Goal: Information Seeking & Learning: Find specific fact

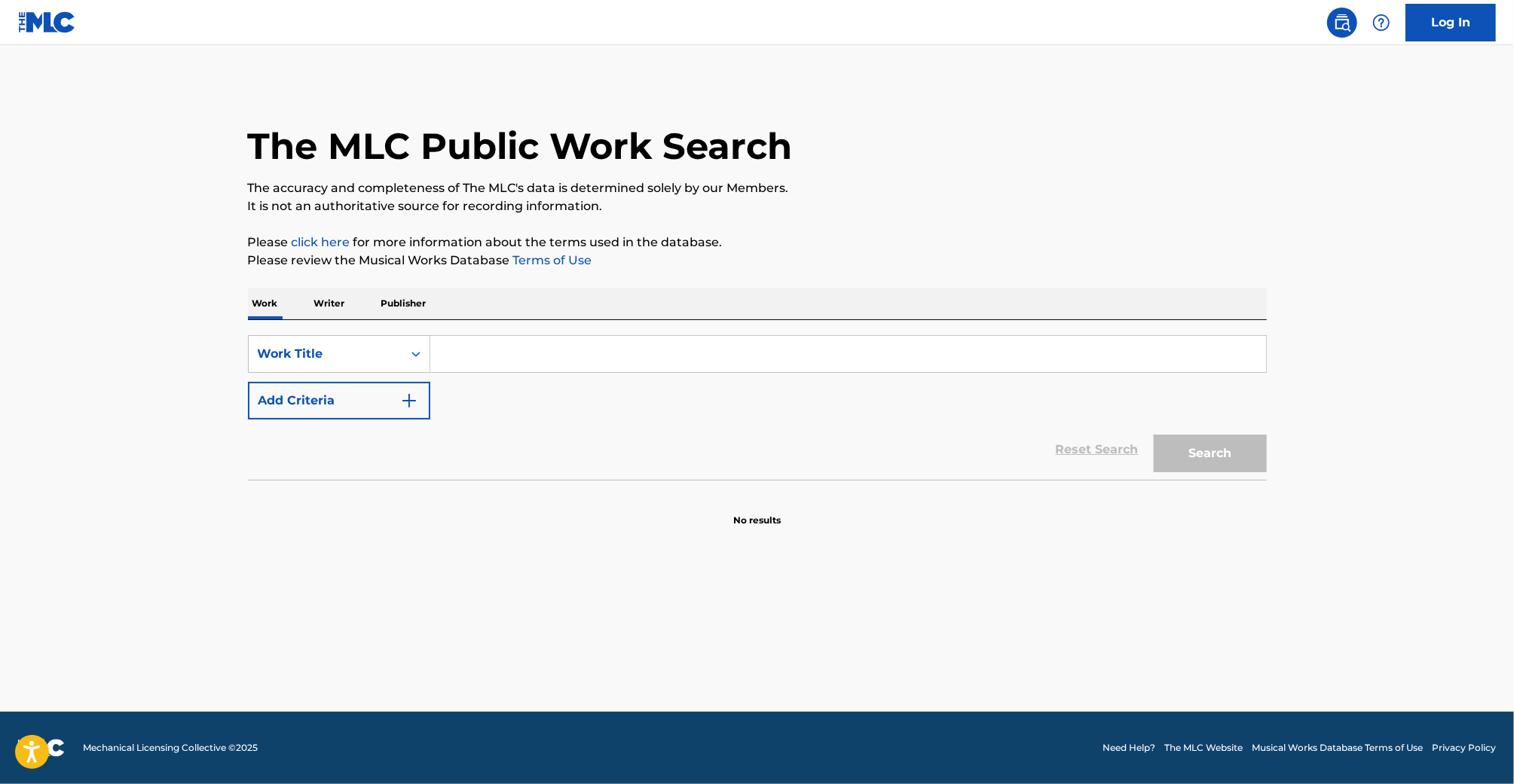
click at [723, 358] on input "Search Form" at bounding box center [848, 353] width 836 height 36
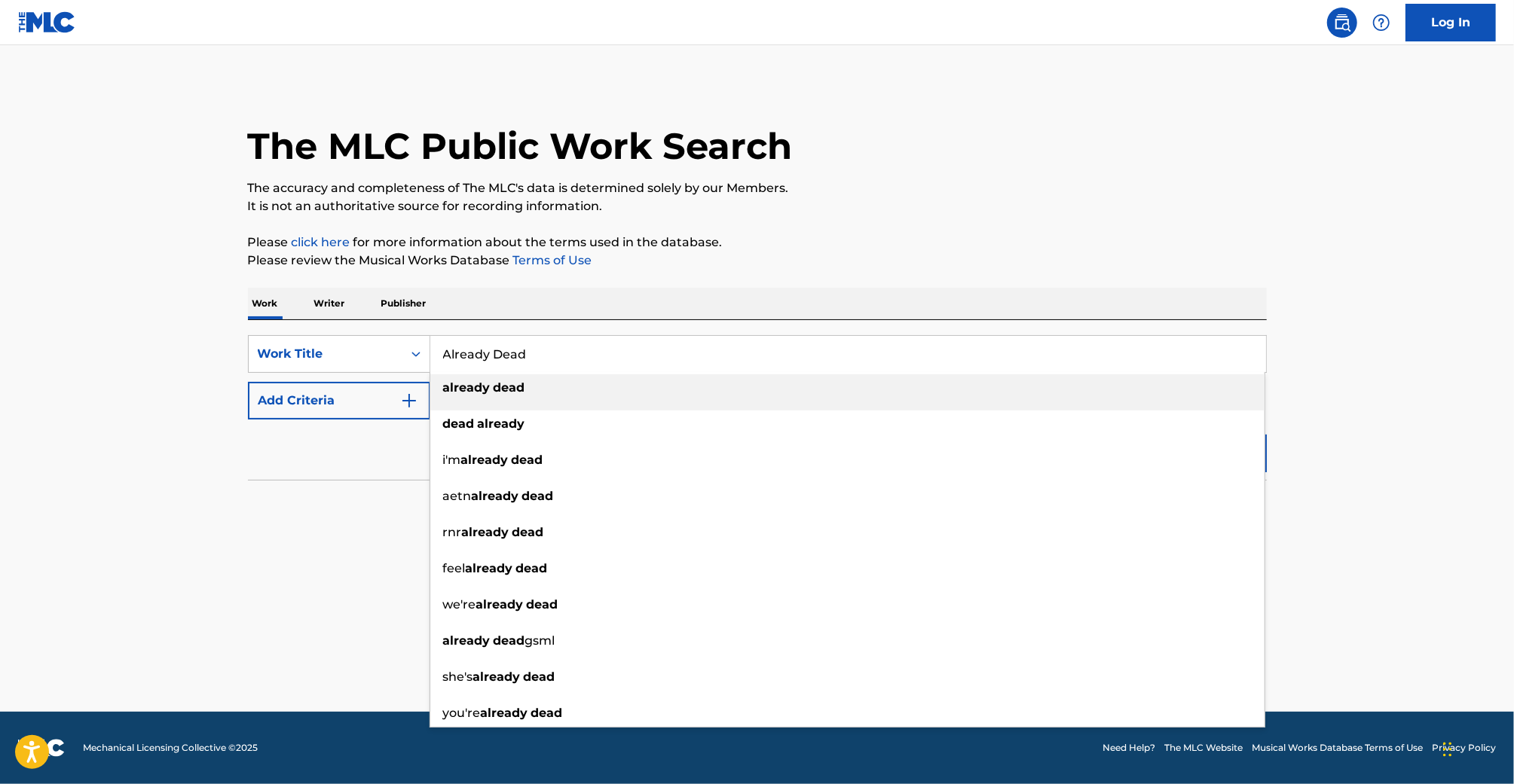
type input "Already Dead"
click at [652, 381] on div "already dead" at bounding box center [847, 388] width 834 height 27
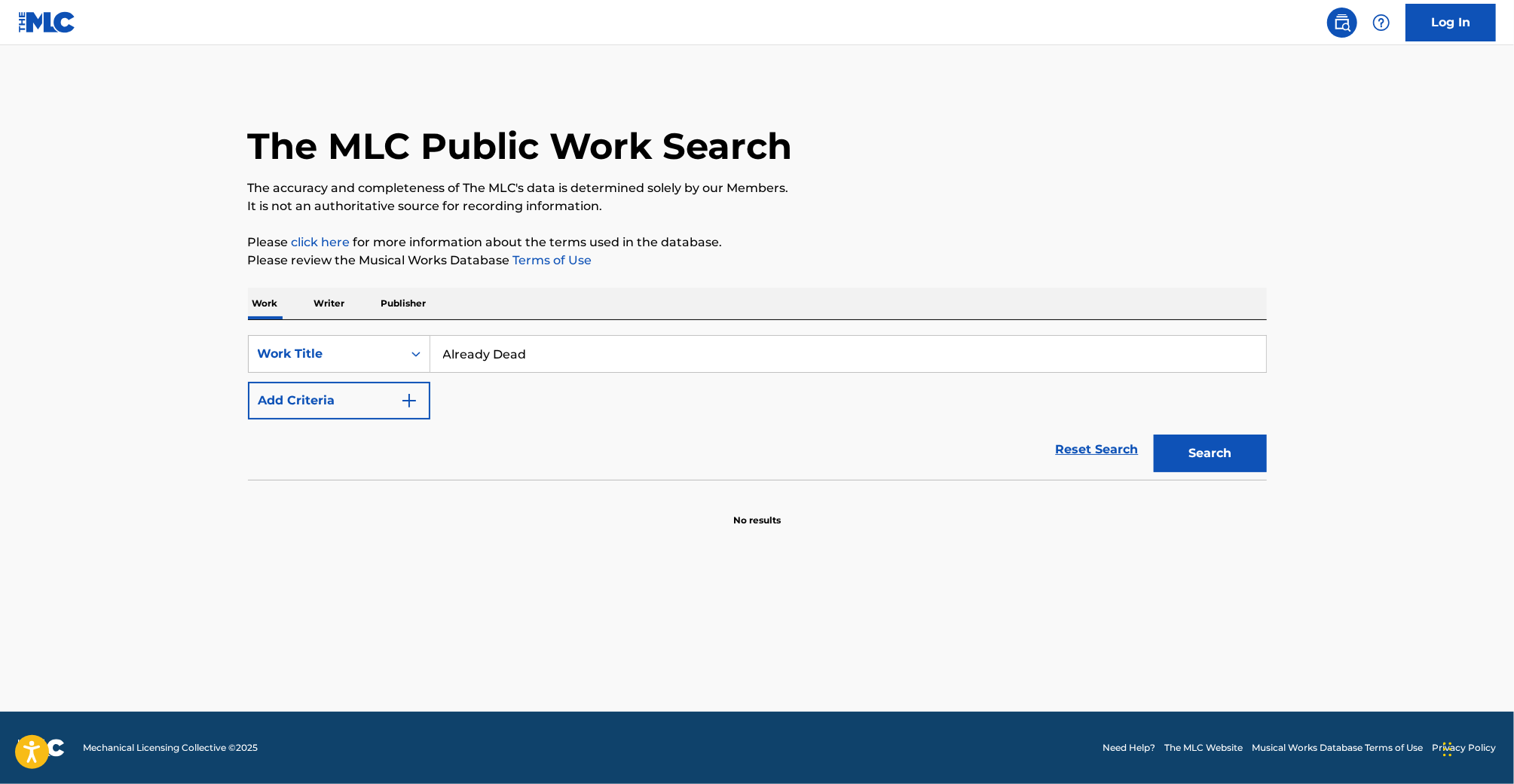
click at [403, 388] on button "Add Criteria" at bounding box center [339, 401] width 182 height 38
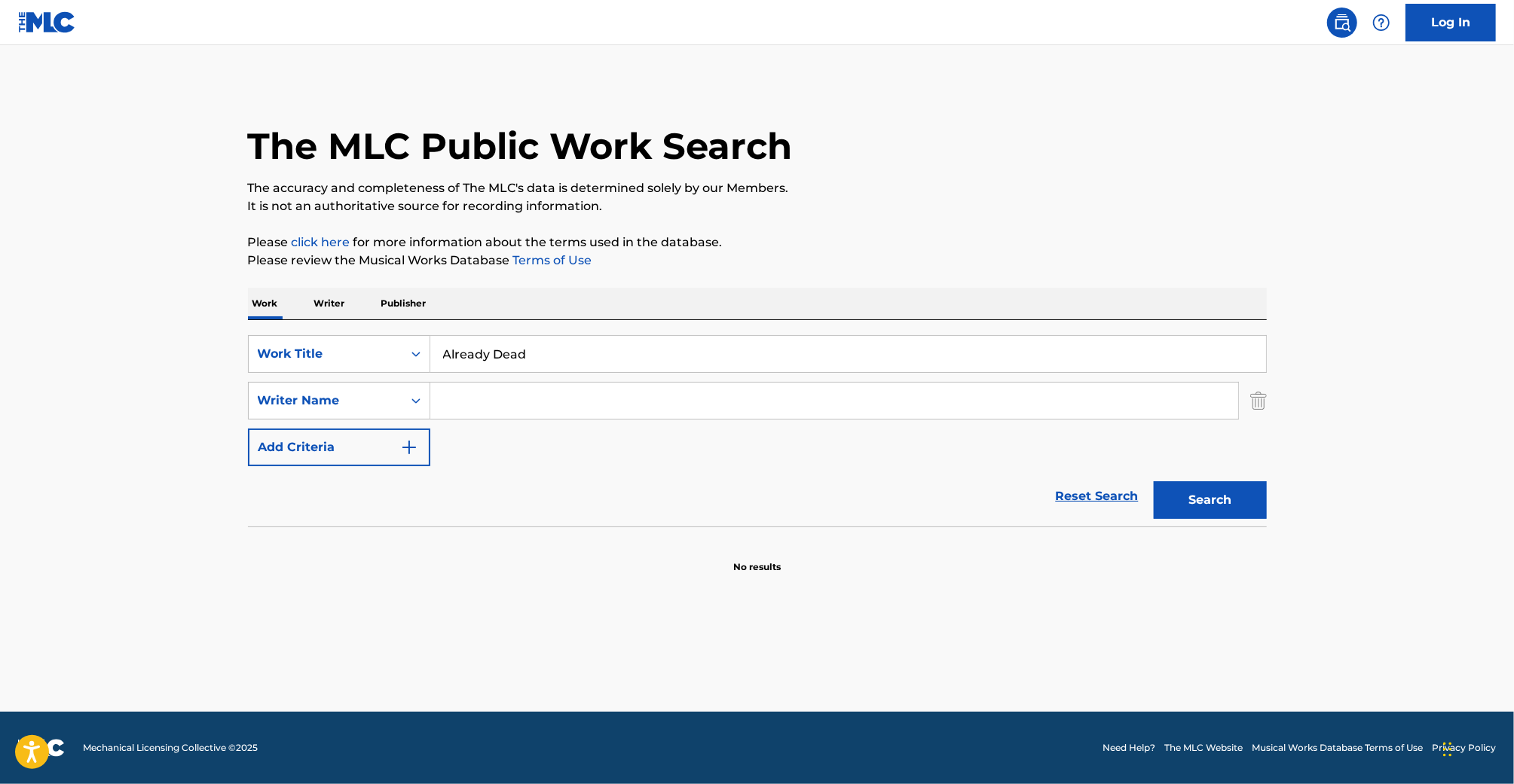
click at [466, 400] on input "Search Form" at bounding box center [834, 400] width 808 height 36
type input "[PERSON_NAME]"
click at [1204, 482] on button "Search" at bounding box center [1210, 500] width 113 height 38
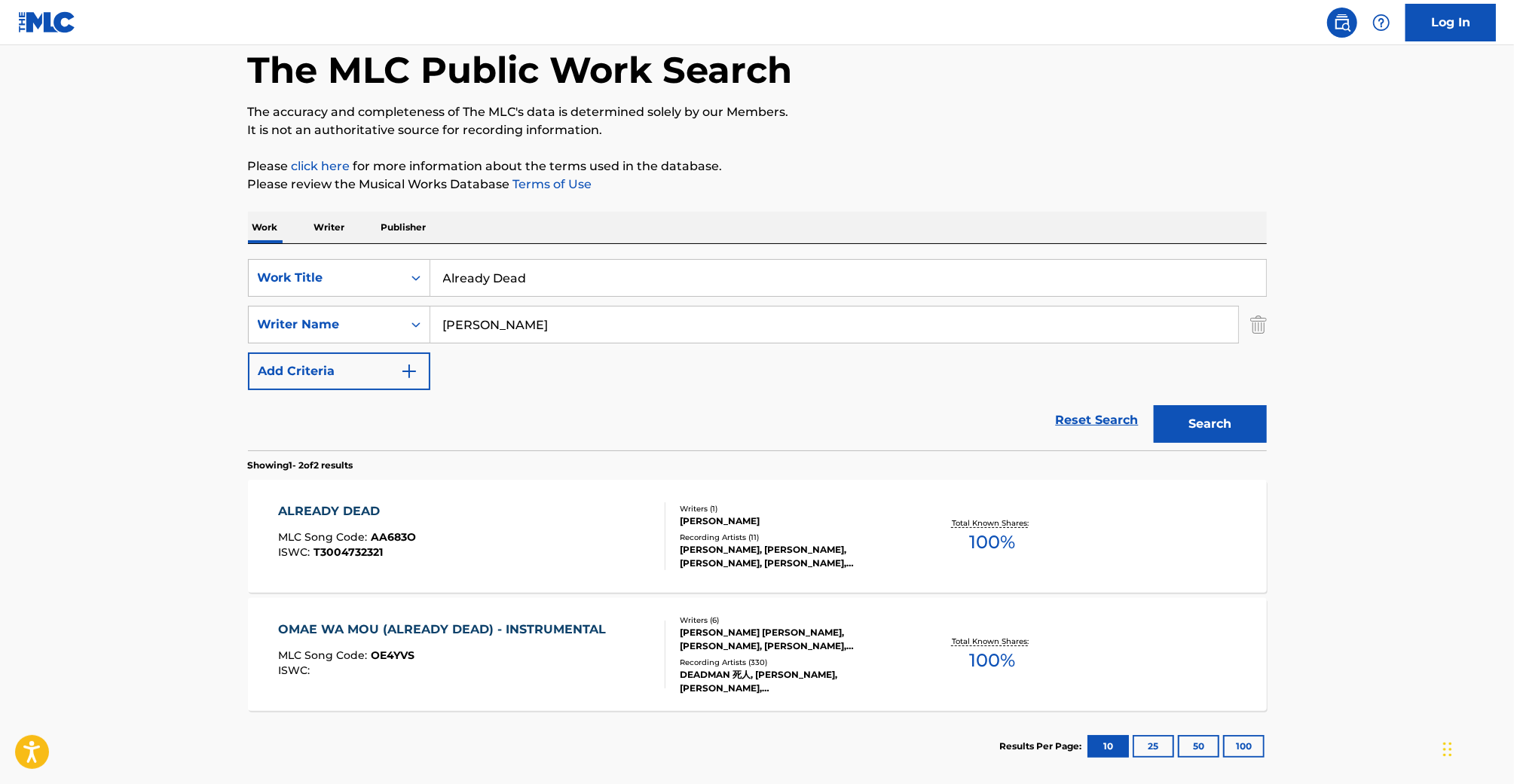
scroll to position [124, 0]
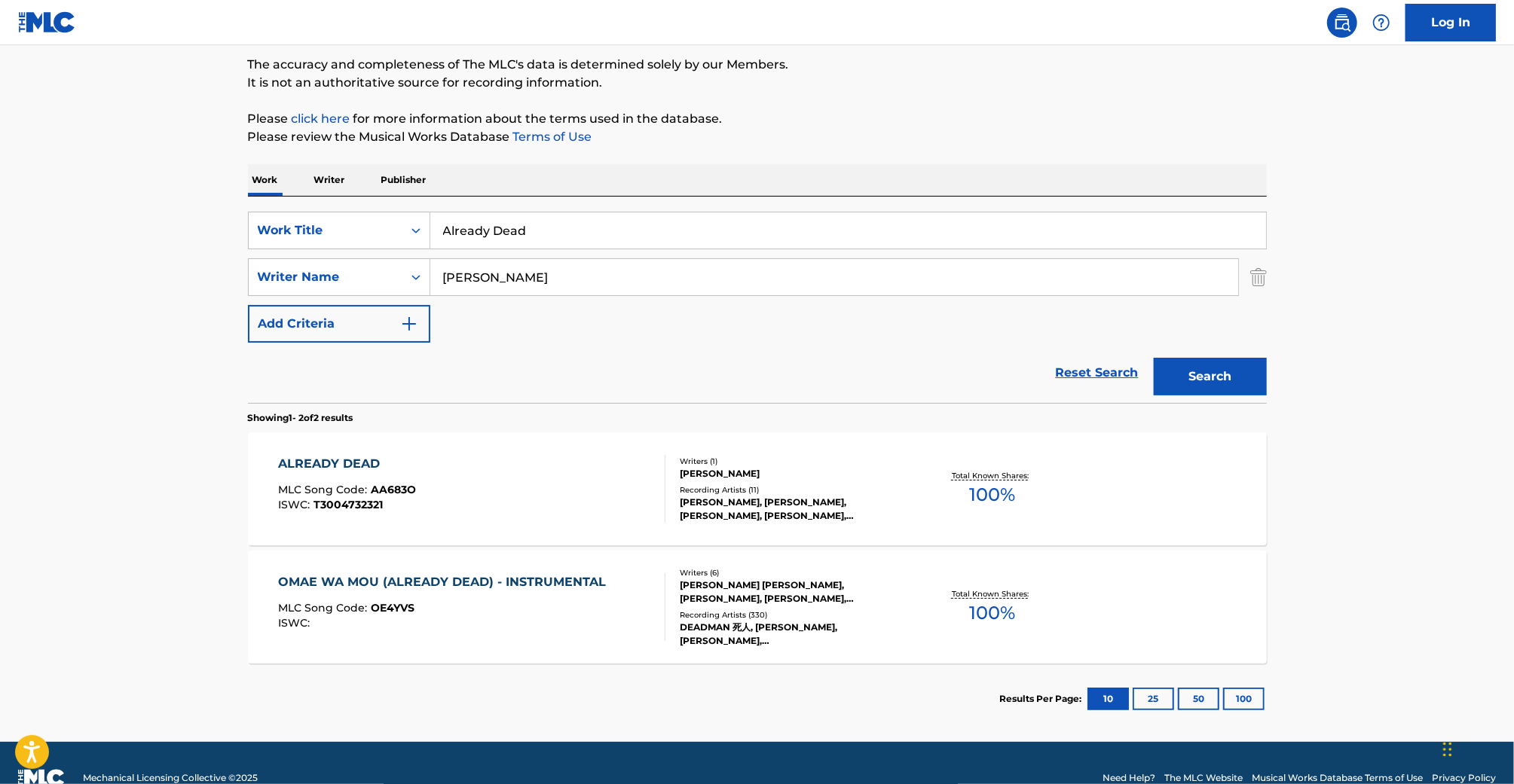
click at [783, 471] on div "[PERSON_NAME]" at bounding box center [794, 473] width 228 height 13
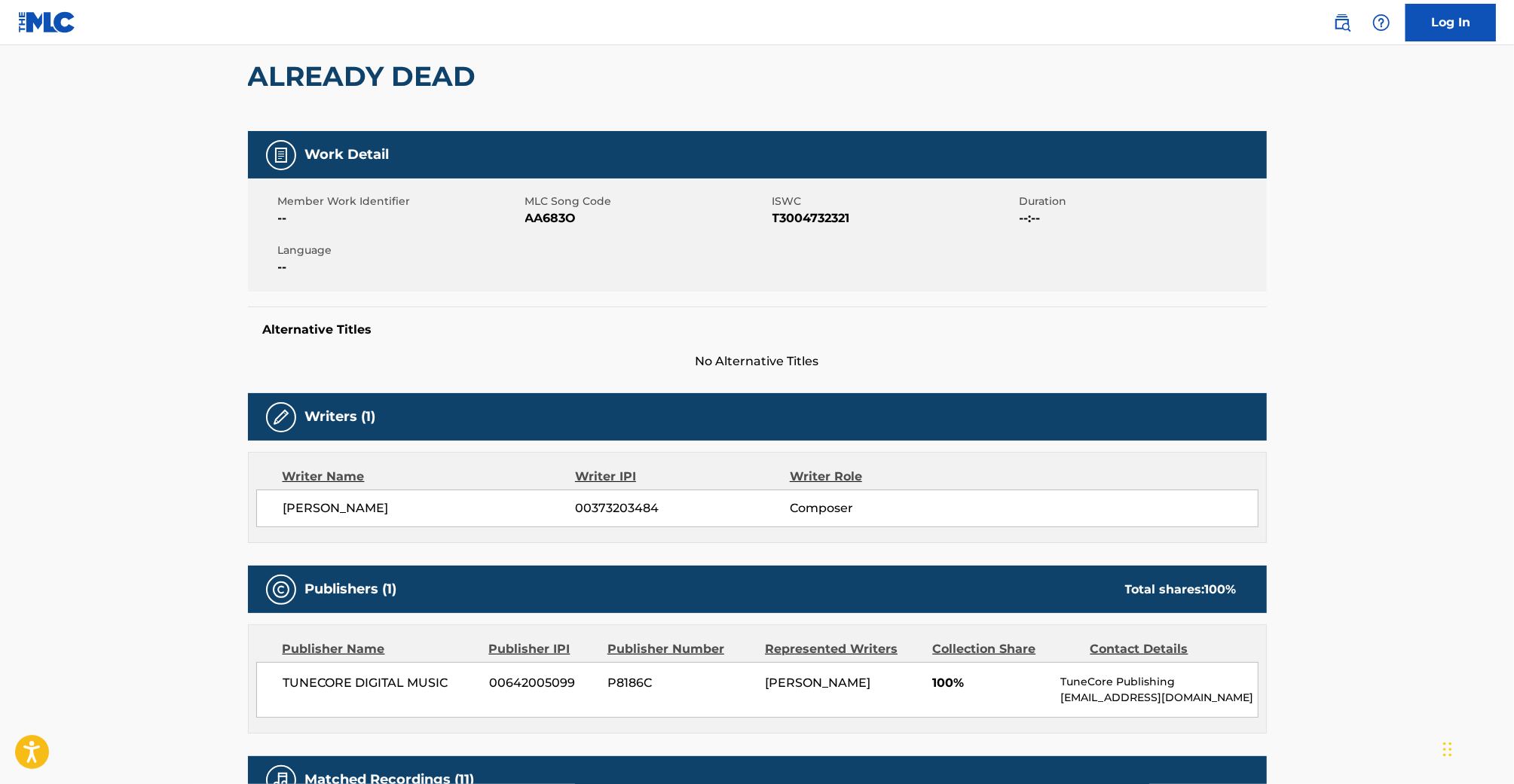
scroll to position [130, 0]
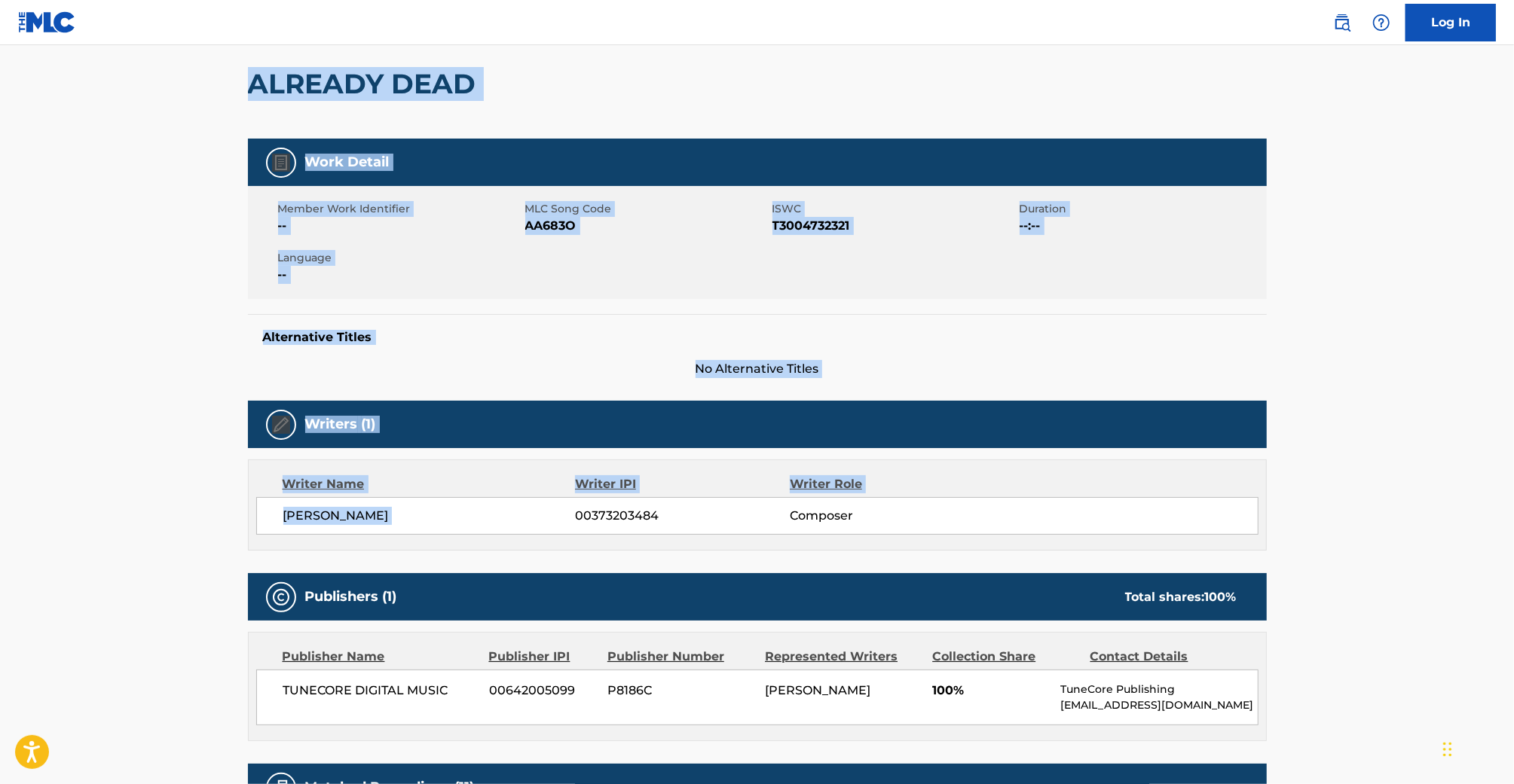
drag, startPoint x: 251, startPoint y: 87, endPoint x: 732, endPoint y: 506, distance: 637.9
click at [732, 506] on div "< Back to public search results Copy work link ALREADY DEAD Work Detail Member …" at bounding box center [757, 627] width 1055 height 1348
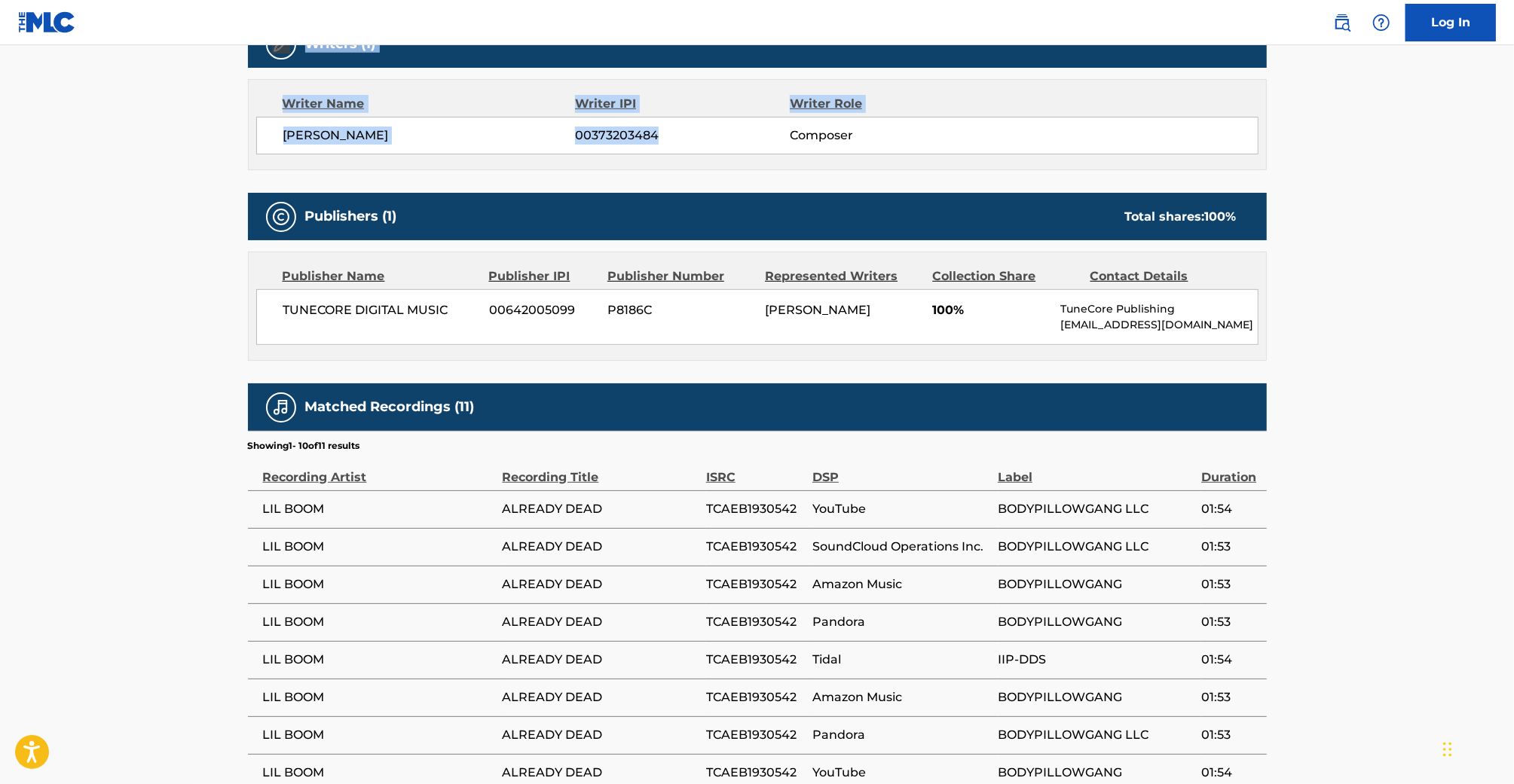
scroll to position [603, 0]
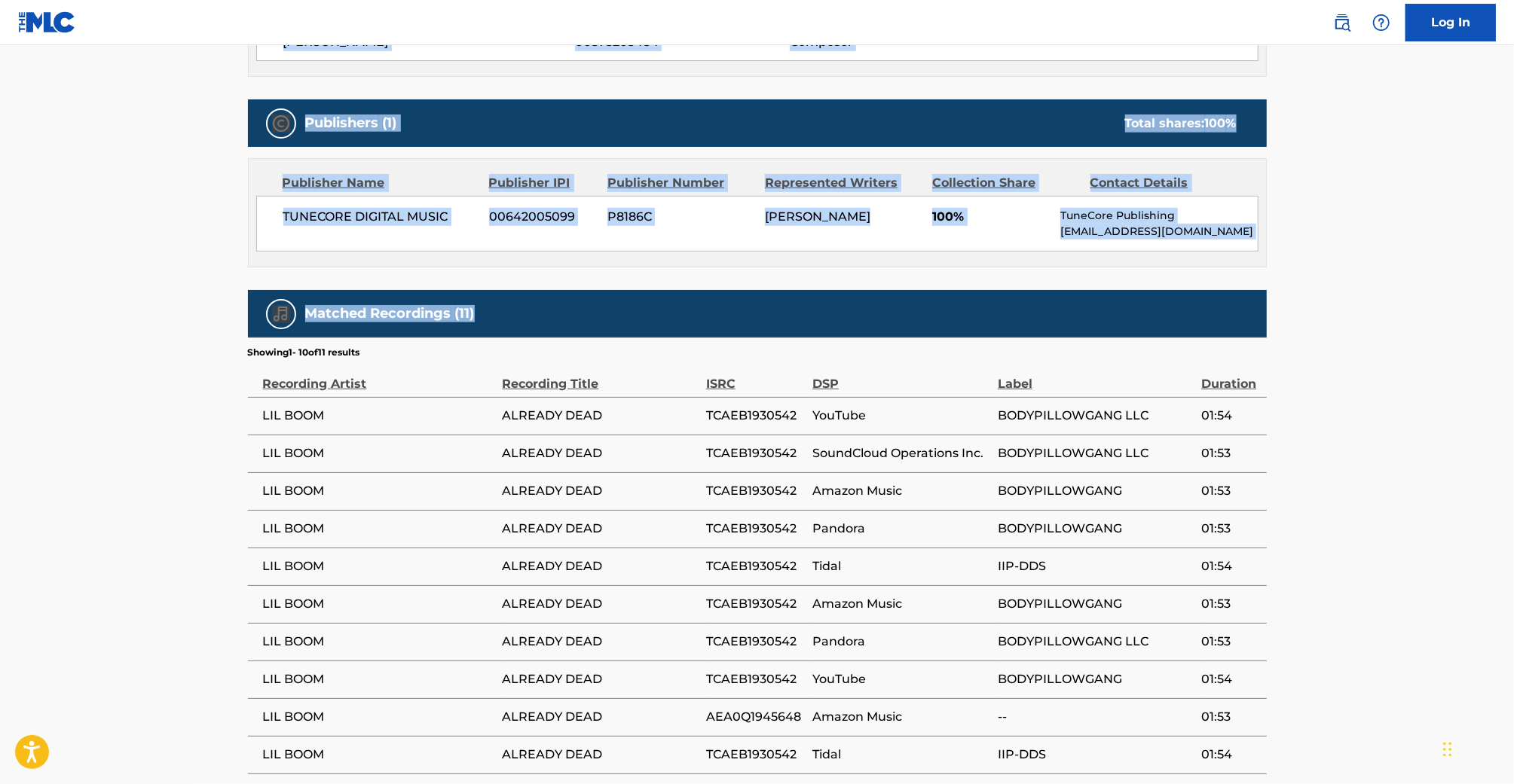
click at [1364, 325] on main "< Back to public search results Copy work link ALREADY DEAD Work Detail Member …" at bounding box center [757, 147] width 1514 height 1410
copy div "ALREADY DEAD Work Detail Member Work Identifier -- MLC Song Code AA683O ISWC T3…"
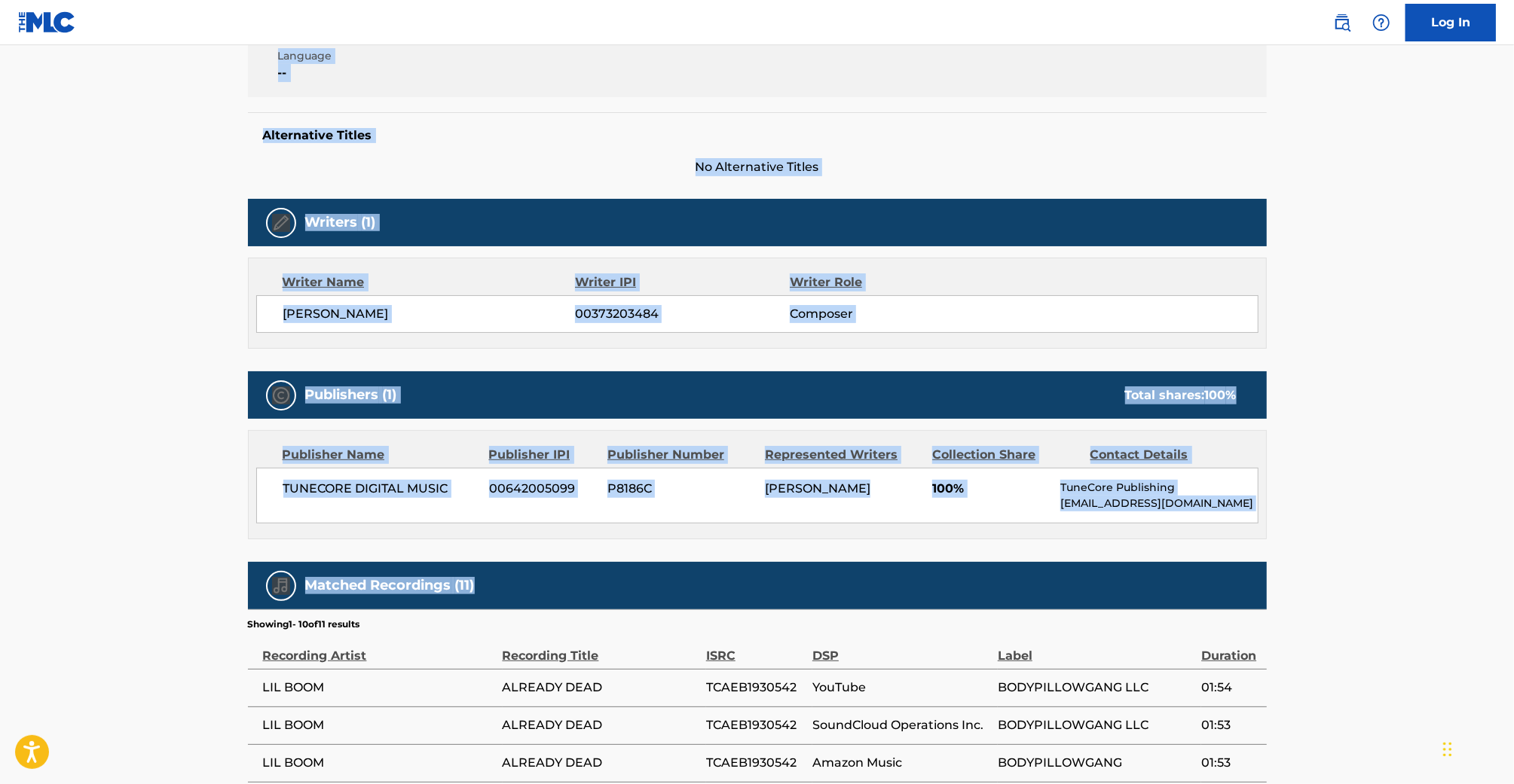
scroll to position [309, 0]
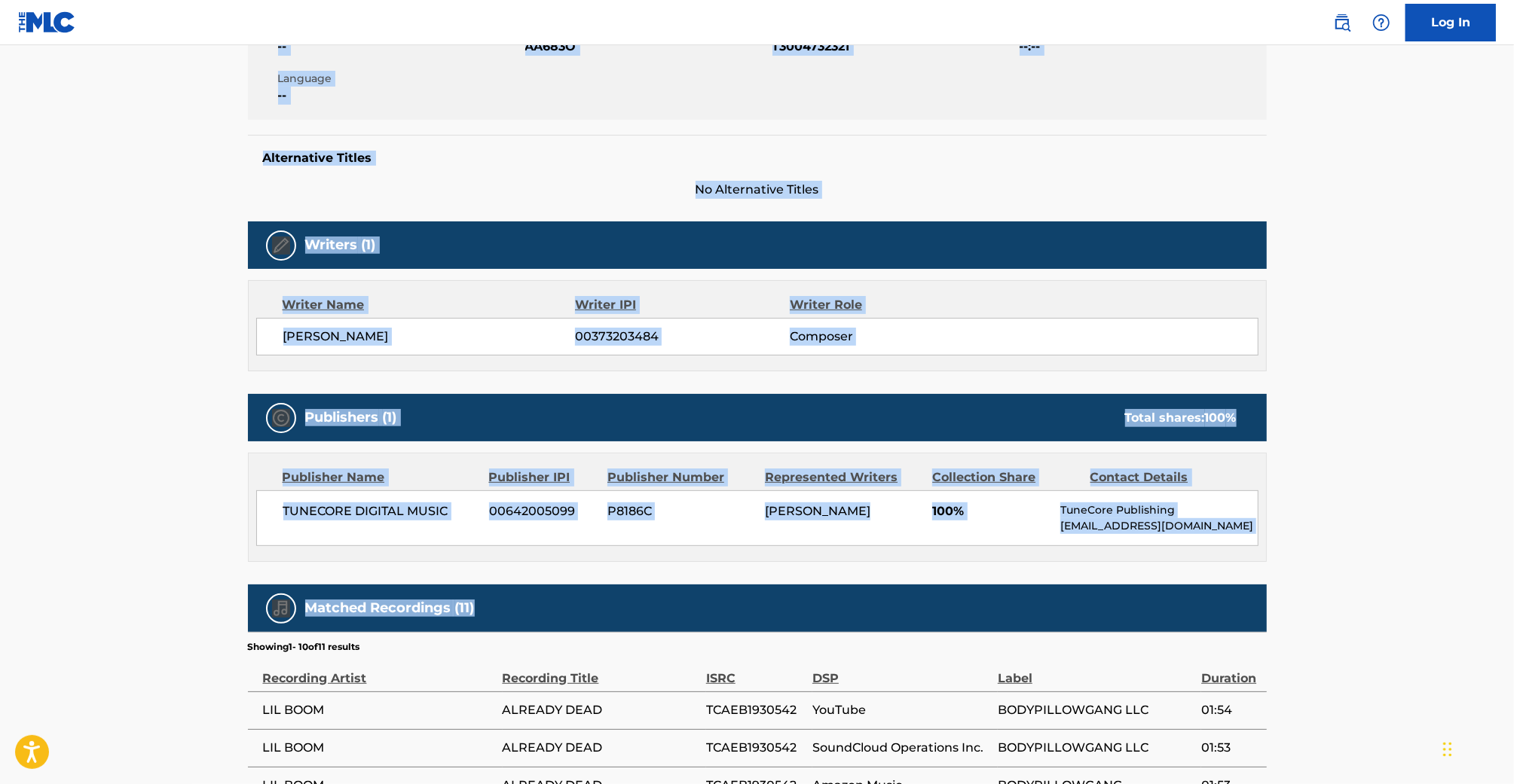
click at [848, 342] on span "Composer" at bounding box center [887, 336] width 195 height 18
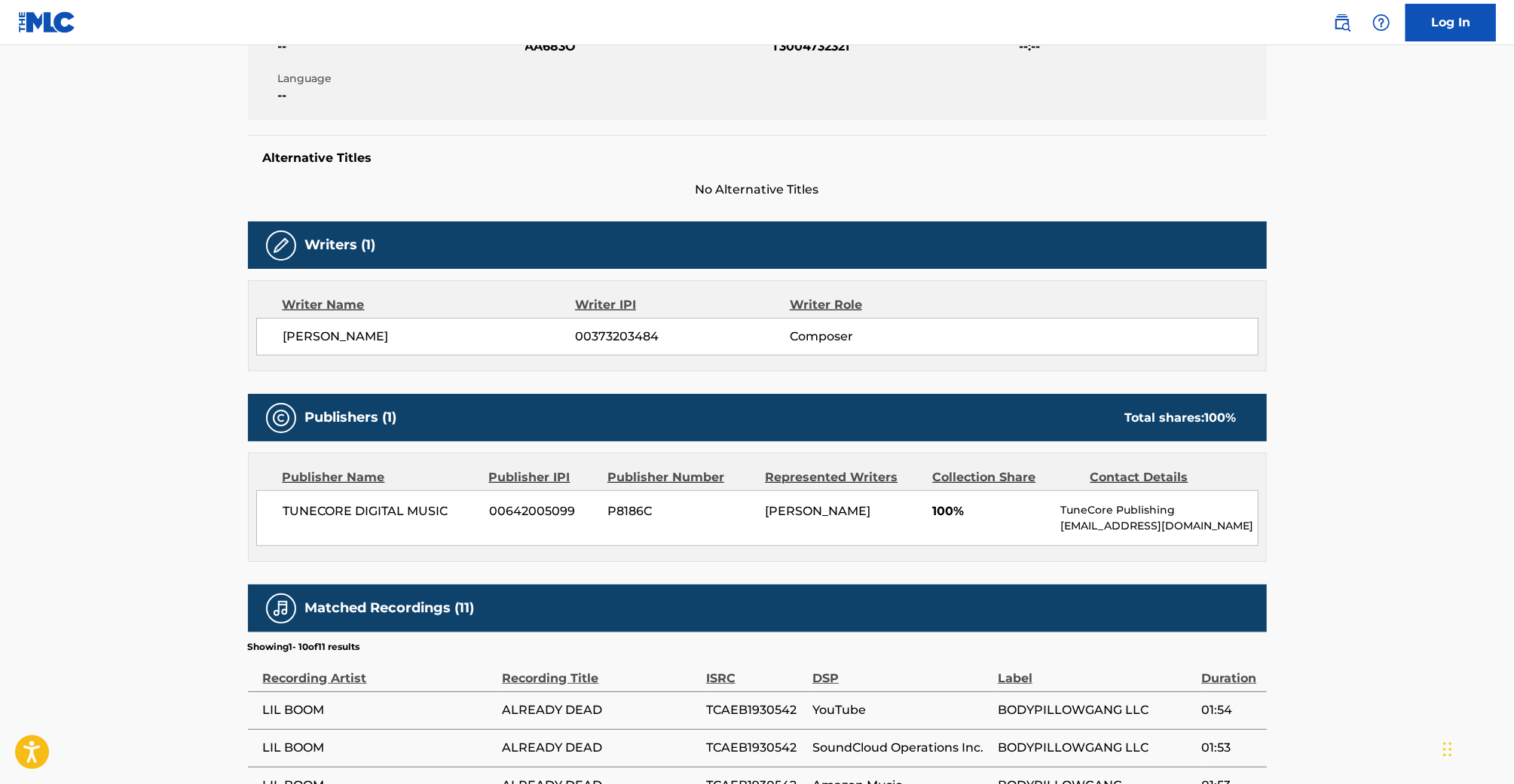
click at [651, 335] on span "00373203484" at bounding box center [682, 336] width 214 height 18
copy span "00373203484"
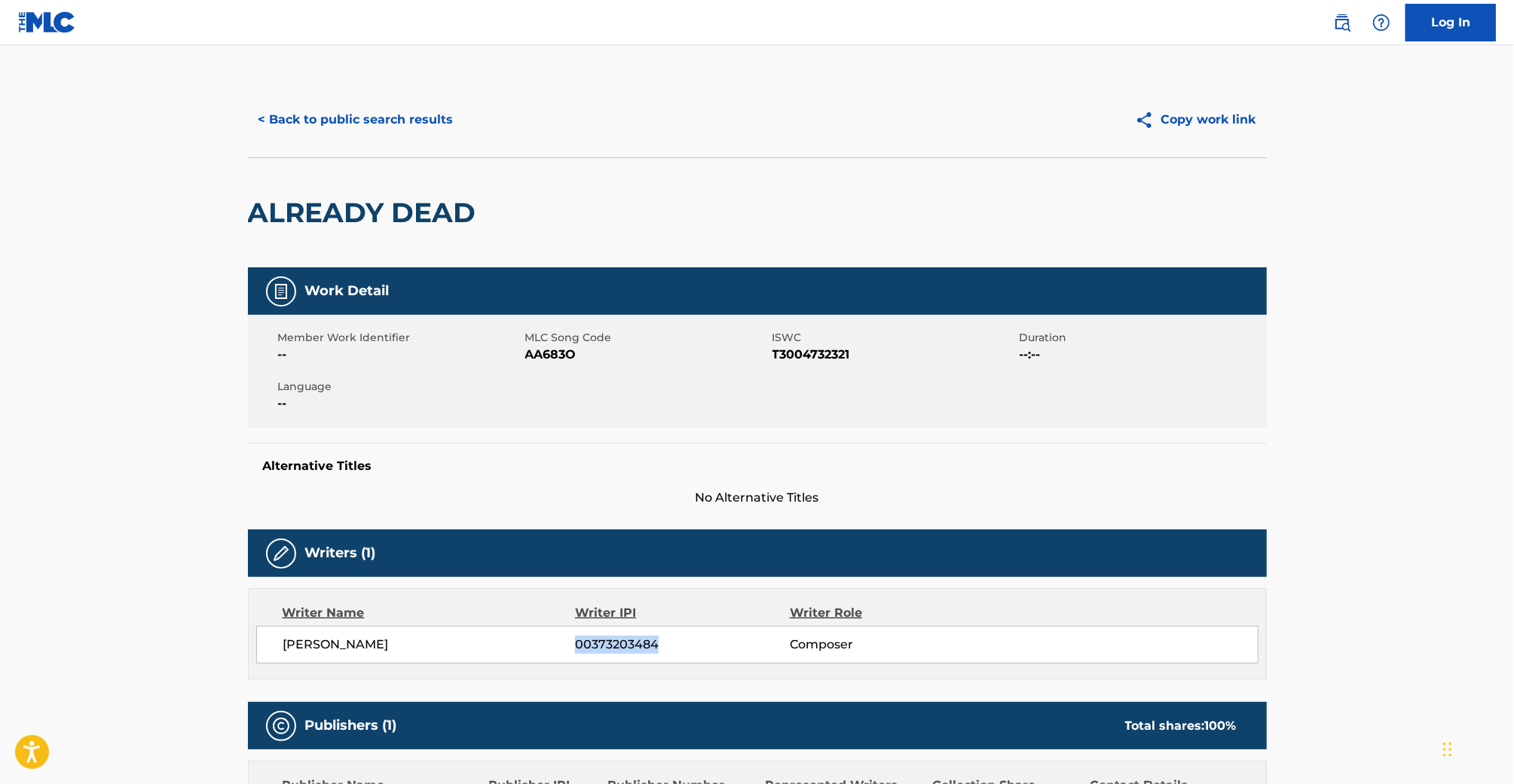
scroll to position [0, 0]
click at [565, 358] on span "AA683O" at bounding box center [647, 355] width 244 height 18
copy span "AA683O"
click at [799, 355] on span "T3004732321" at bounding box center [894, 355] width 244 height 18
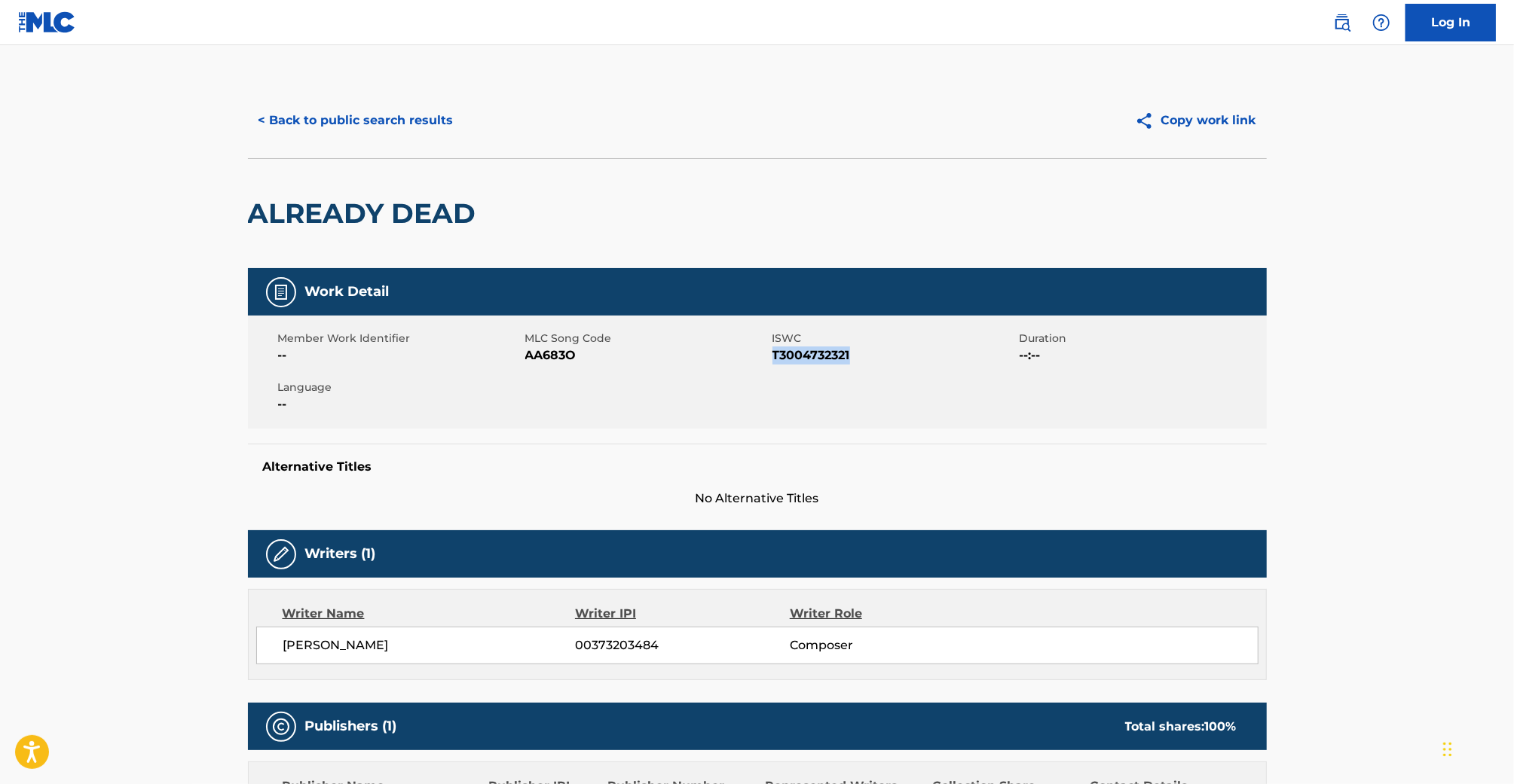
click at [799, 355] on span "T3004732321" at bounding box center [894, 355] width 244 height 18
copy span "T3004732321"
click at [597, 177] on div "ALREADY DEAD" at bounding box center [757, 213] width 1018 height 110
click at [347, 114] on button "< Back to public search results" at bounding box center [356, 120] width 216 height 38
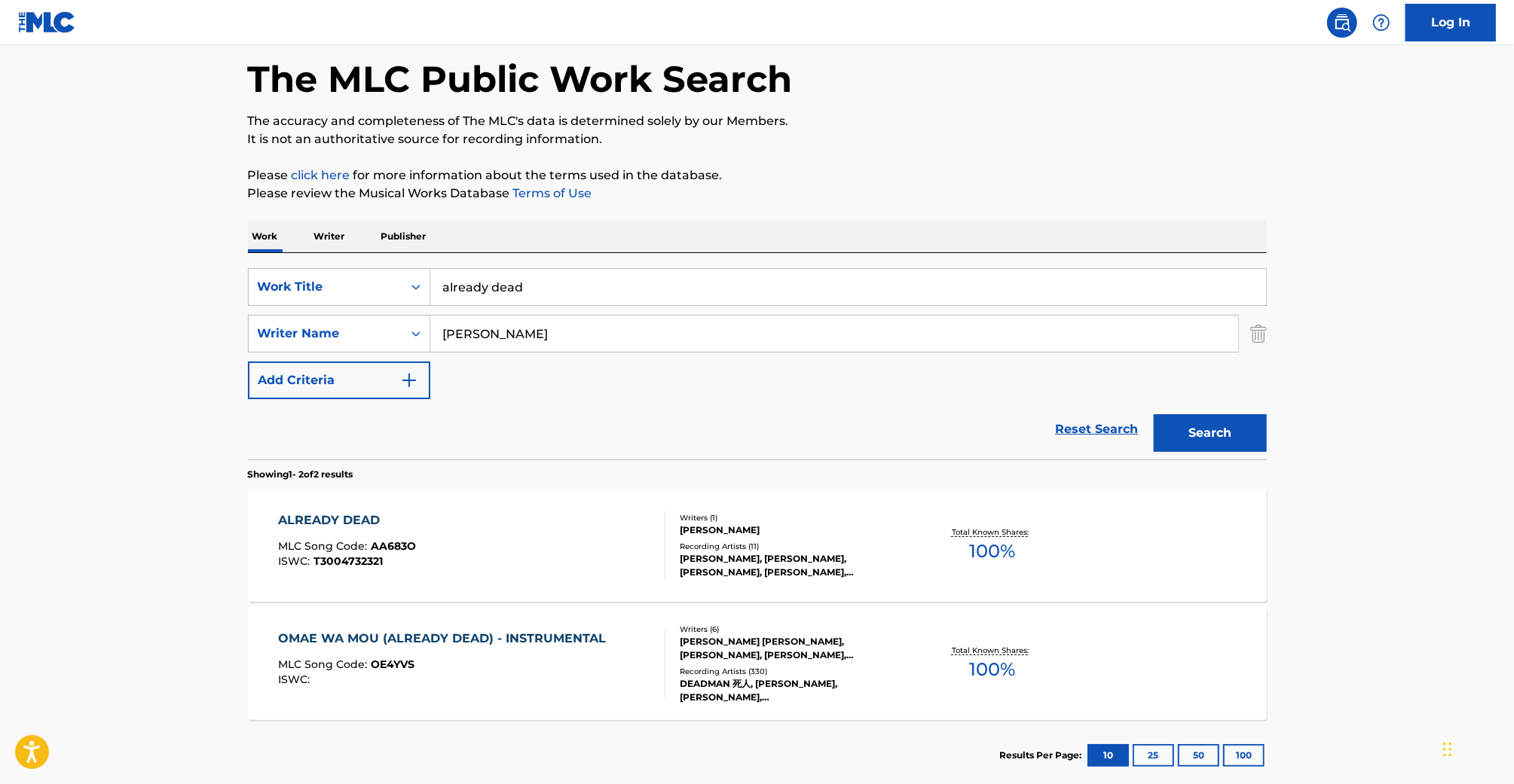
click at [483, 283] on input "already dead" at bounding box center [848, 287] width 836 height 36
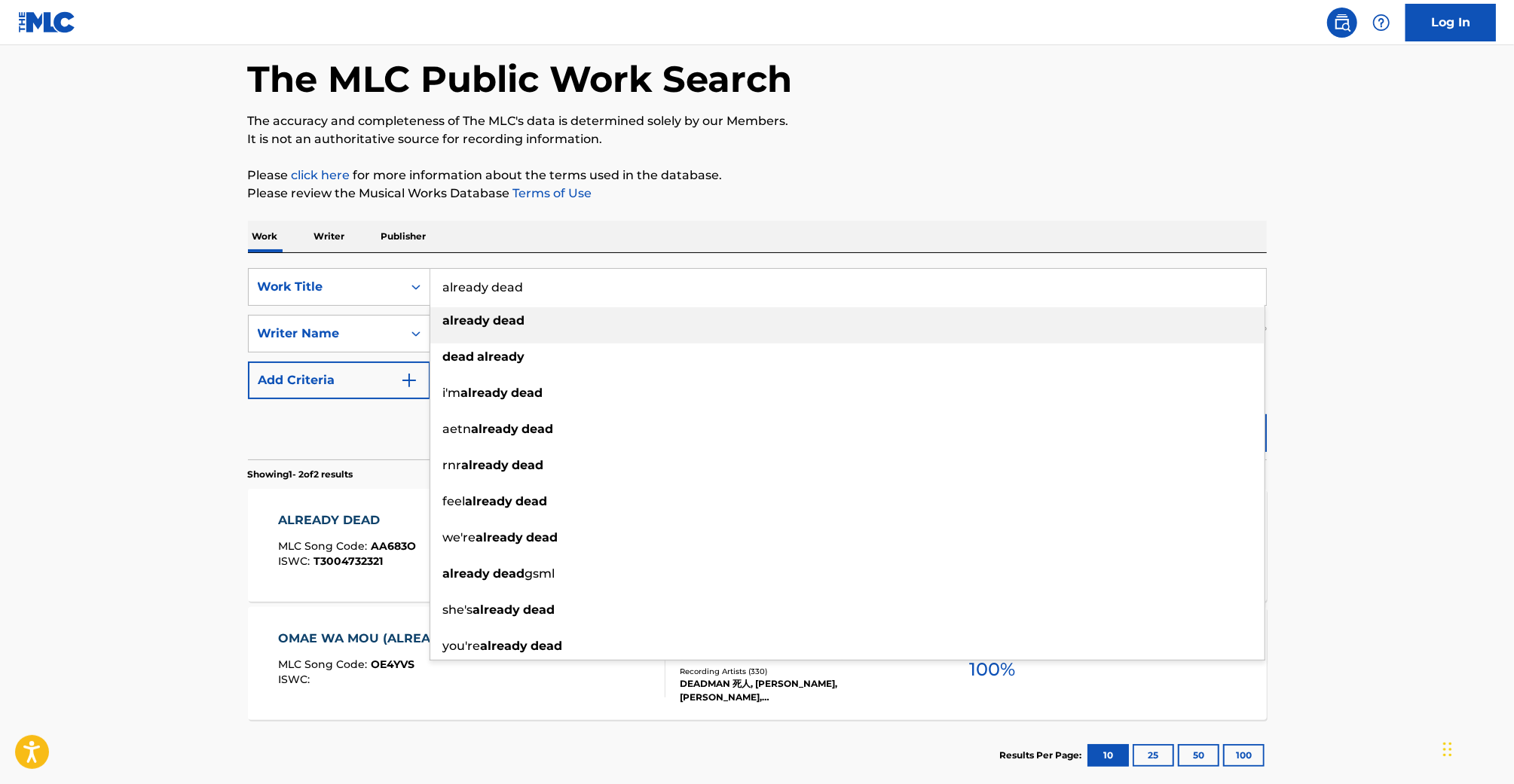
click at [483, 283] on input "already dead" at bounding box center [848, 287] width 836 height 36
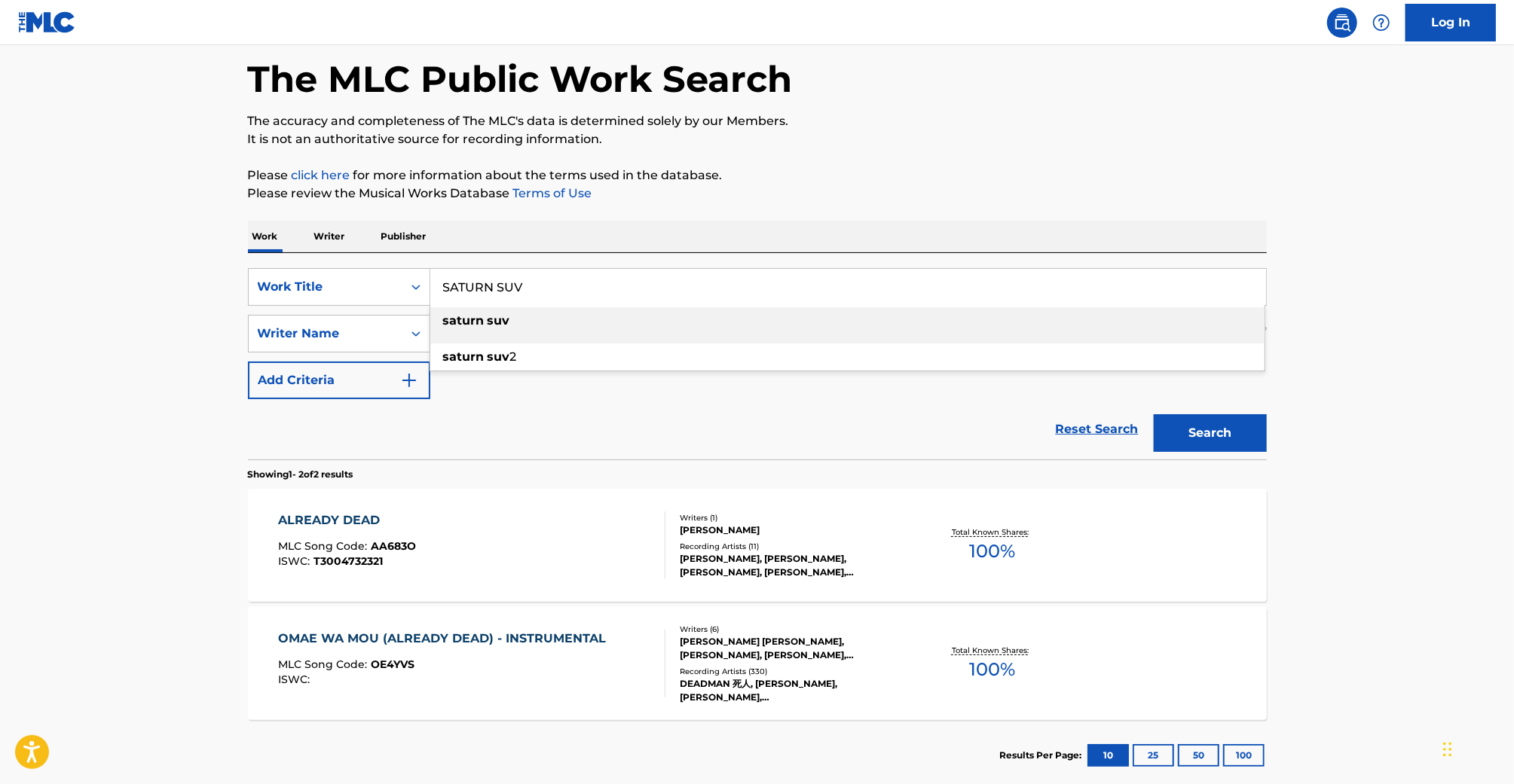
click at [485, 313] on span "Search Form" at bounding box center [486, 320] width 3 height 14
type input "saturn suv"
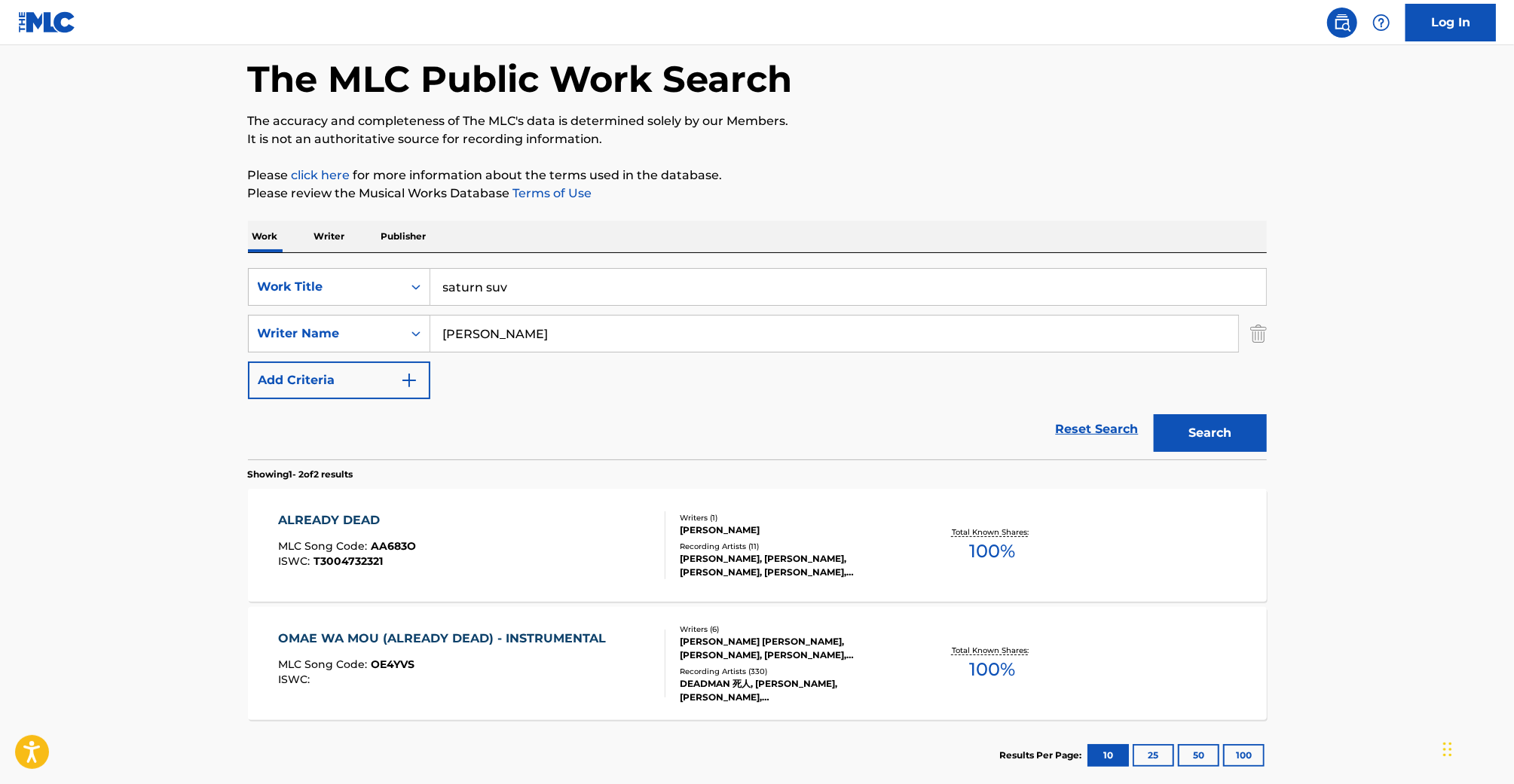
click at [485, 346] on input "[PERSON_NAME]" at bounding box center [834, 333] width 808 height 36
click at [1154, 414] on button "Search" at bounding box center [1210, 433] width 113 height 38
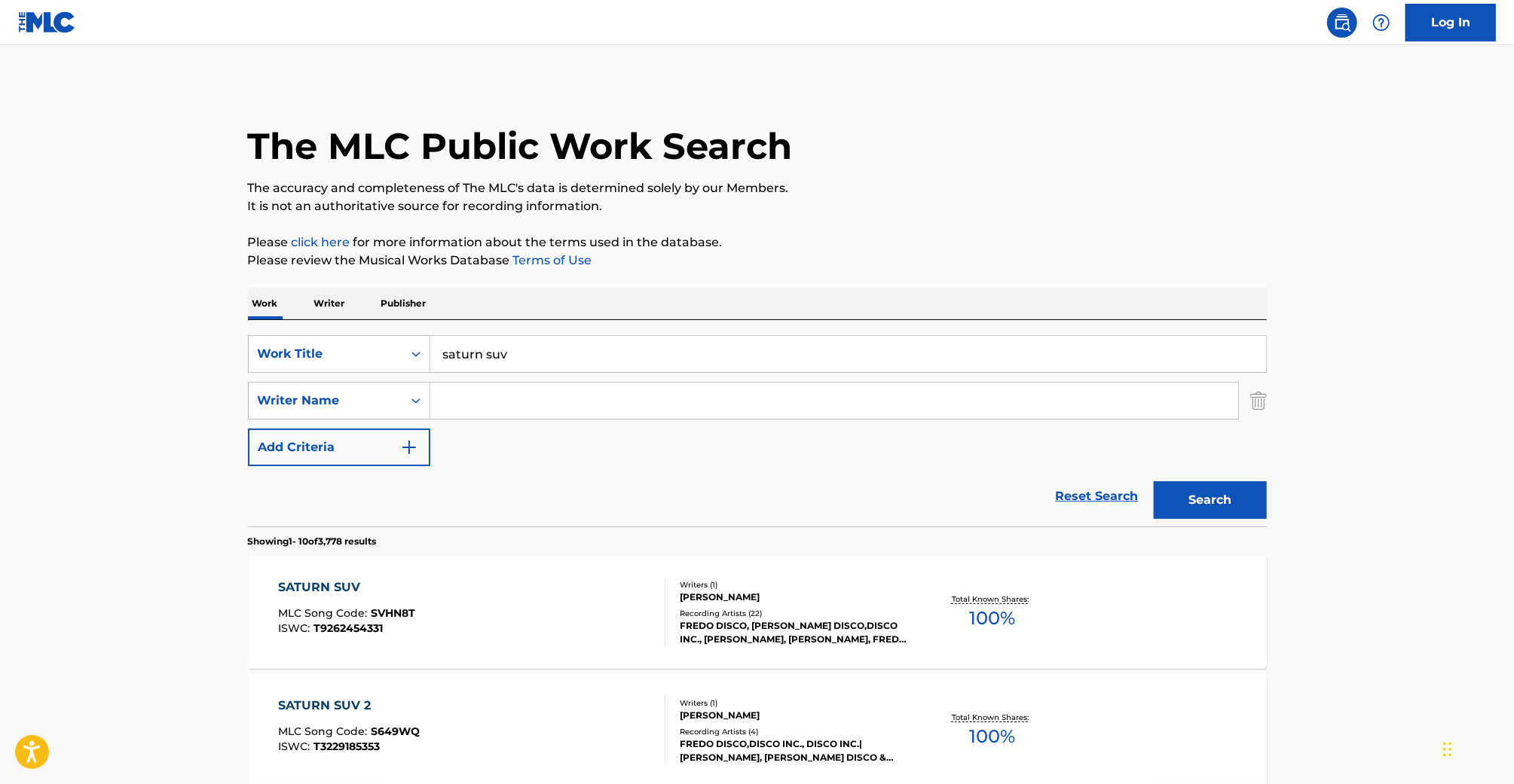
click at [548, 630] on div "SATURN SUV MLC Song Code : SVHN8T ISWC : T9262454331" at bounding box center [472, 612] width 388 height 68
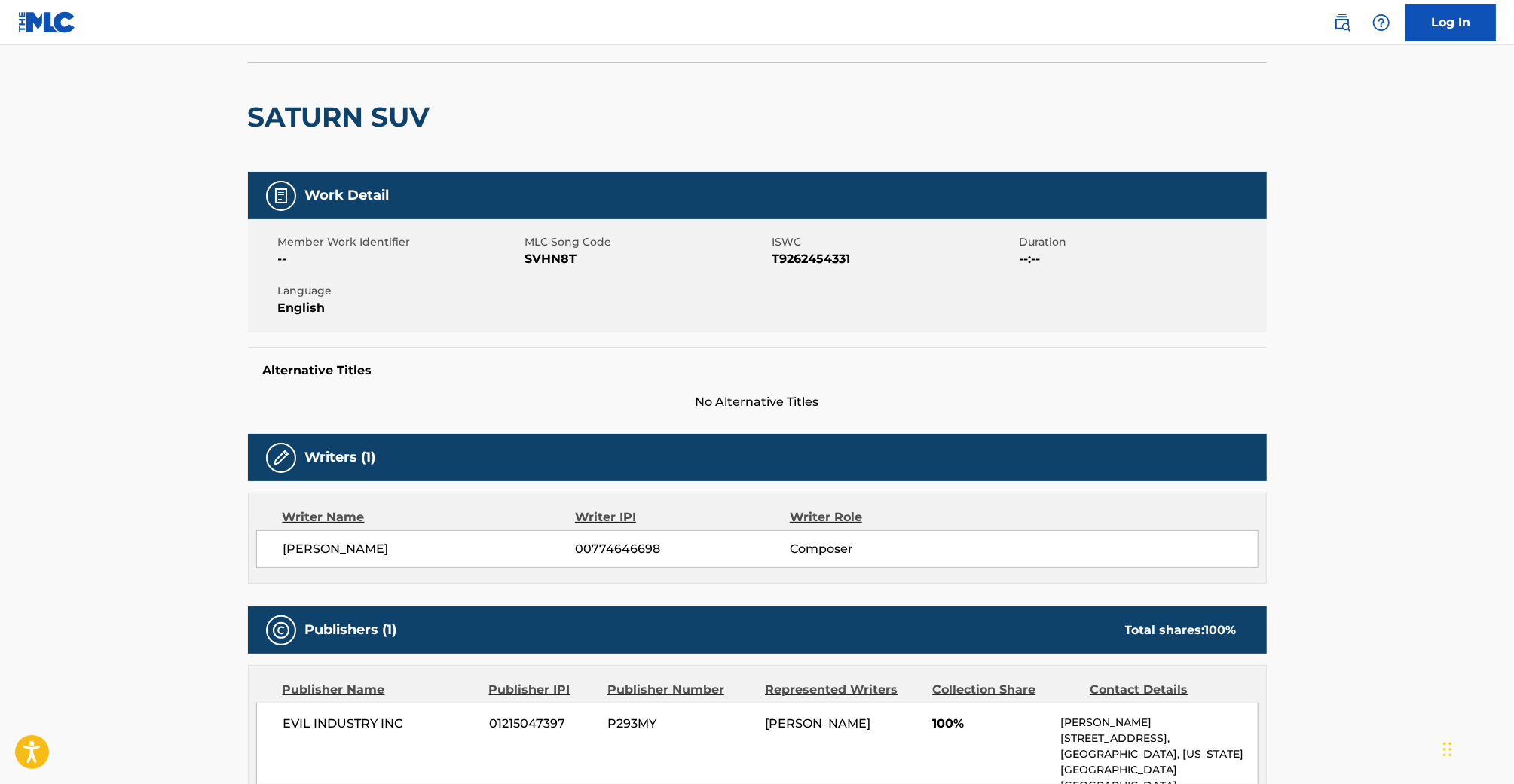
scroll to position [127, 0]
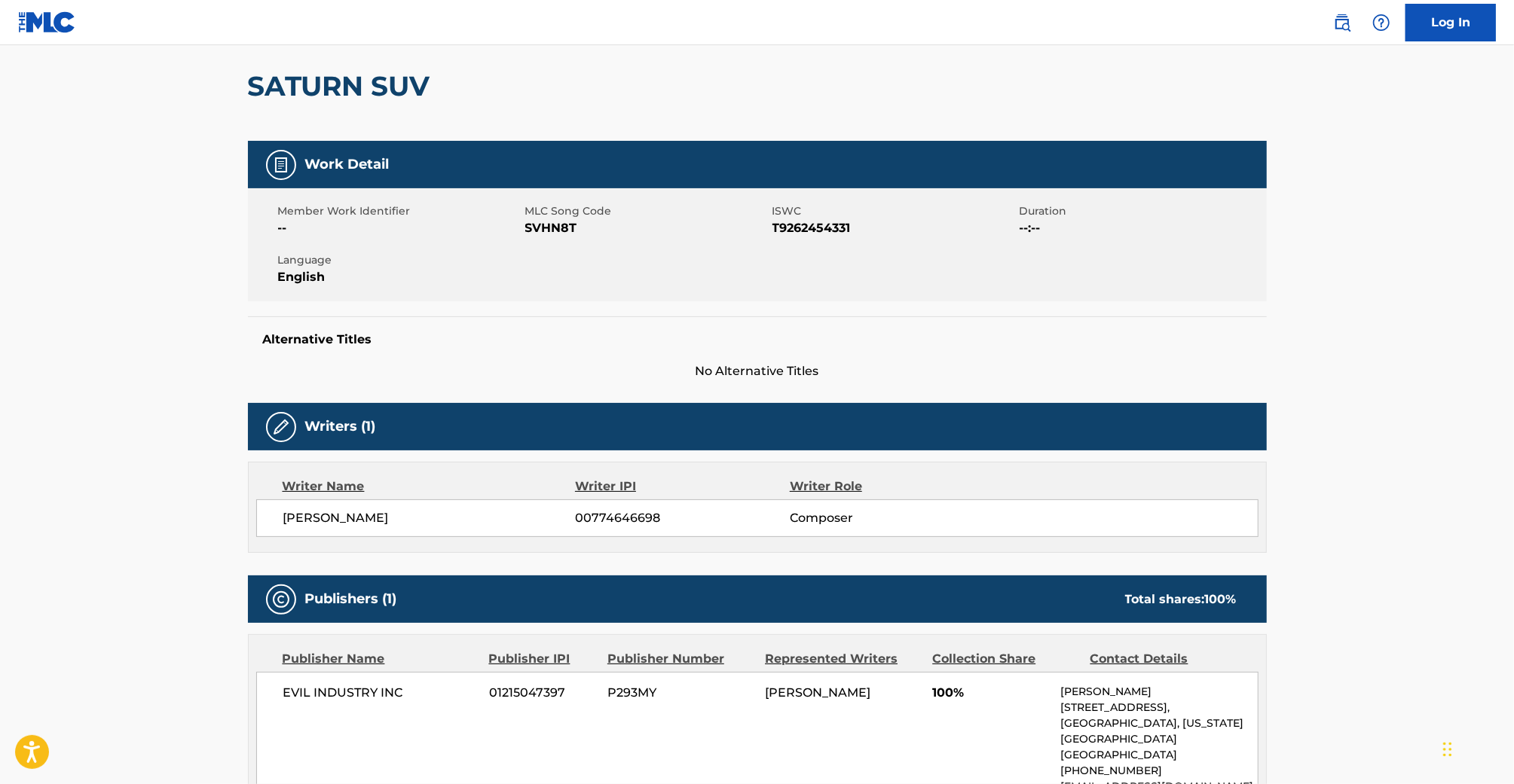
click at [632, 516] on span "00774646698" at bounding box center [682, 518] width 214 height 18
copy span "00774646698"
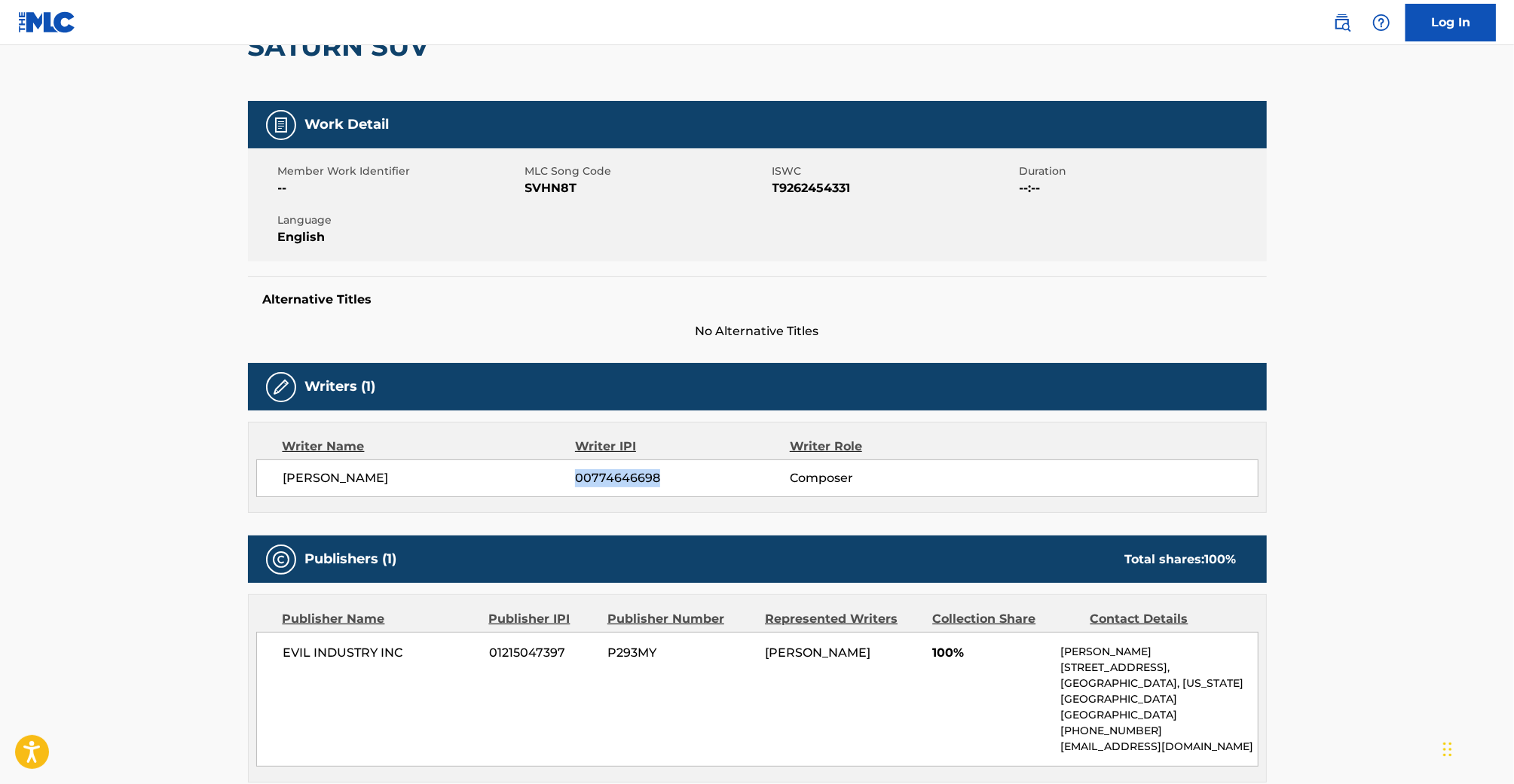
scroll to position [0, 0]
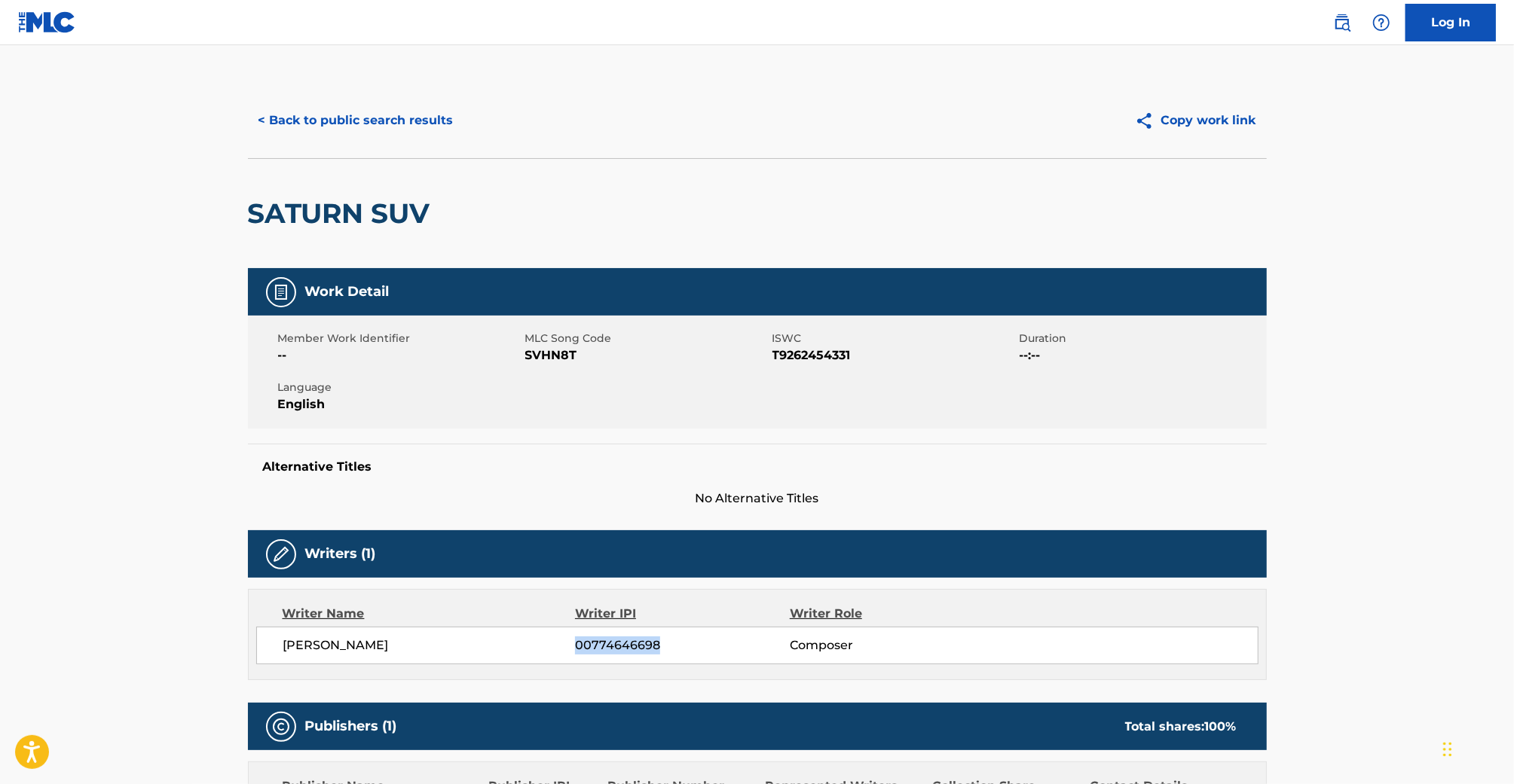
click at [367, 116] on button "< Back to public search results" at bounding box center [356, 120] width 216 height 38
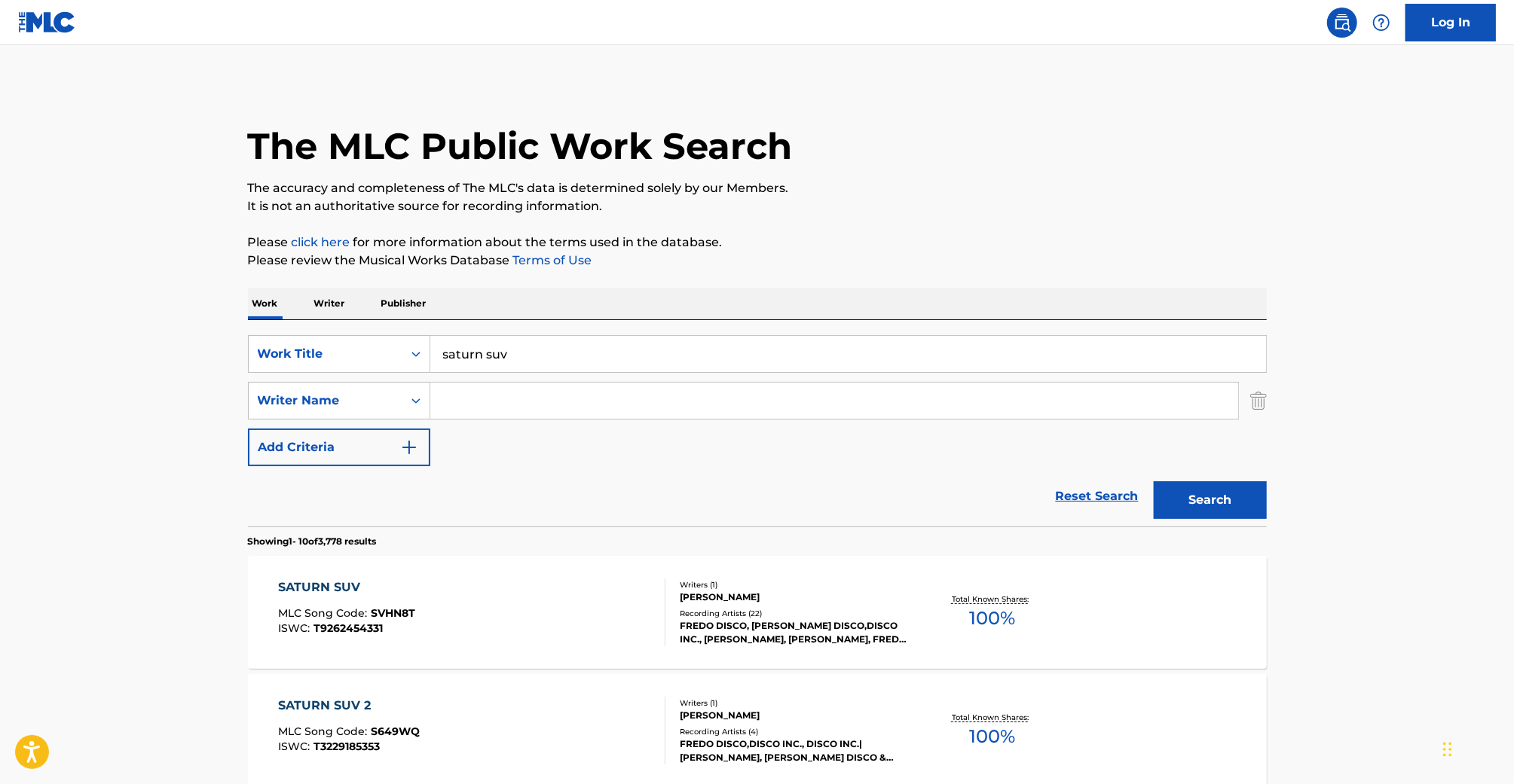
click at [547, 343] on input "saturn suv" at bounding box center [848, 353] width 836 height 36
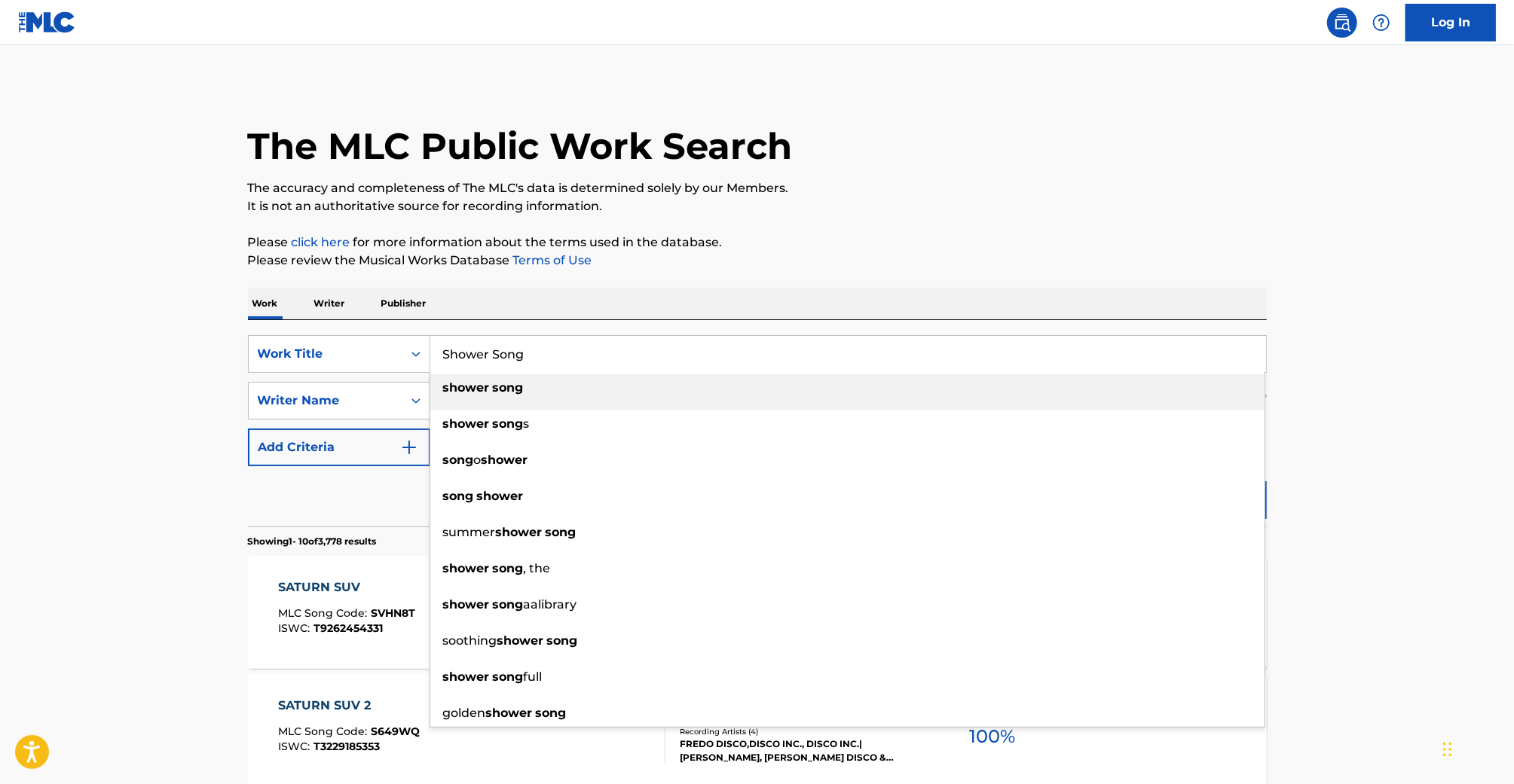
click at [485, 382] on strong "shower" at bounding box center [466, 388] width 47 height 14
type input "shower song"
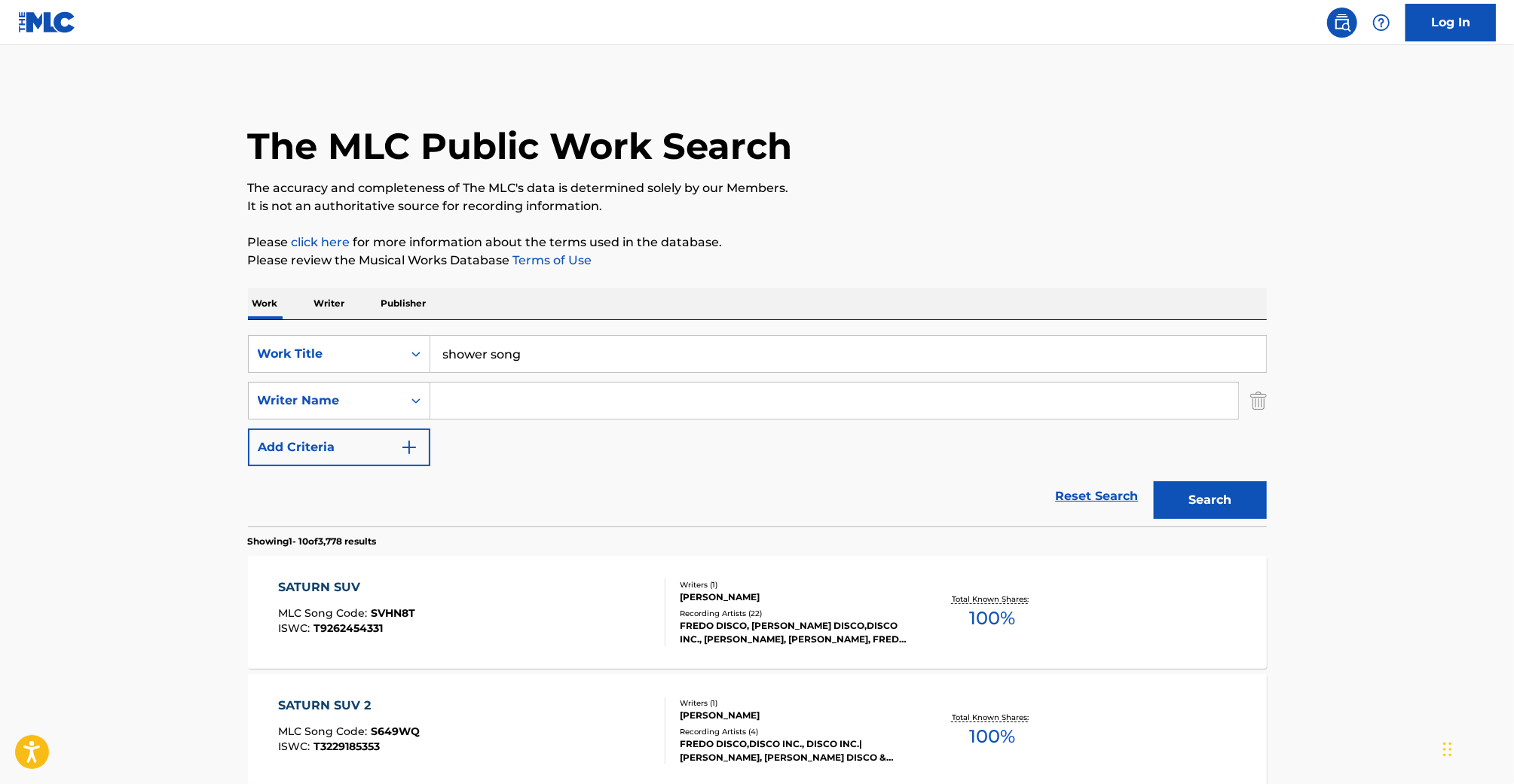
click at [1230, 486] on button "Search" at bounding box center [1210, 500] width 113 height 38
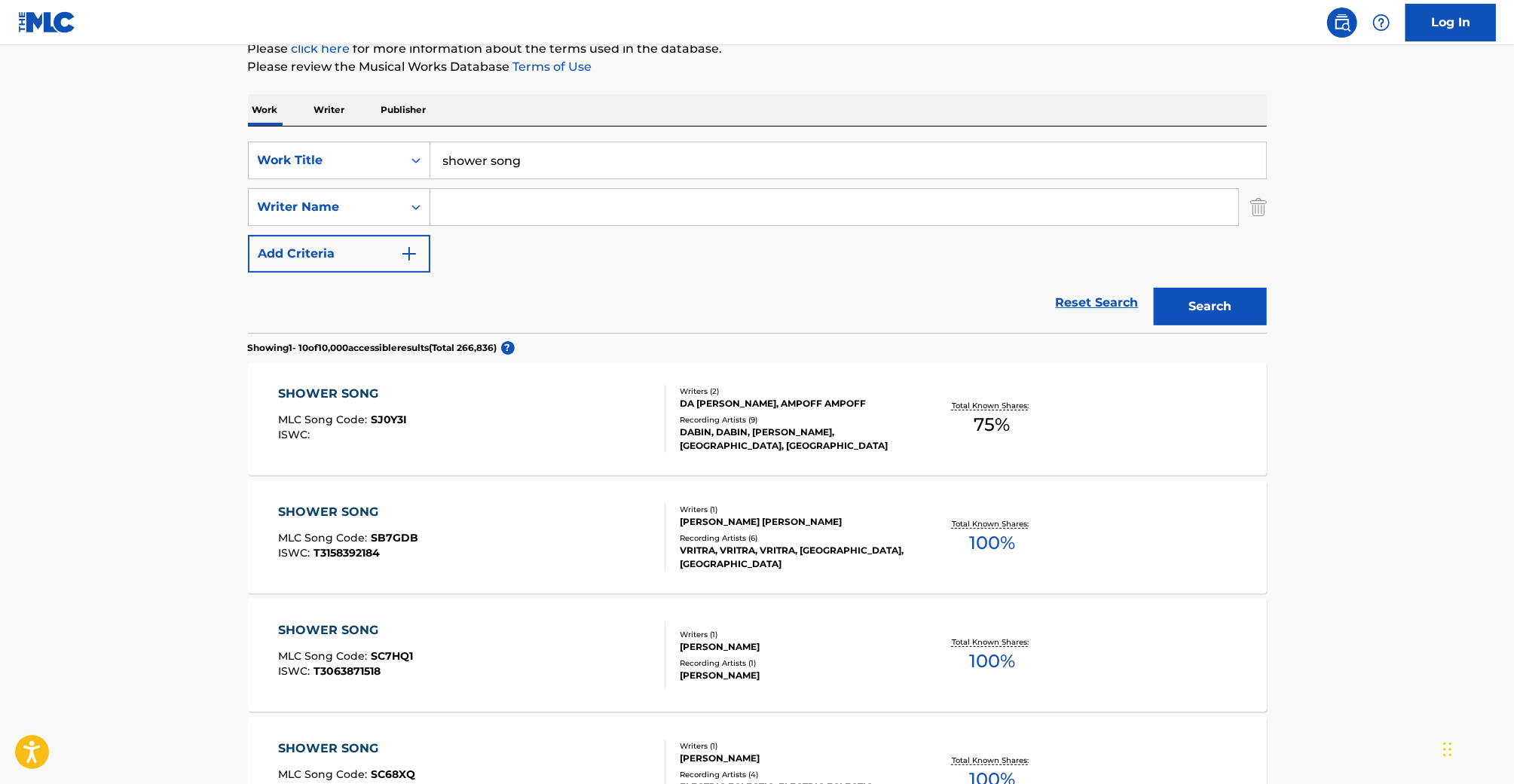
scroll to position [237, 0]
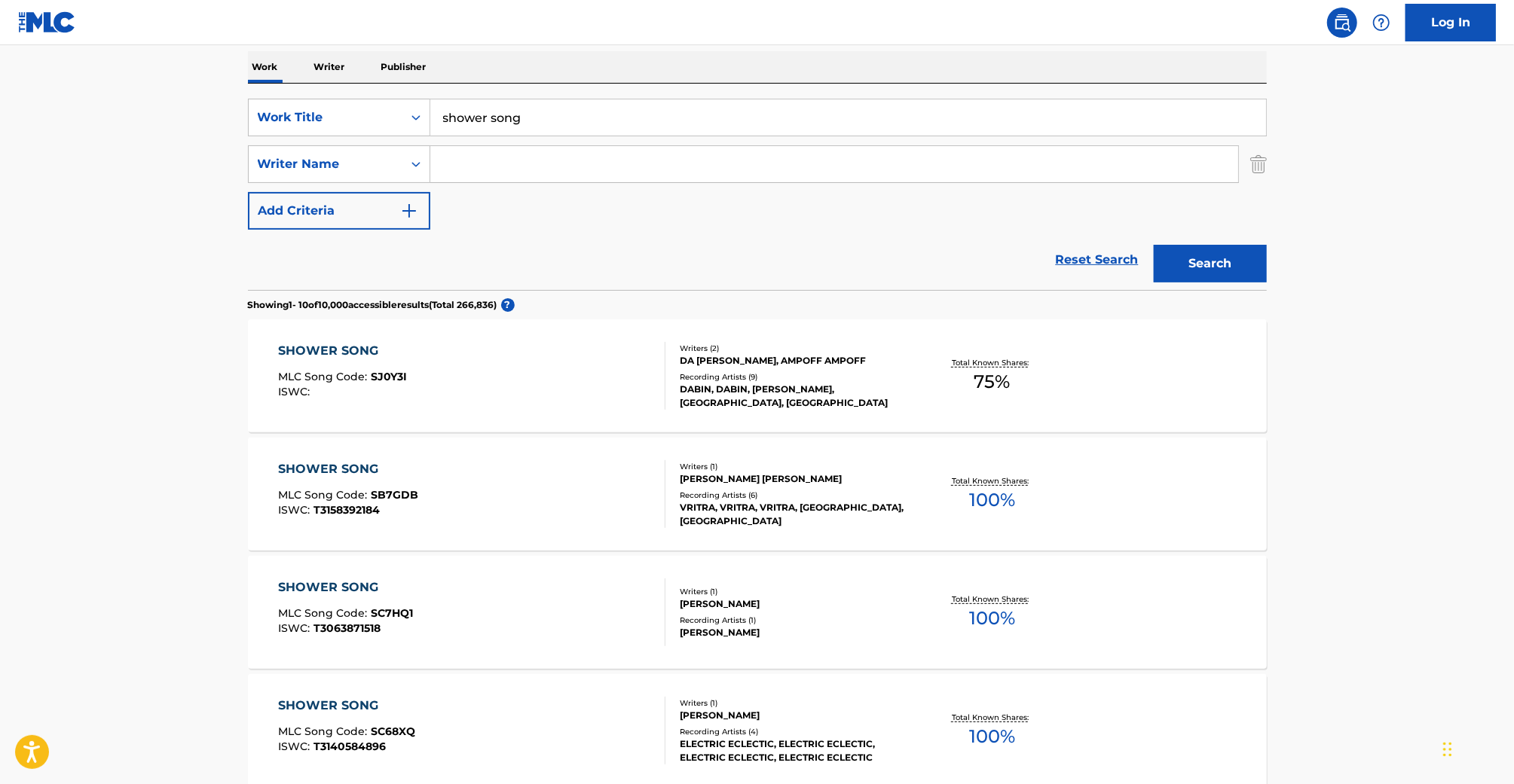
click at [481, 163] on input "Search Form" at bounding box center [834, 164] width 808 height 36
type input "[PERSON_NAME]"
click at [1154, 245] on button "Search" at bounding box center [1210, 263] width 113 height 38
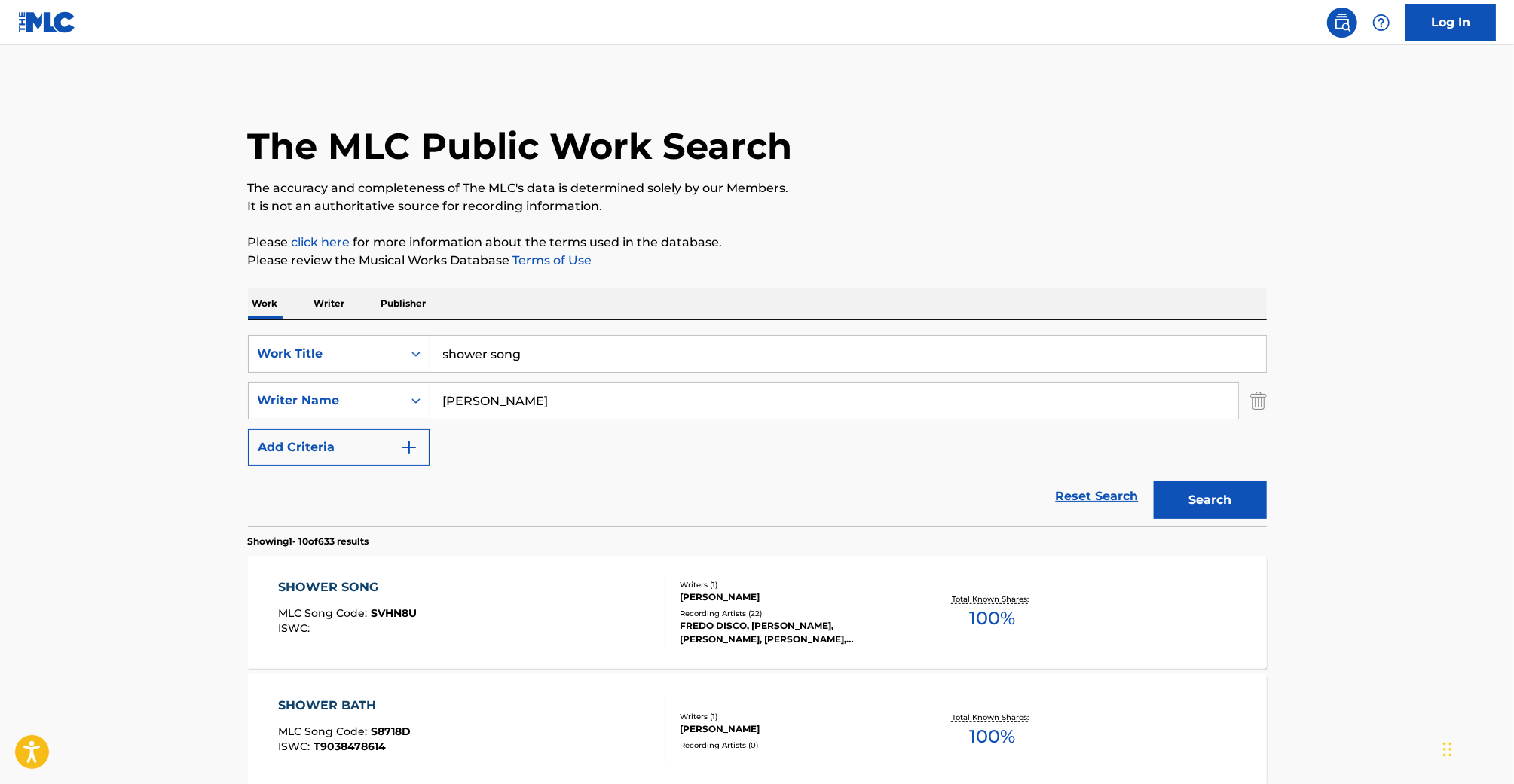
click at [608, 626] on div "SHOWER SONG MLC Song Code : SVHN8U ISWC :" at bounding box center [472, 612] width 388 height 68
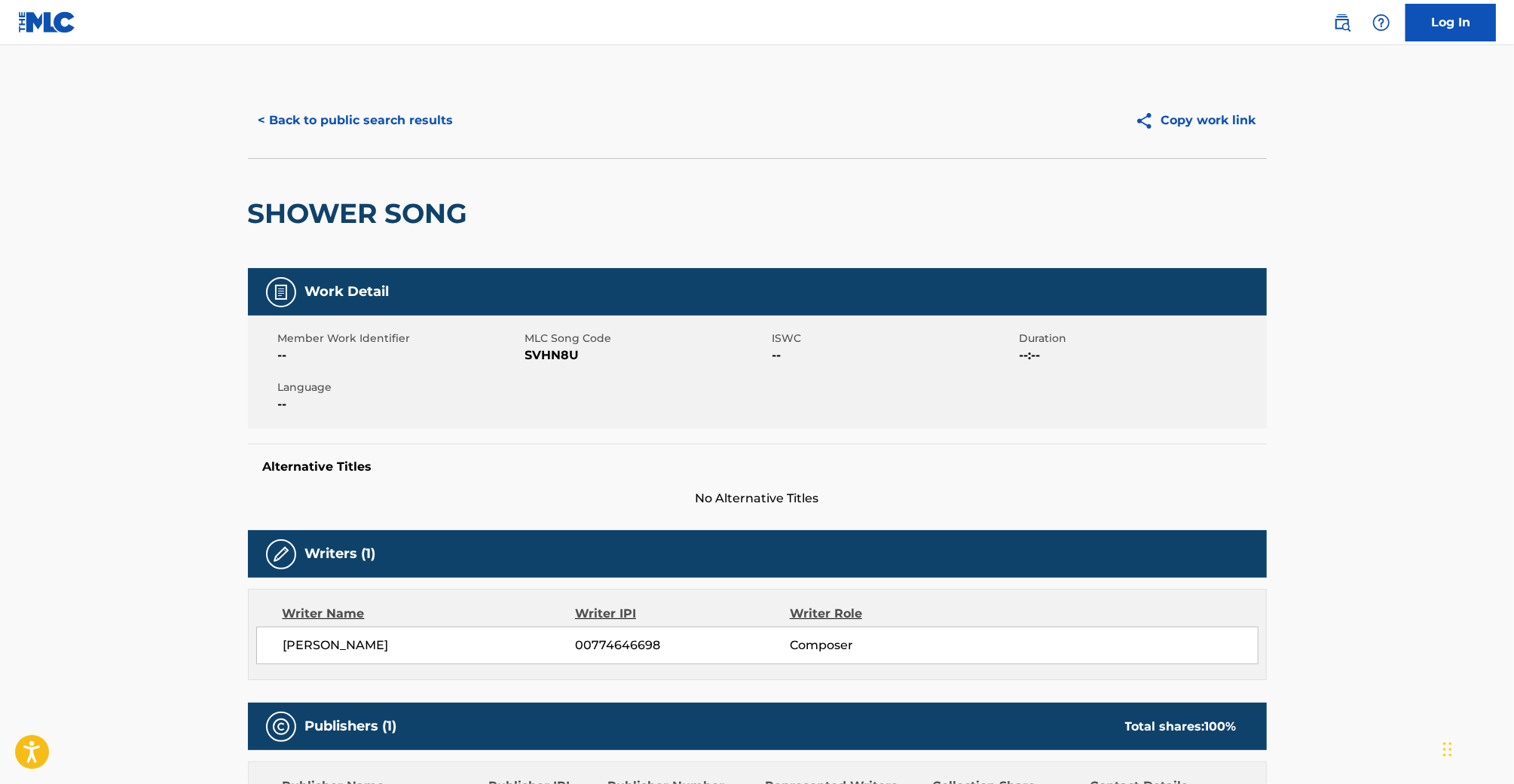
click at [559, 357] on span "SVHN8U" at bounding box center [647, 355] width 244 height 18
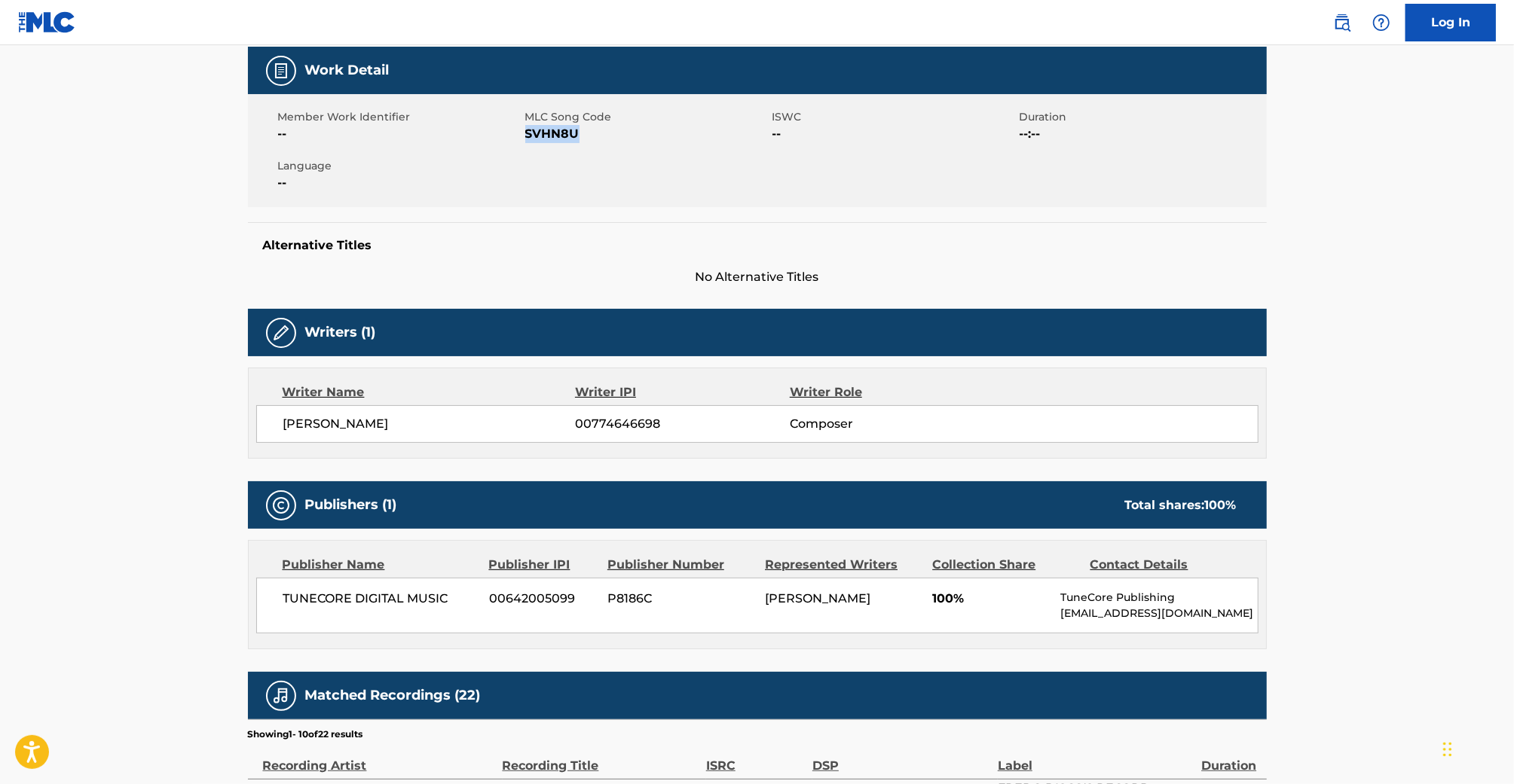
scroll to position [275, 0]
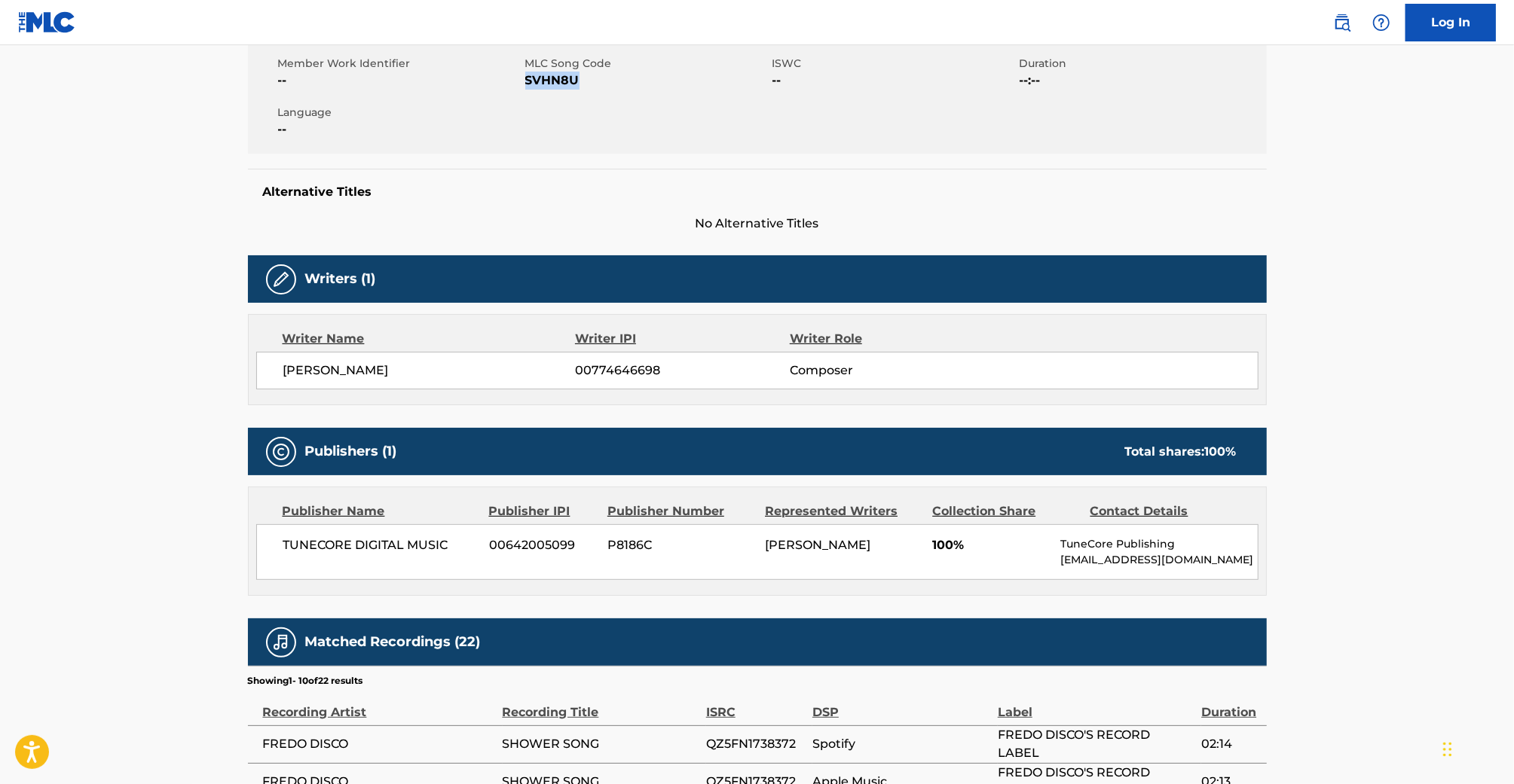
copy span "SVHN8U"
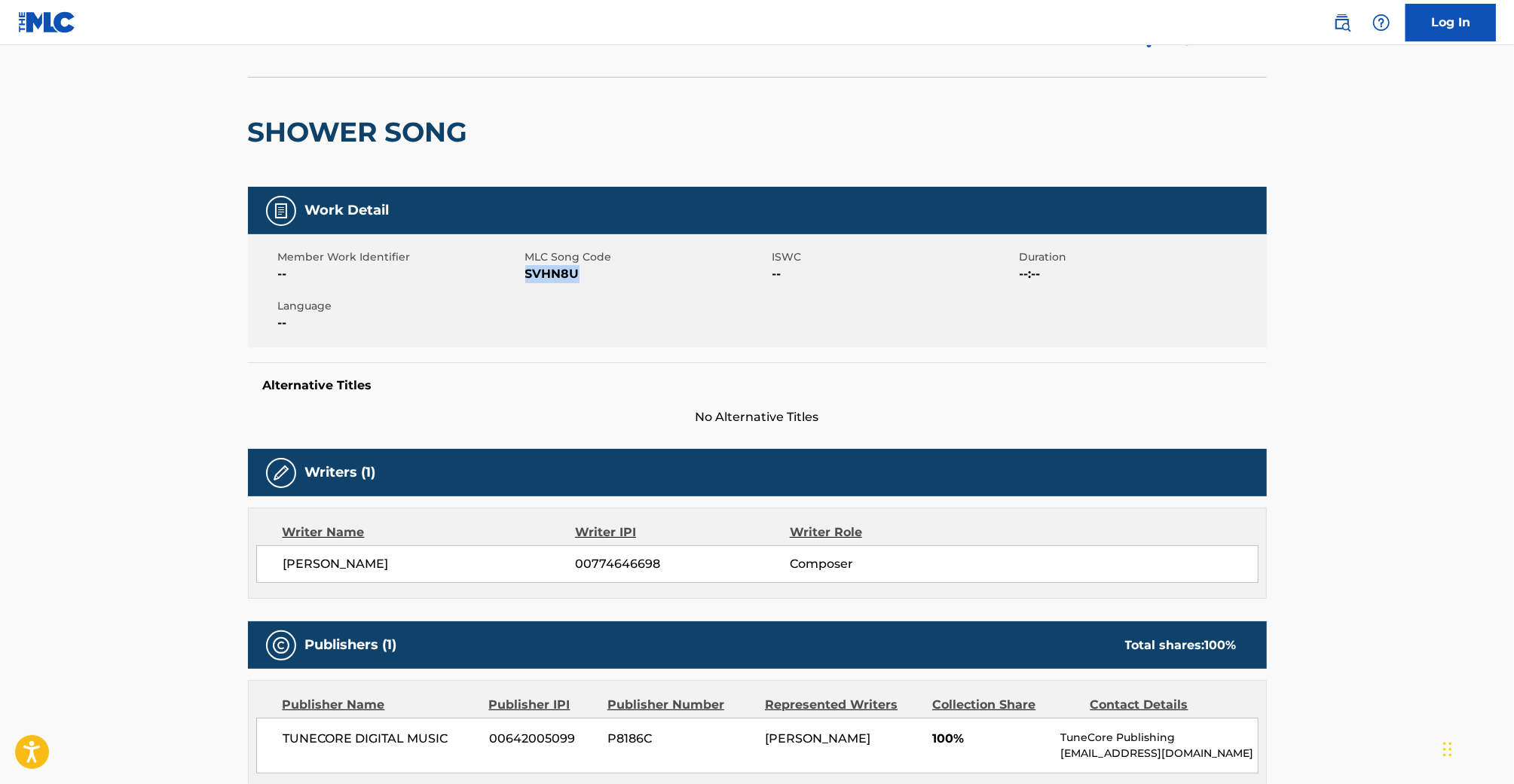
scroll to position [0, 0]
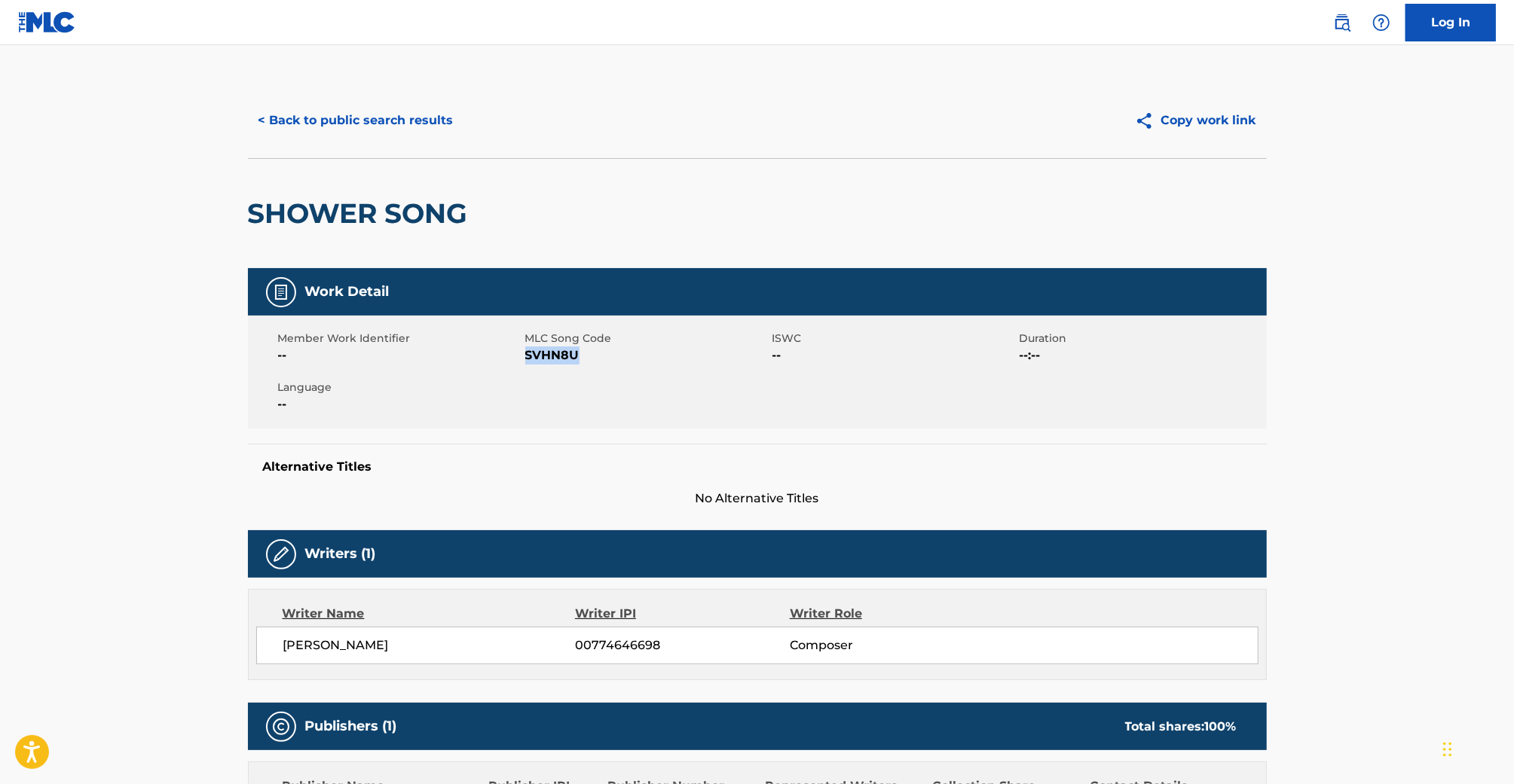
click at [397, 125] on button "< Back to public search results" at bounding box center [356, 120] width 216 height 38
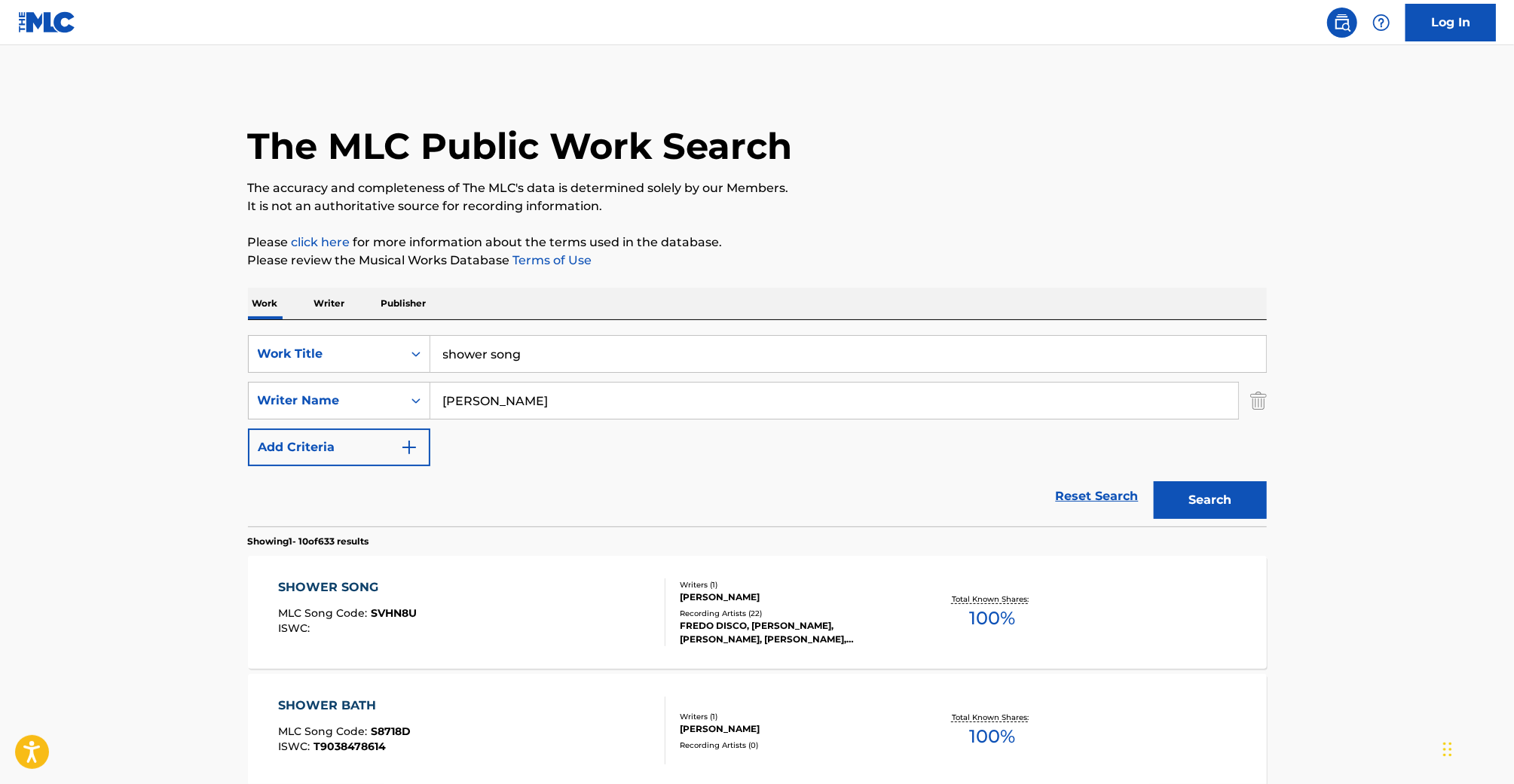
click at [536, 362] on input "shower song" at bounding box center [848, 353] width 836 height 36
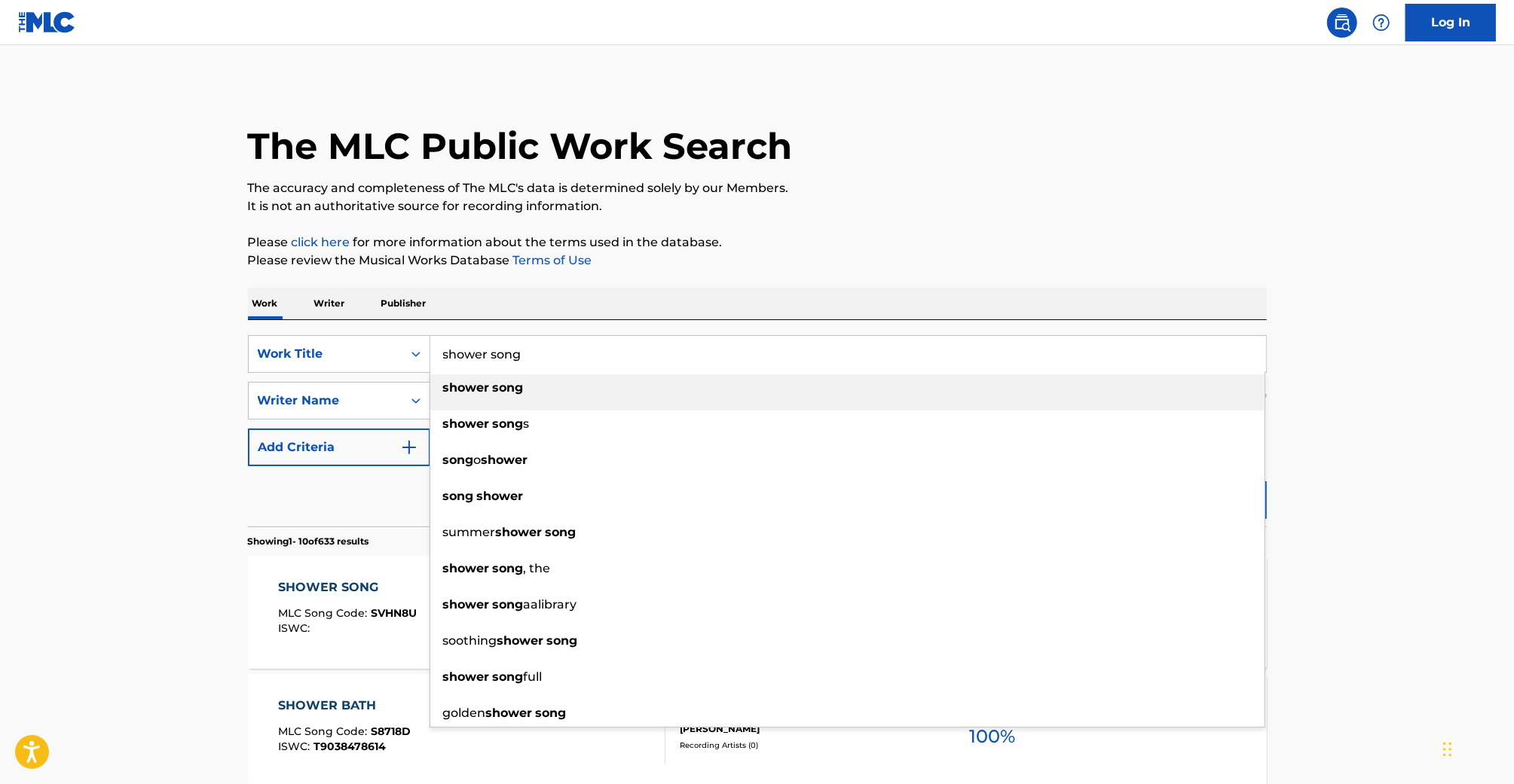
click at [536, 362] on input "shower song" at bounding box center [848, 353] width 836 height 36
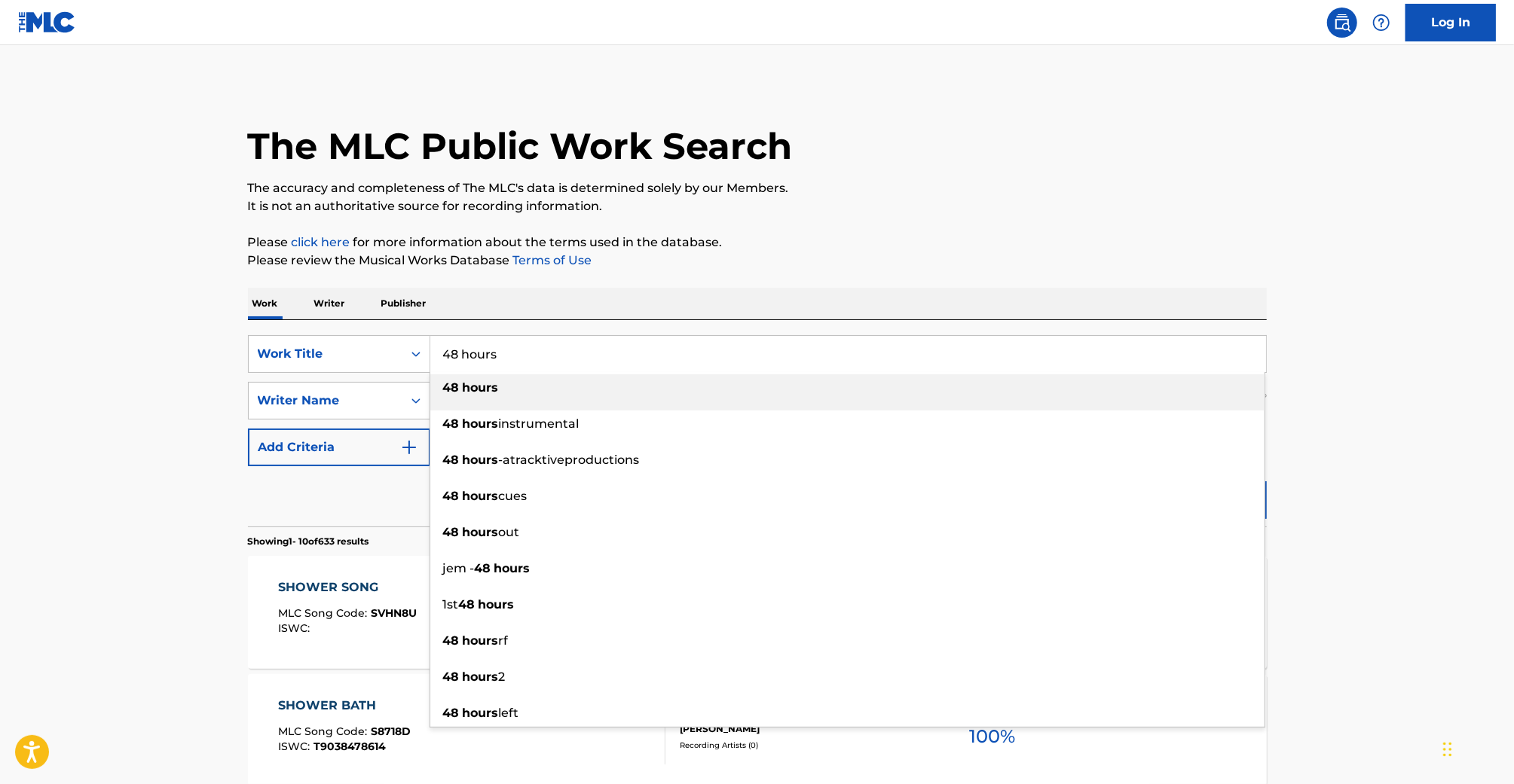
type input "48 hours"
click at [534, 384] on div "48 hours" at bounding box center [847, 388] width 834 height 27
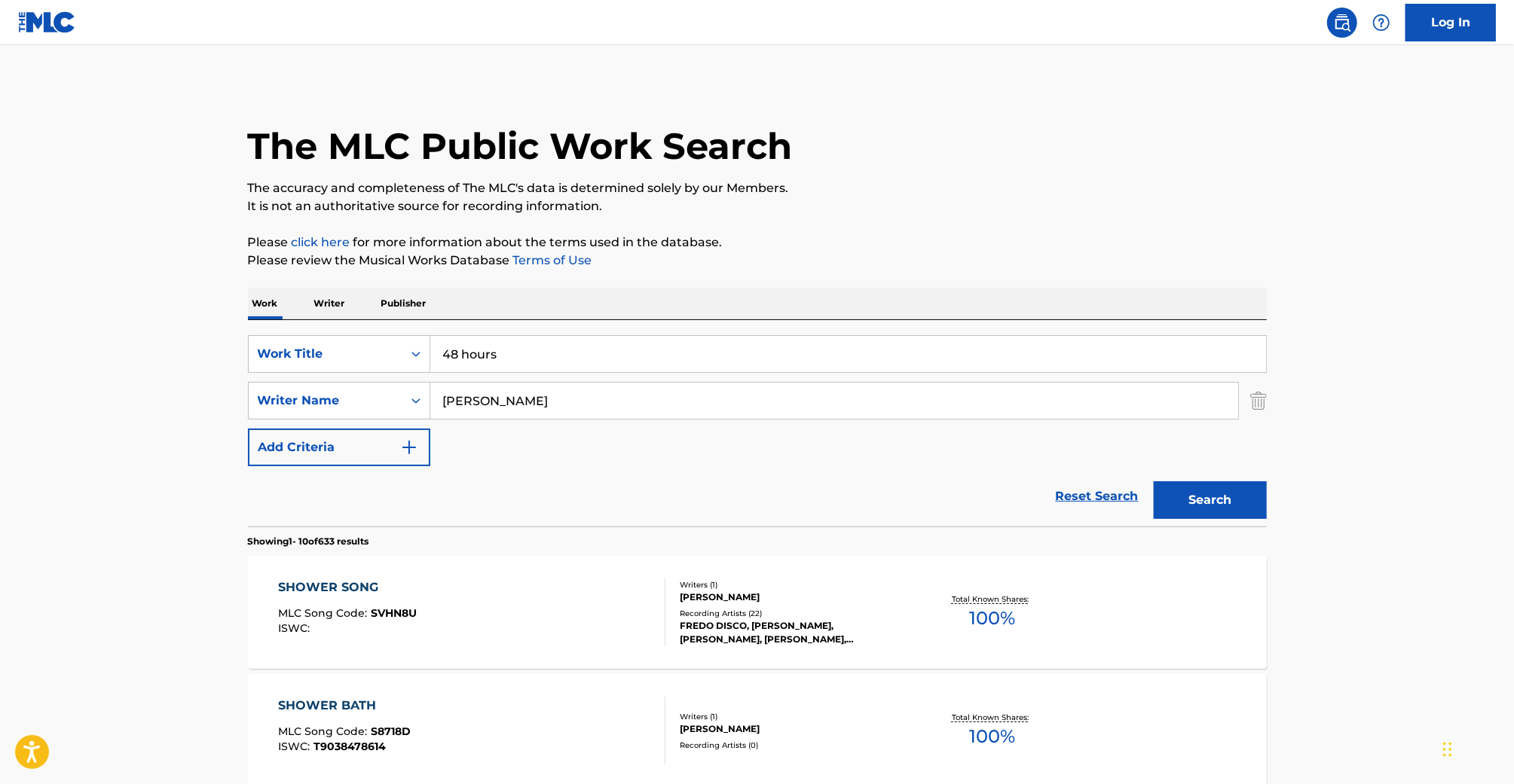
click at [1154, 481] on button "Search" at bounding box center [1210, 500] width 113 height 38
click at [599, 592] on div "48 HOURS MLC Song Code : FVBQ1I ISWC :" at bounding box center [472, 612] width 388 height 68
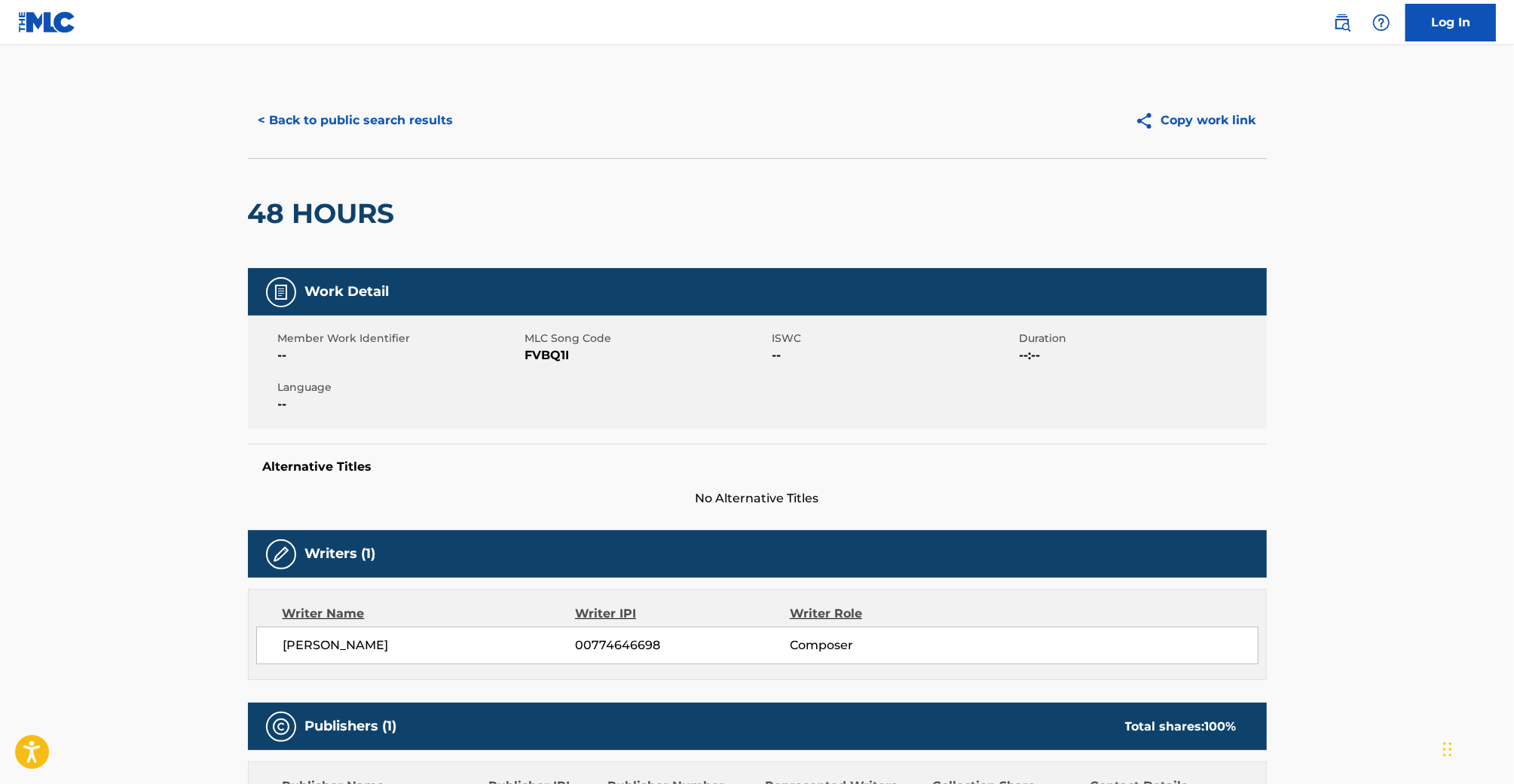
click at [554, 358] on span "FVBQ1I" at bounding box center [647, 355] width 244 height 18
copy span "FVBQ1I"
click at [388, 123] on button "< Back to public search results" at bounding box center [356, 120] width 216 height 38
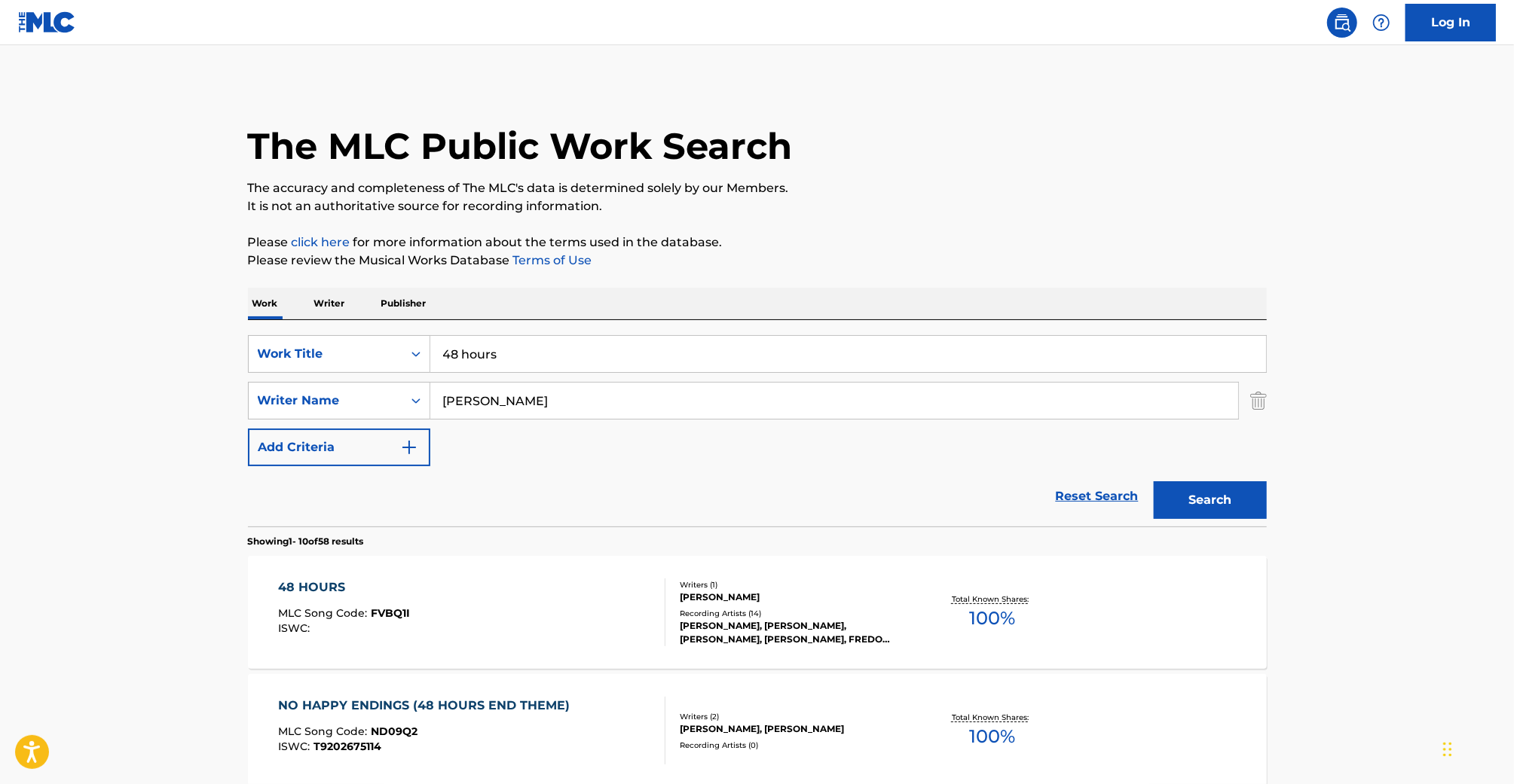
click at [528, 368] on input "48 hours" at bounding box center [848, 353] width 836 height 36
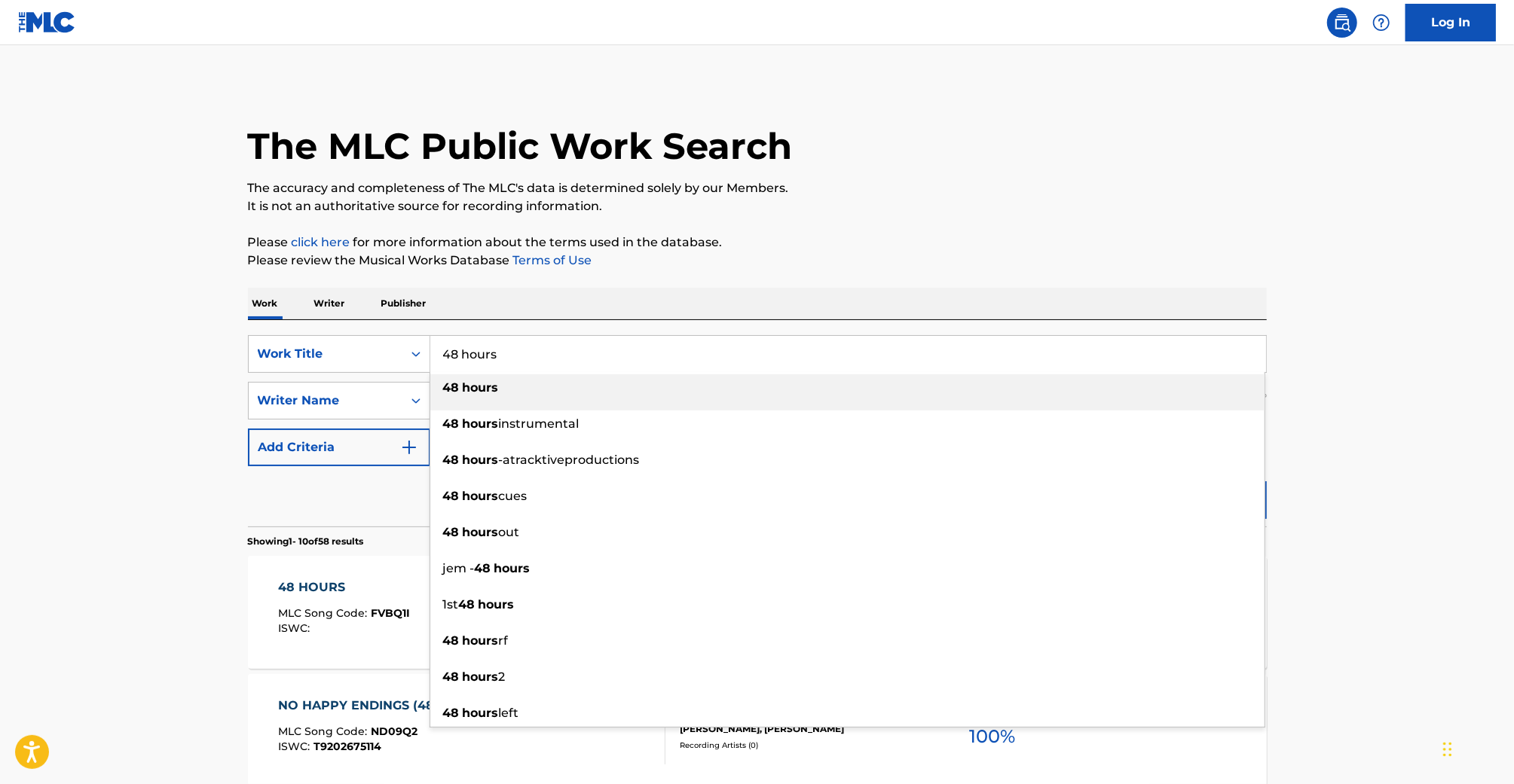
click at [528, 368] on input "48 hours" at bounding box center [848, 353] width 836 height 36
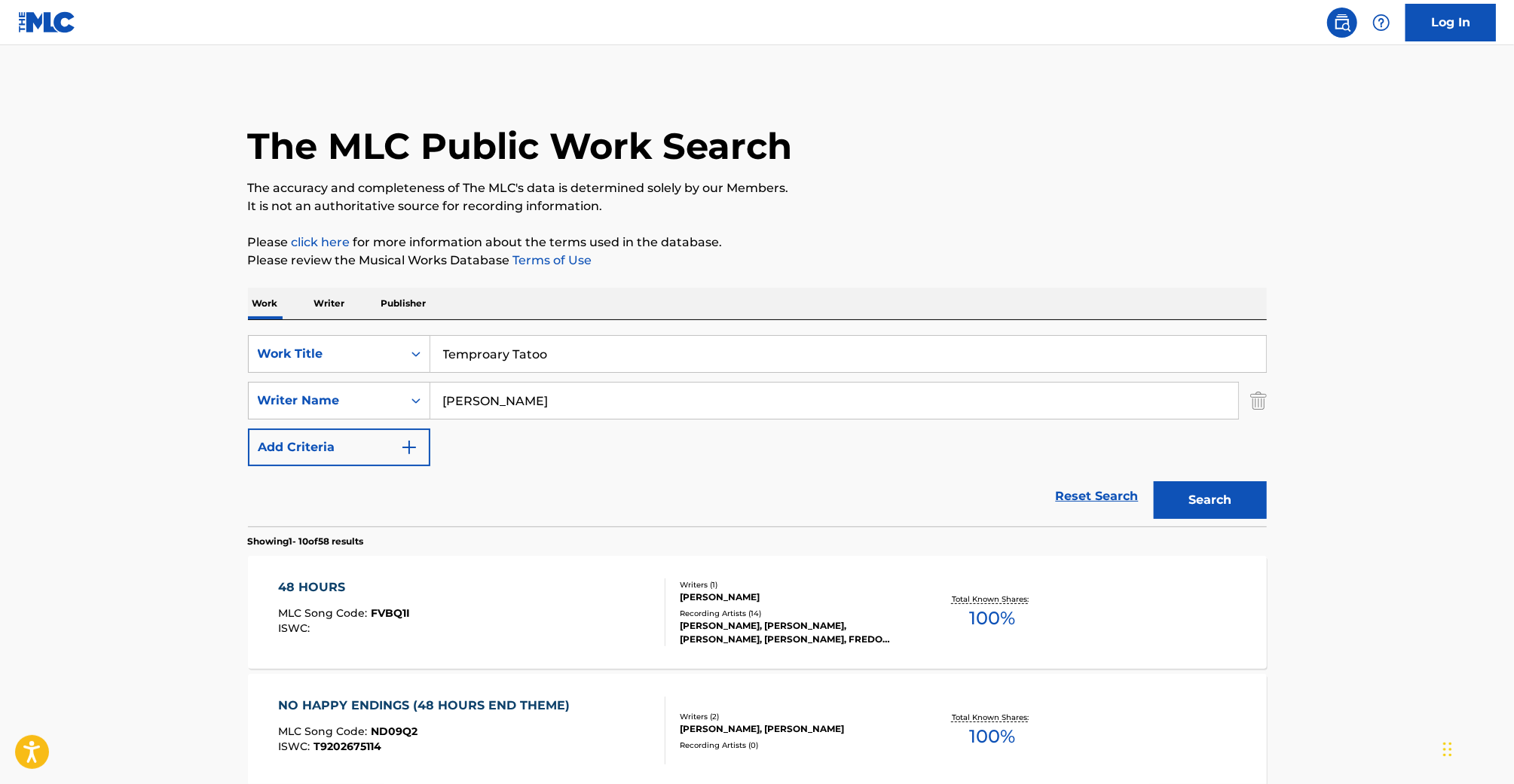
click at [476, 356] on input "Temproary Tatoo" at bounding box center [848, 353] width 836 height 36
click at [529, 385] on strong "tatoo" at bounding box center [529, 388] width 34 height 14
type input "temporary tatoo"
click at [1154, 481] on button "Search" at bounding box center [1210, 500] width 113 height 38
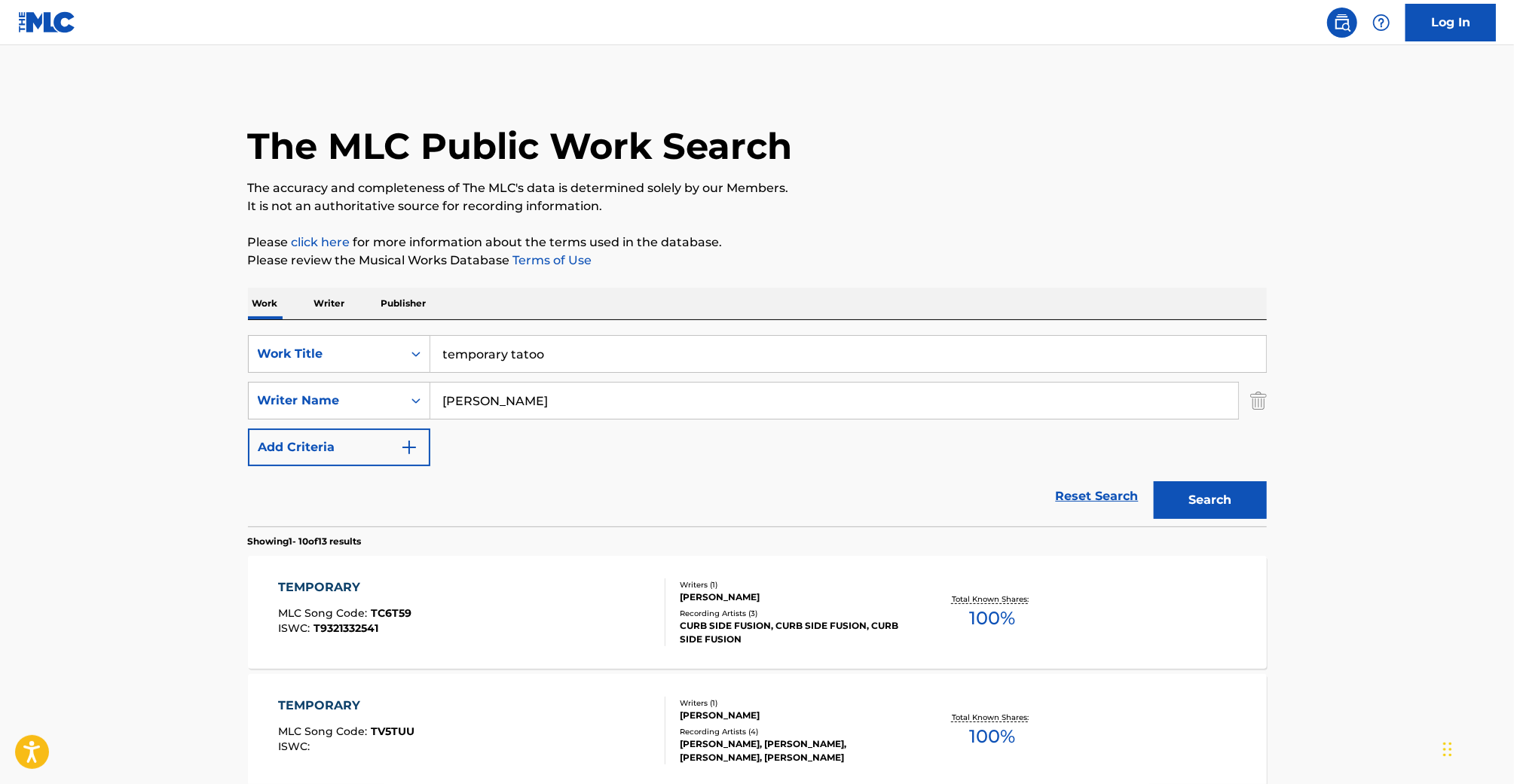
click at [500, 578] on div "TEMPORARY MLC Song Code : TC6T59 ISWC : T9321332541" at bounding box center [472, 612] width 388 height 68
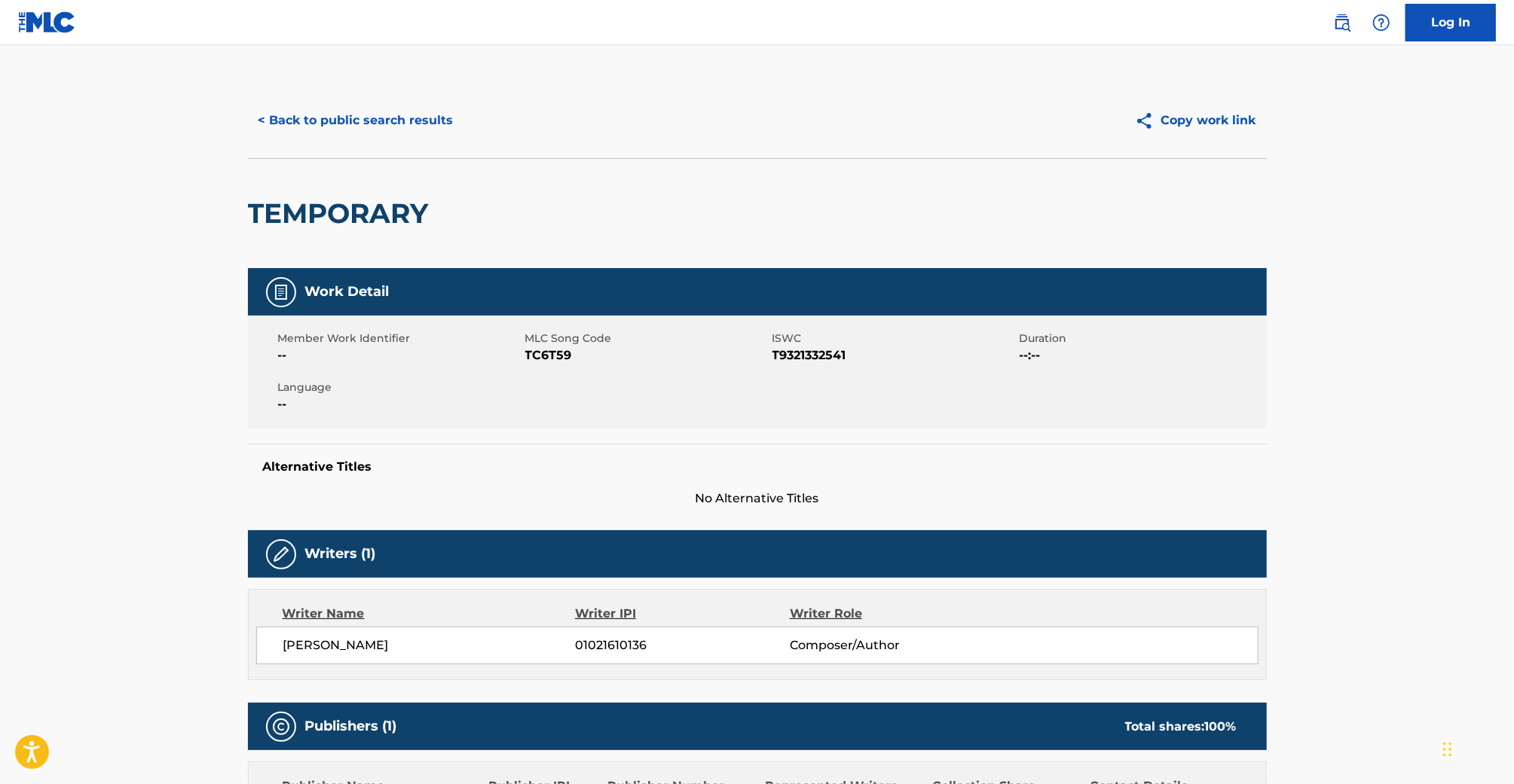
click at [542, 349] on span "TC6T59" at bounding box center [647, 355] width 244 height 18
copy span "TC6T59"
click at [303, 119] on button "< Back to public search results" at bounding box center [356, 120] width 216 height 38
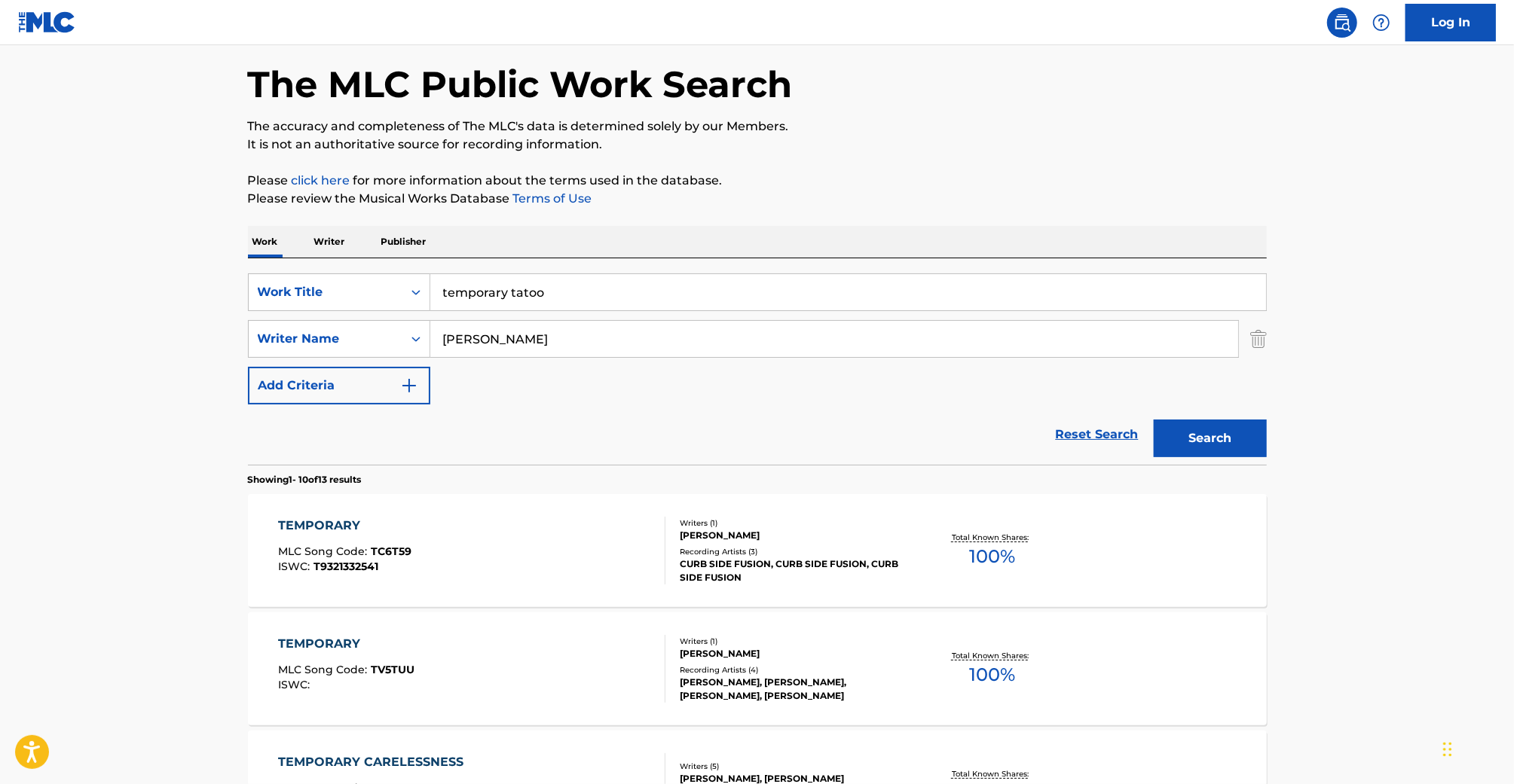
scroll to position [160, 0]
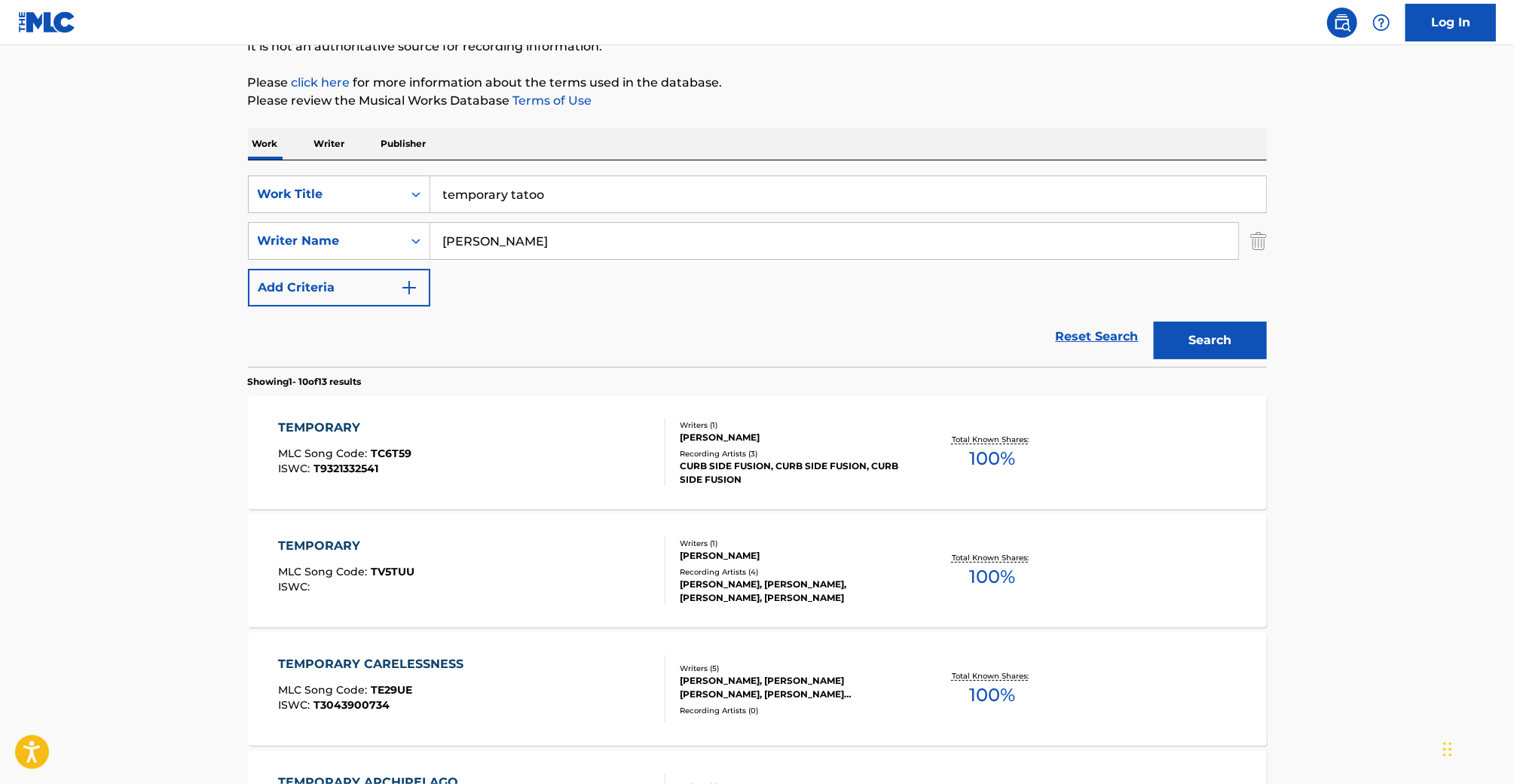
click at [578, 192] on input "temporary tatoo" at bounding box center [848, 194] width 836 height 36
click at [564, 228] on div "temporary tatoo" at bounding box center [847, 228] width 834 height 27
click at [1192, 343] on button "Search" at bounding box center [1210, 340] width 113 height 38
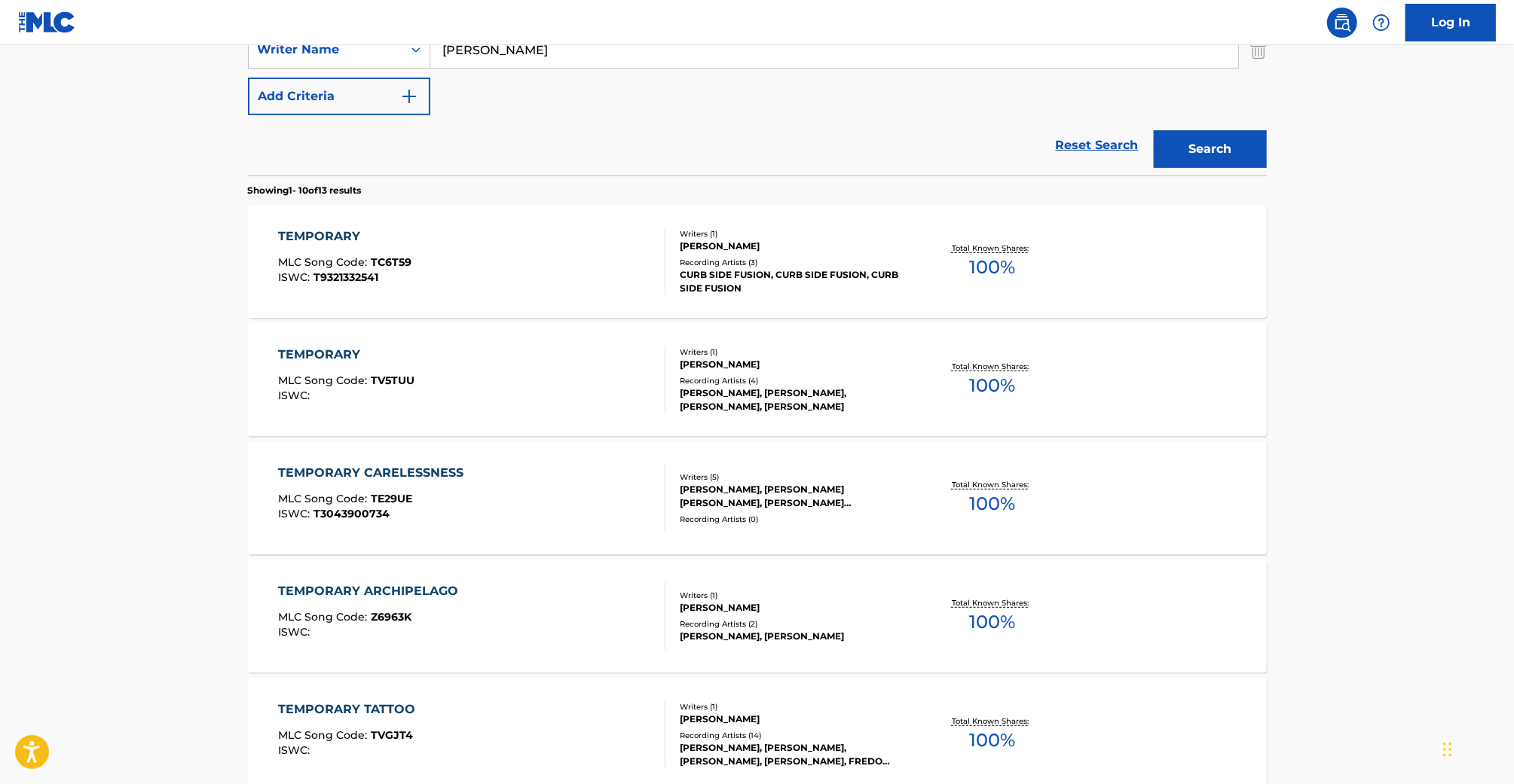
scroll to position [697, 0]
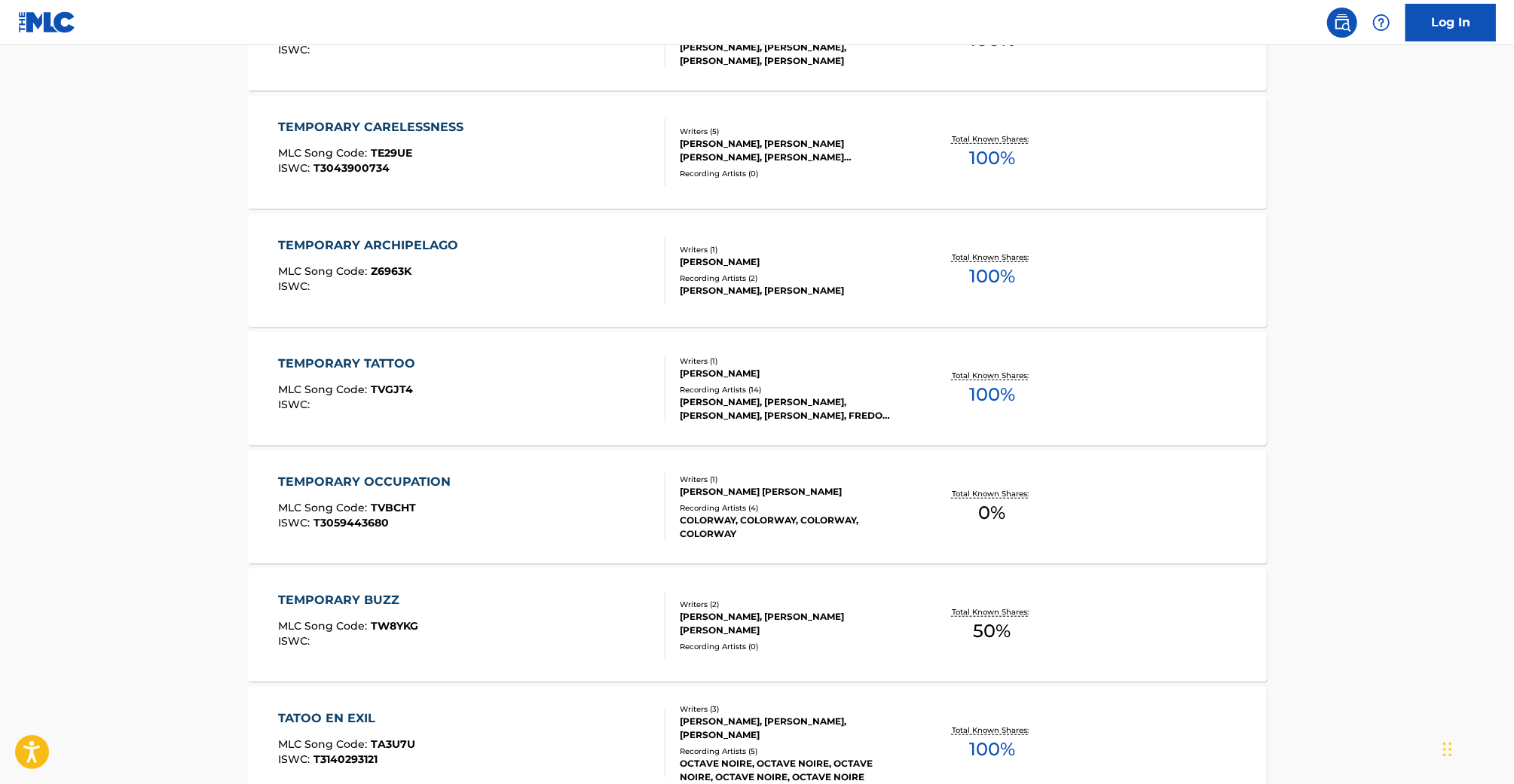
click at [522, 395] on div "TEMPORARY TATTOO MLC Song Code : TVGJT4 ISWC :" at bounding box center [472, 388] width 388 height 68
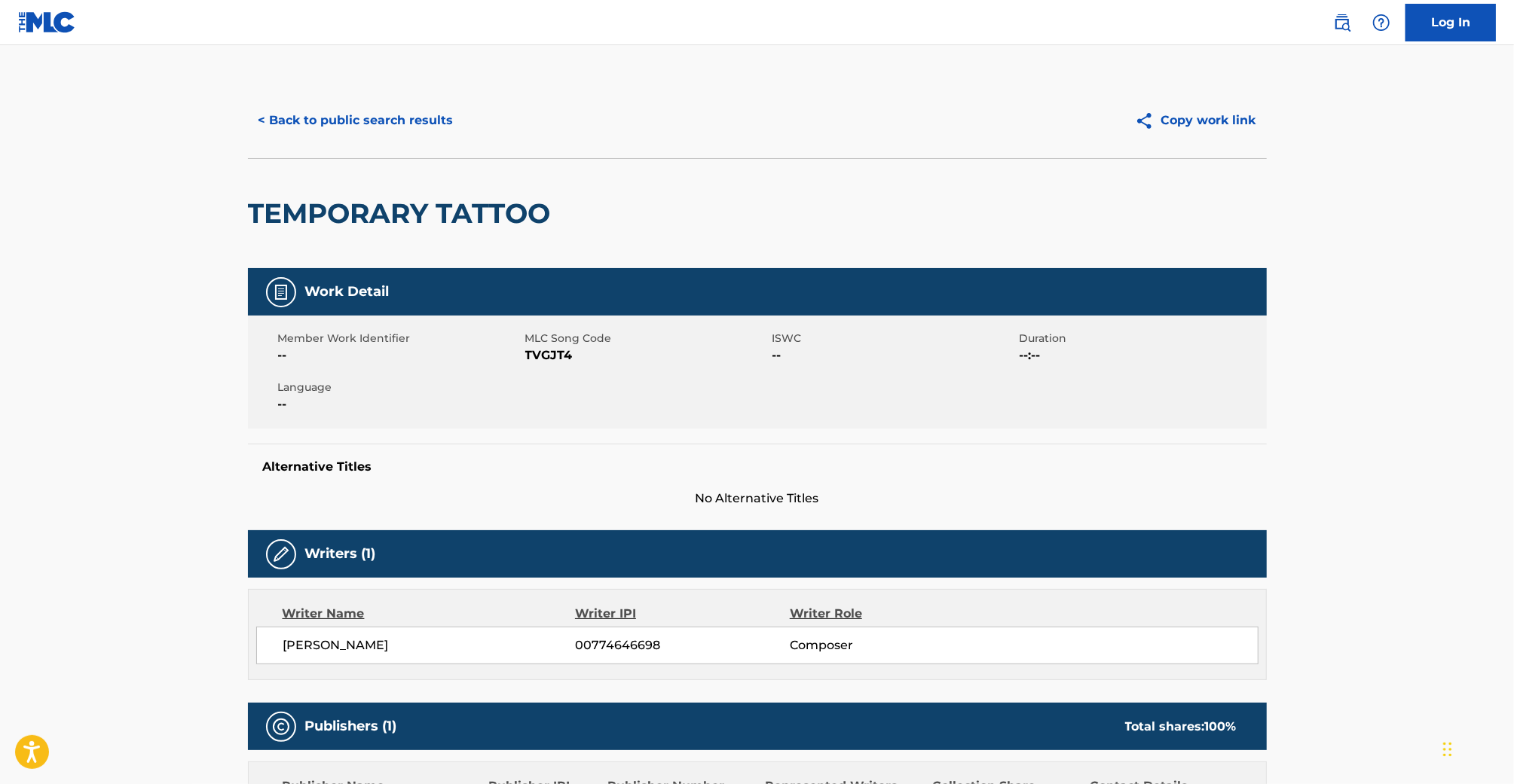
click at [541, 358] on span "TVGJT4" at bounding box center [647, 355] width 244 height 18
copy span "TVGJT4"
click at [317, 113] on button "< Back to public search results" at bounding box center [356, 120] width 216 height 38
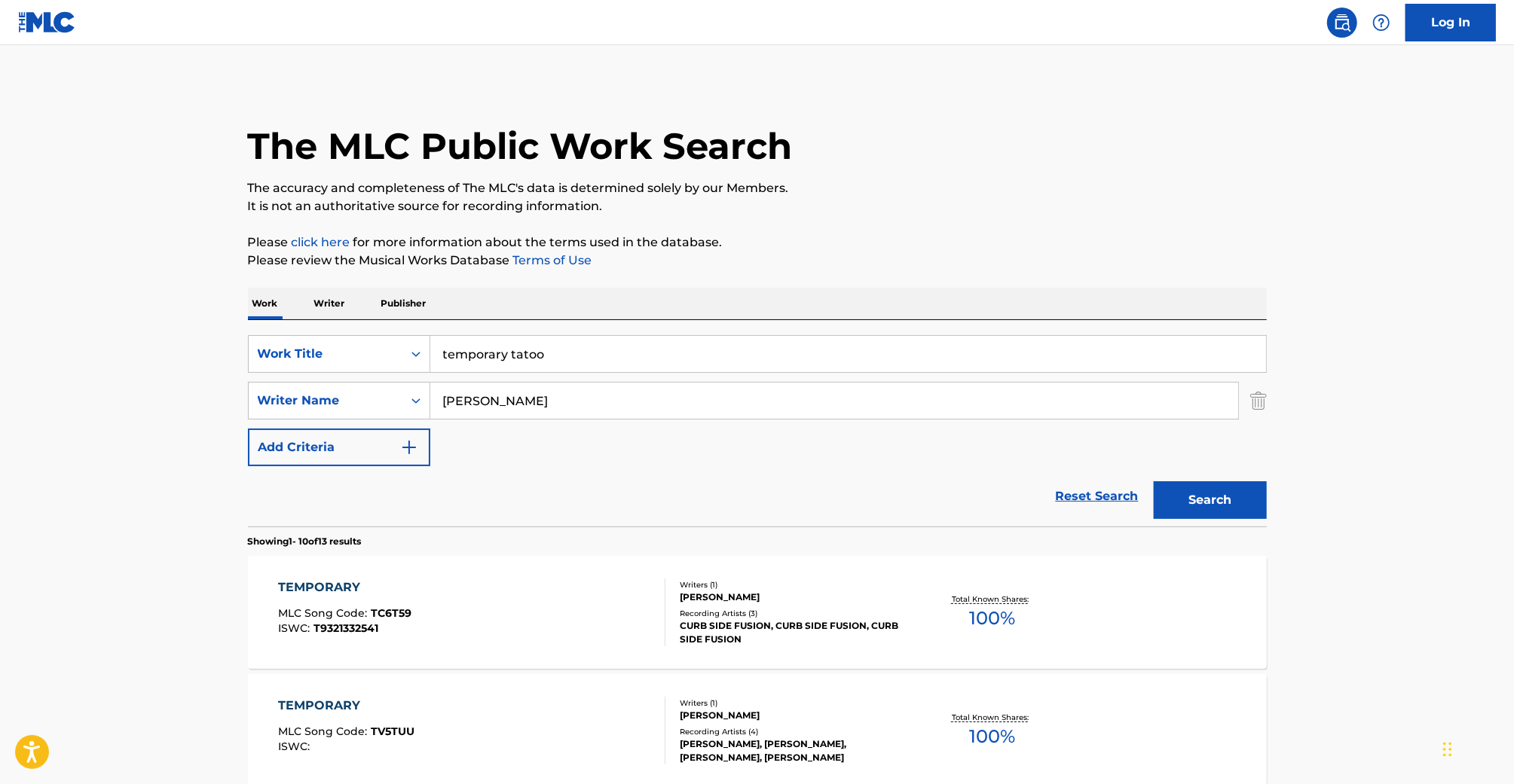
click at [516, 351] on input "temporary tatoo" at bounding box center [848, 353] width 836 height 36
click at [516, 352] on input "temporary tatoo" at bounding box center [848, 353] width 836 height 36
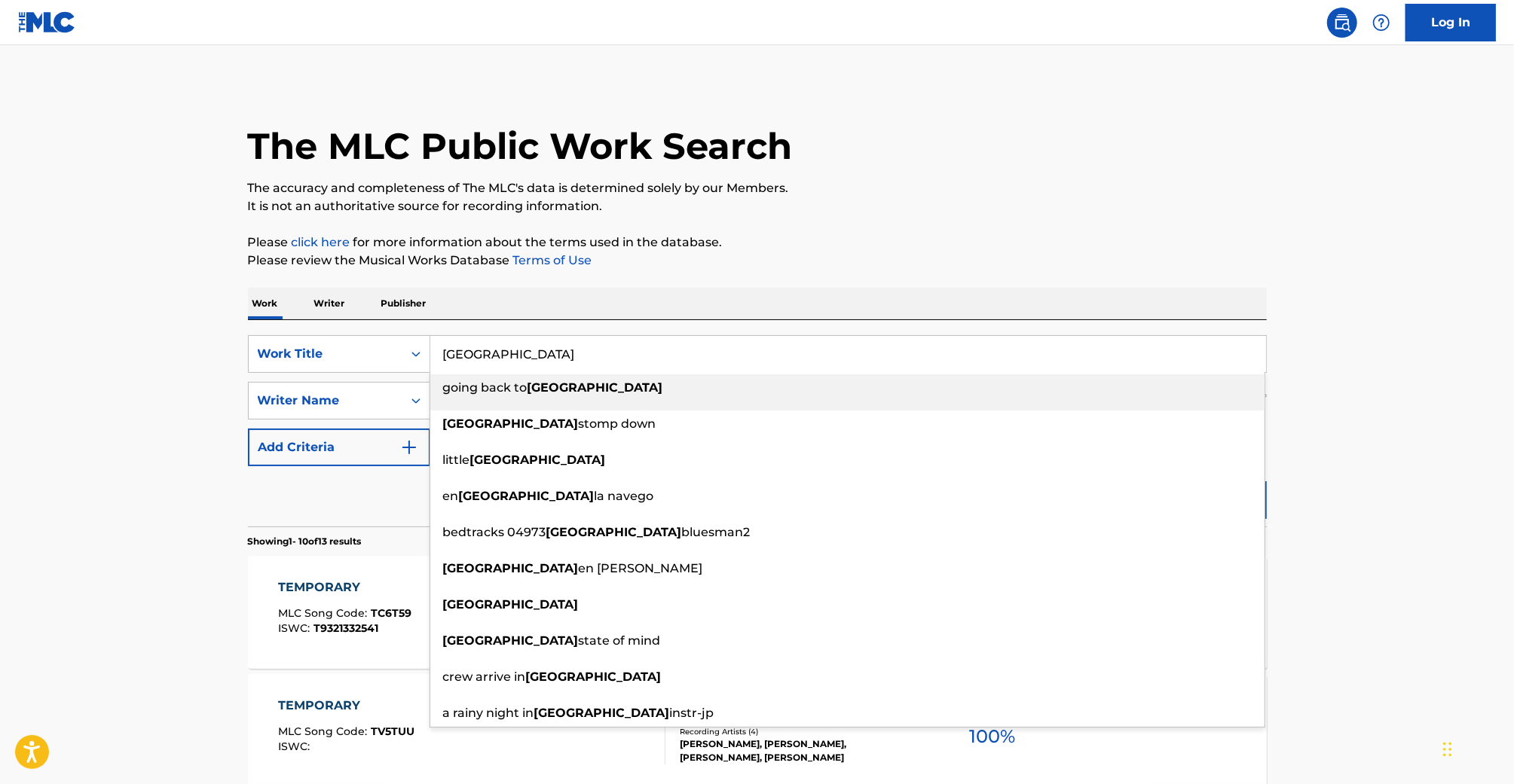
type input "[GEOGRAPHIC_DATA]"
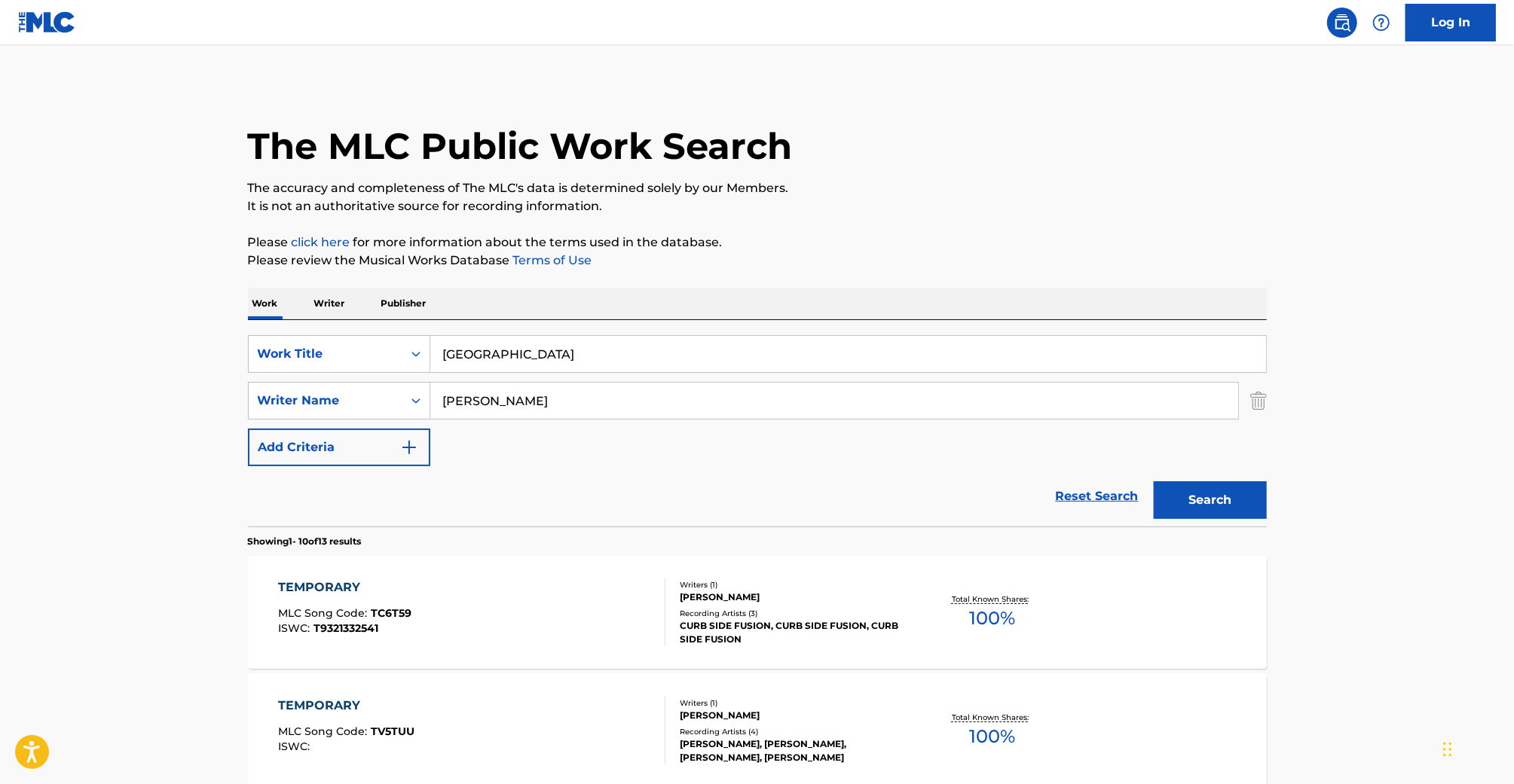
click at [1202, 479] on div "Search" at bounding box center [1207, 496] width 120 height 60
click at [1202, 495] on button "Search" at bounding box center [1210, 500] width 113 height 38
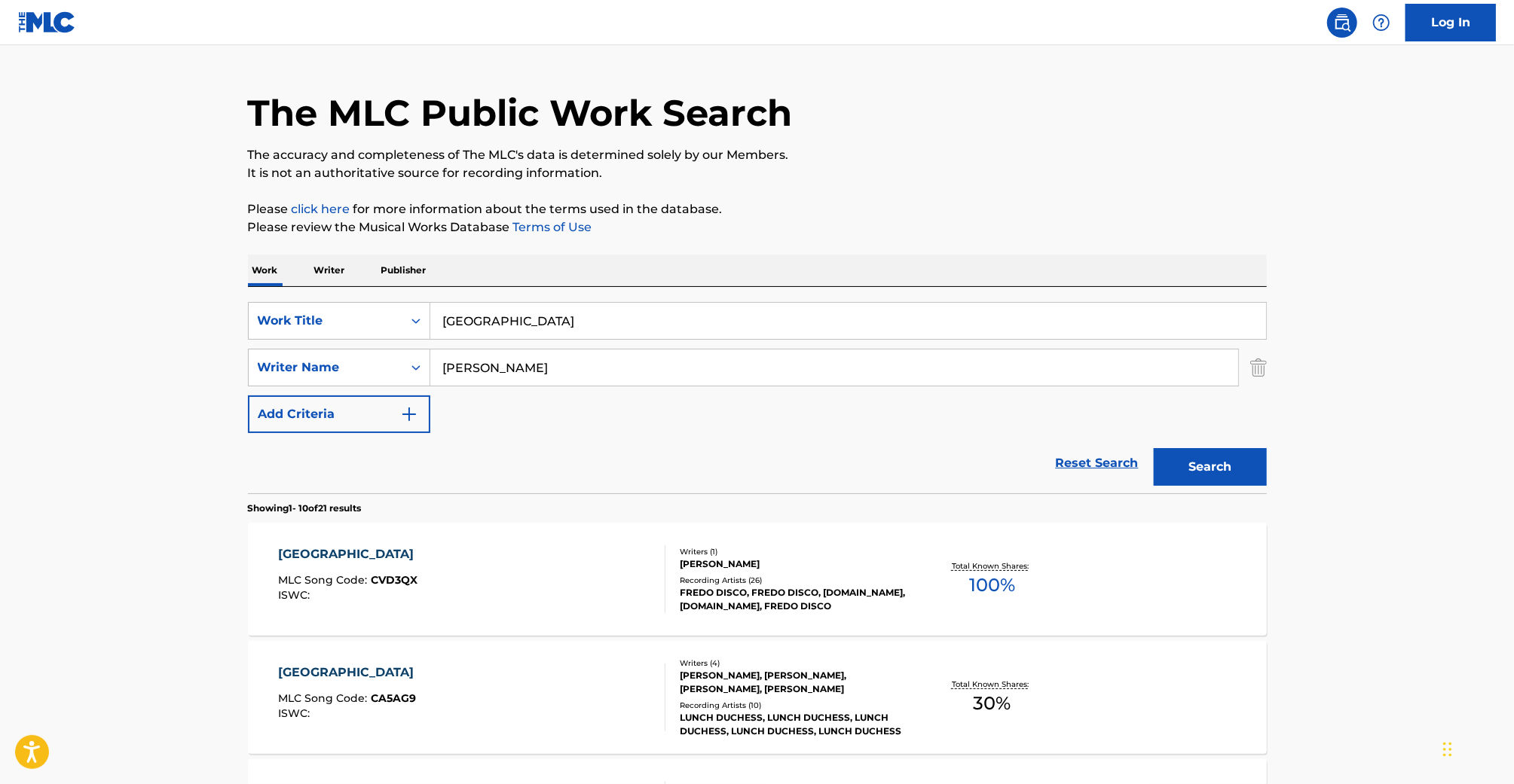
scroll to position [141, 0]
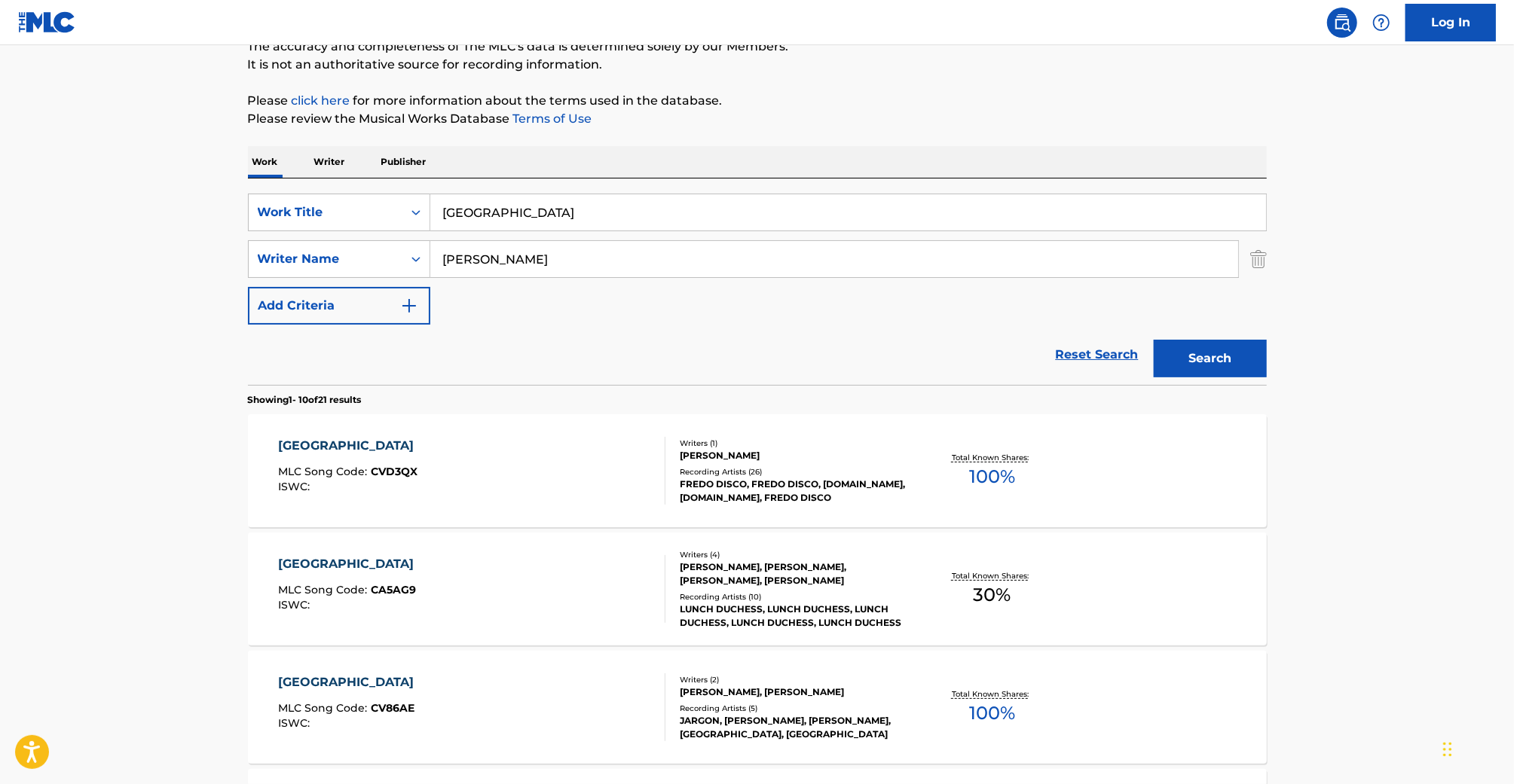
click at [519, 479] on div "CHICAGO MLC Song Code : CVD3QX ISWC :" at bounding box center [472, 471] width 388 height 68
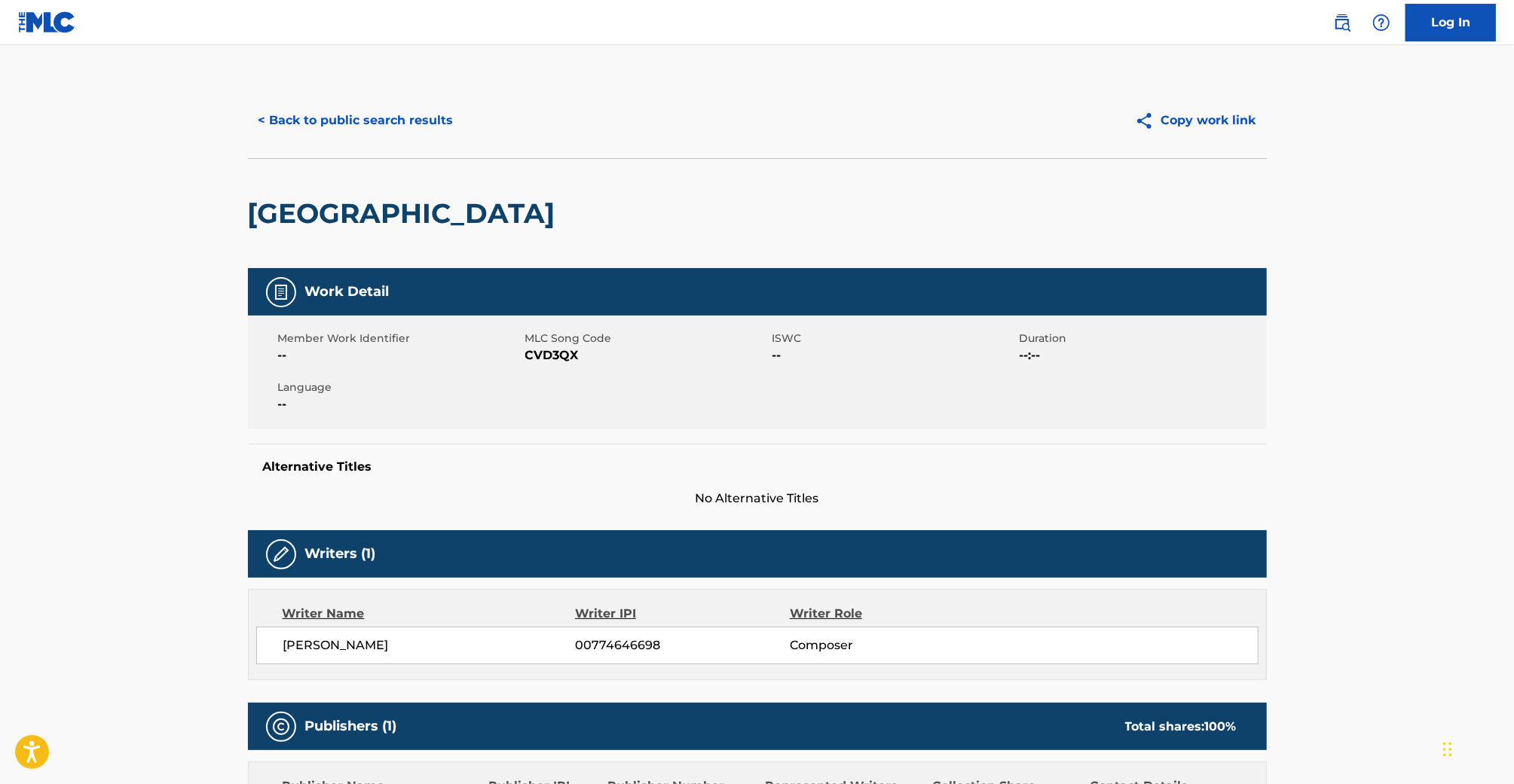
click at [551, 357] on span "CVD3QX" at bounding box center [647, 355] width 244 height 18
copy span "CVD3QX"
click at [403, 122] on button "< Back to public search results" at bounding box center [356, 120] width 216 height 38
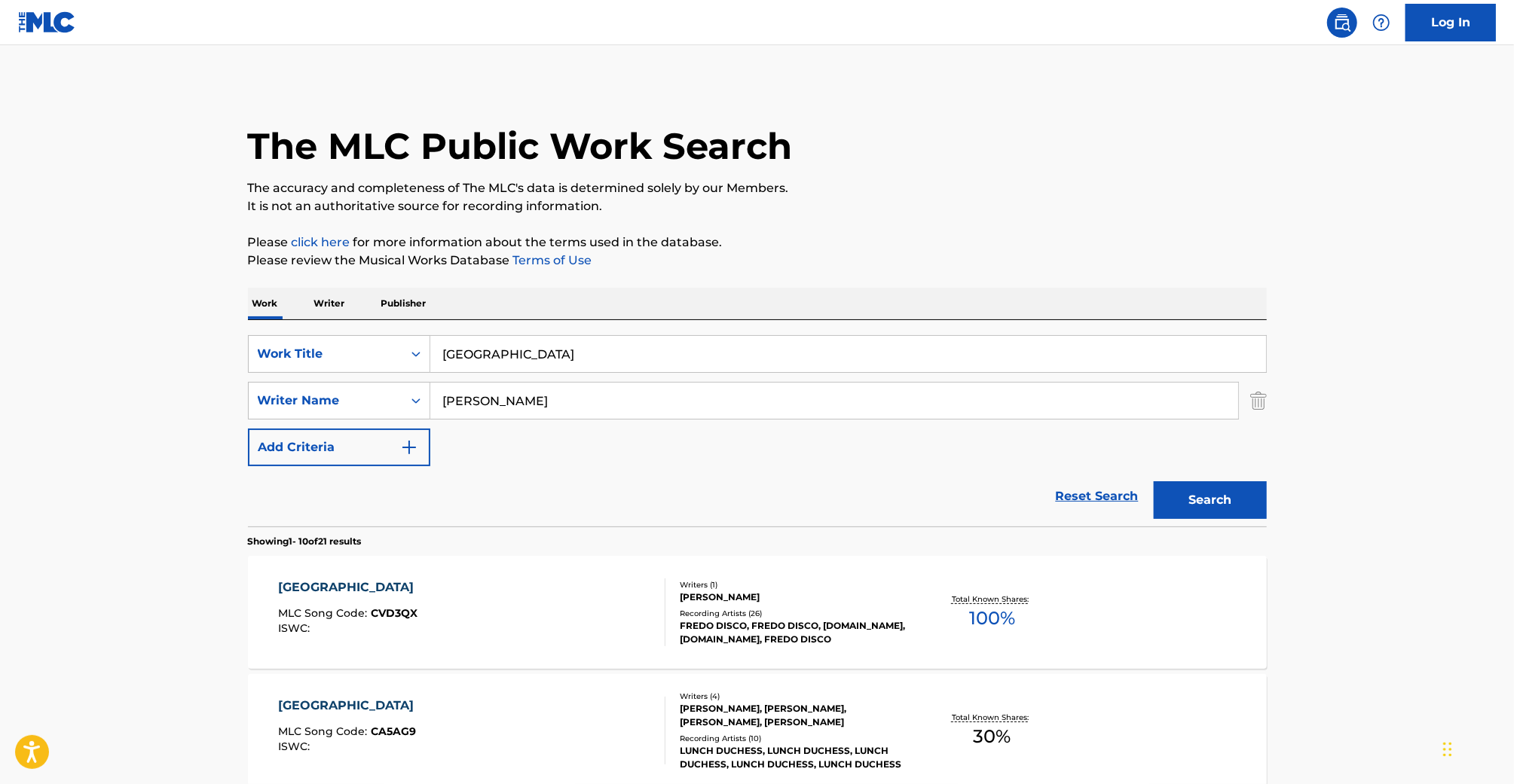
click at [518, 363] on input "[GEOGRAPHIC_DATA]" at bounding box center [848, 353] width 836 height 36
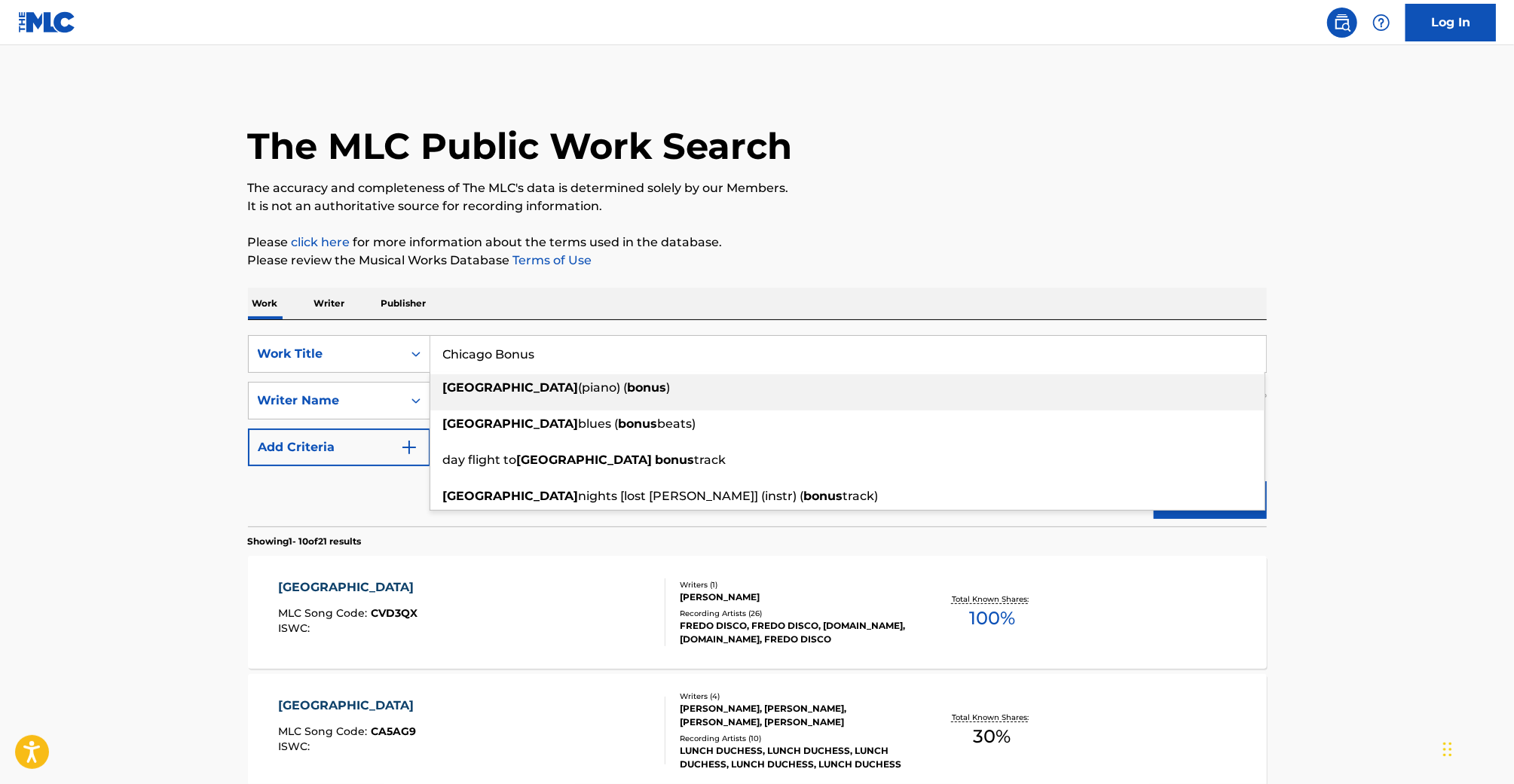
click at [579, 390] on span "(piano) (" at bounding box center [602, 388] width 49 height 14
type input "chicago (piano) (bonus)"
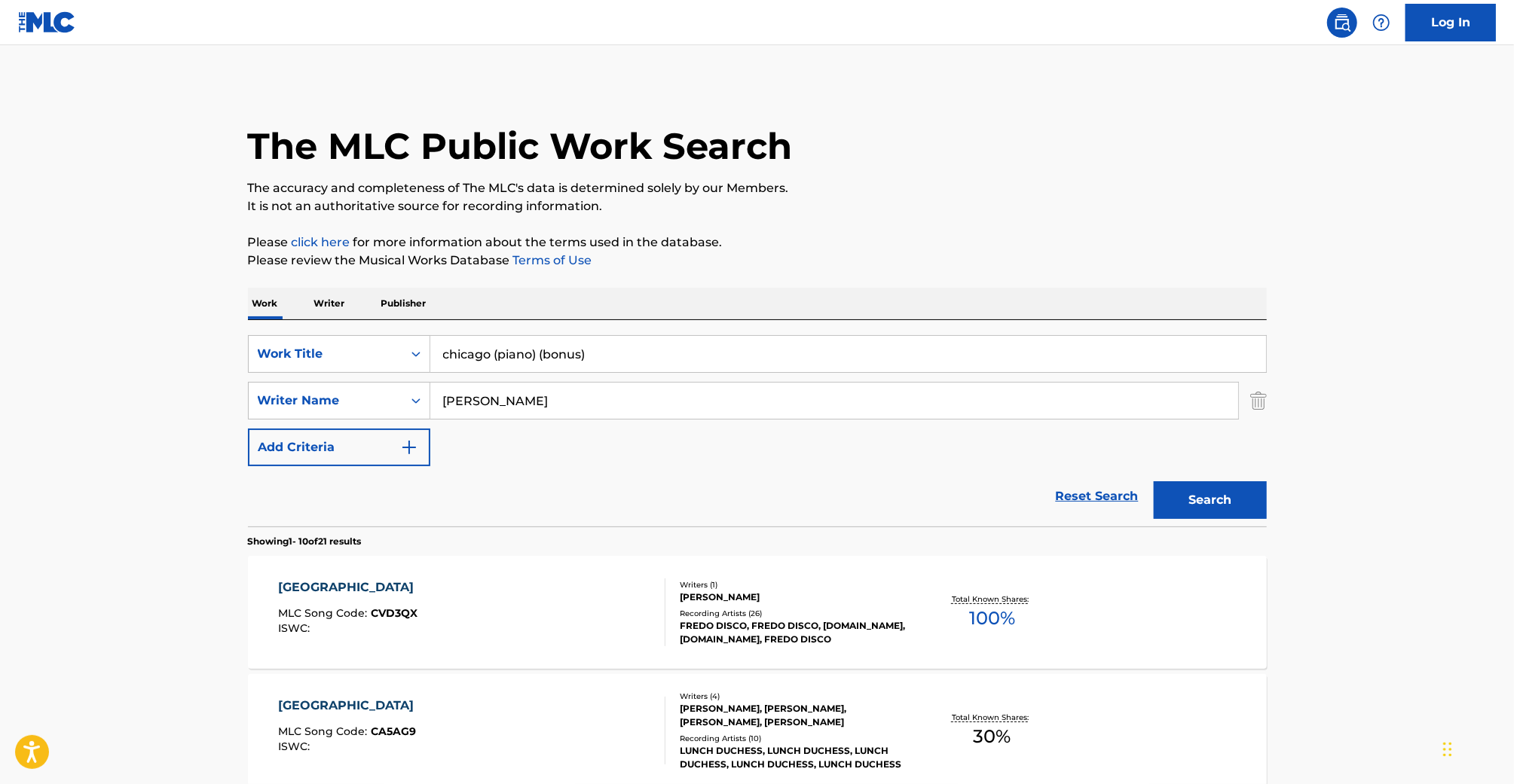
click at [1229, 522] on div "Search" at bounding box center [1207, 496] width 120 height 60
click at [1229, 516] on button "Search" at bounding box center [1210, 500] width 113 height 38
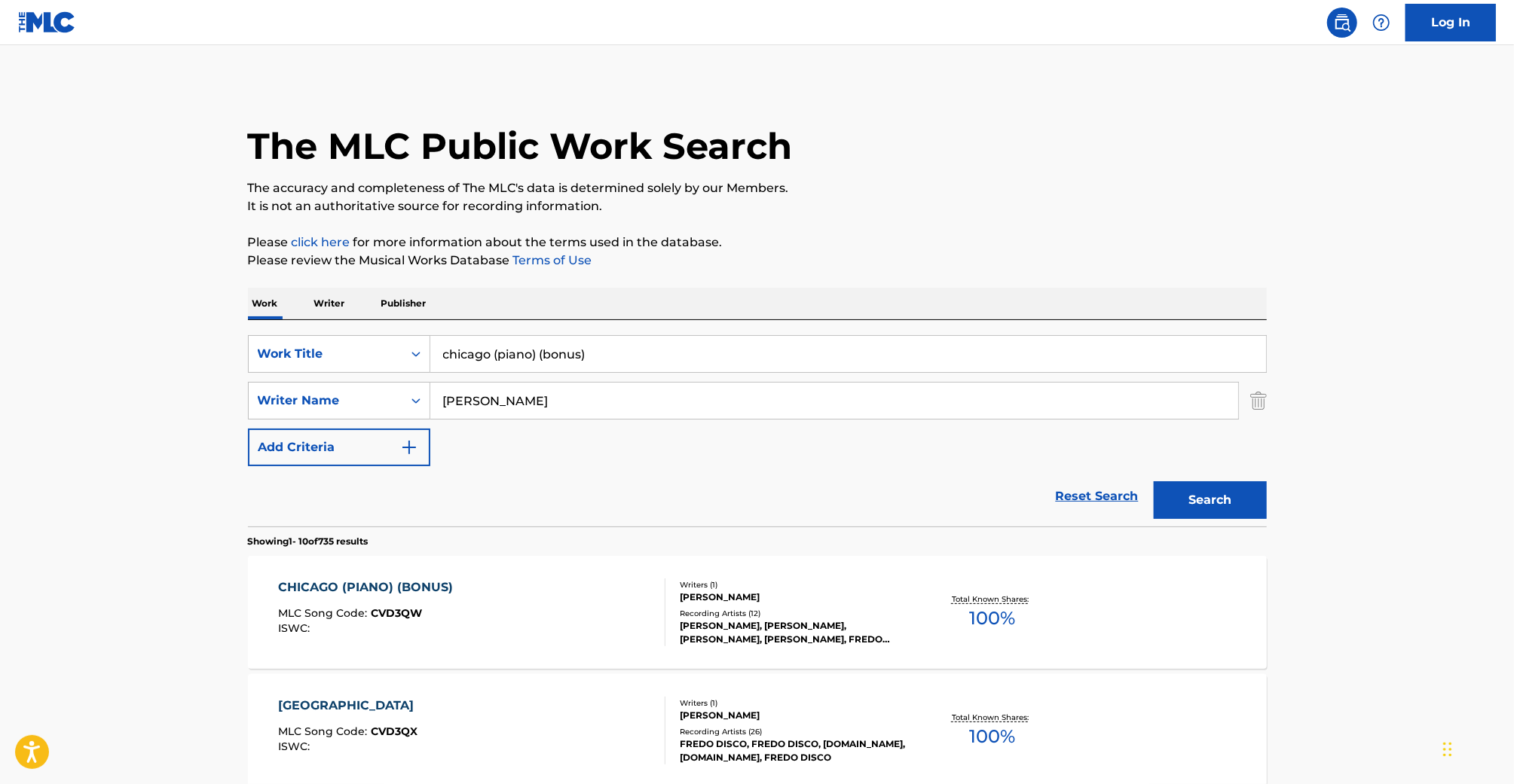
click at [413, 584] on div "CHICAGO (PIANO) (BONUS)" at bounding box center [369, 587] width 182 height 18
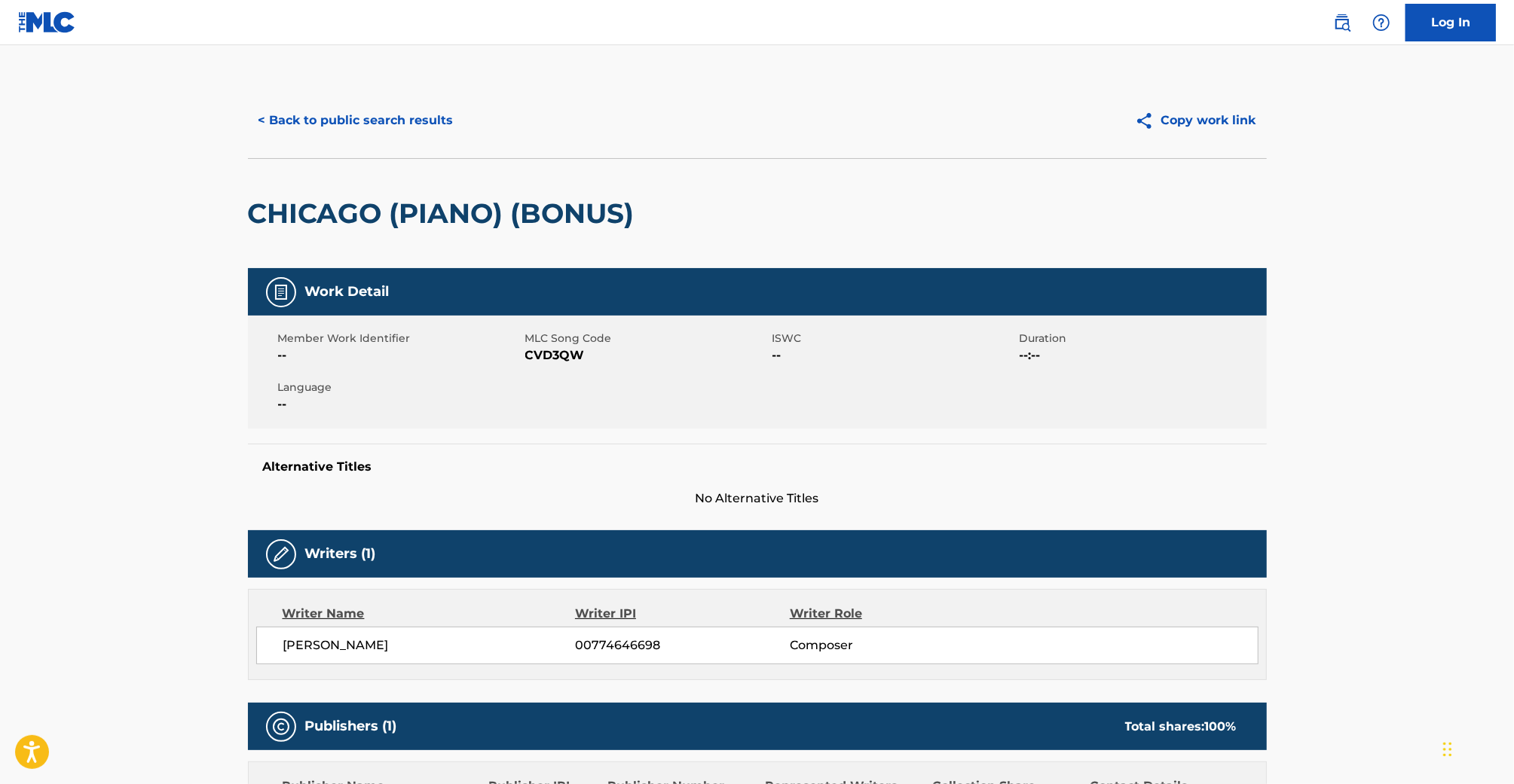
click at [563, 354] on span "CVD3QW" at bounding box center [647, 355] width 244 height 18
click at [331, 115] on button "< Back to public search results" at bounding box center [356, 120] width 216 height 38
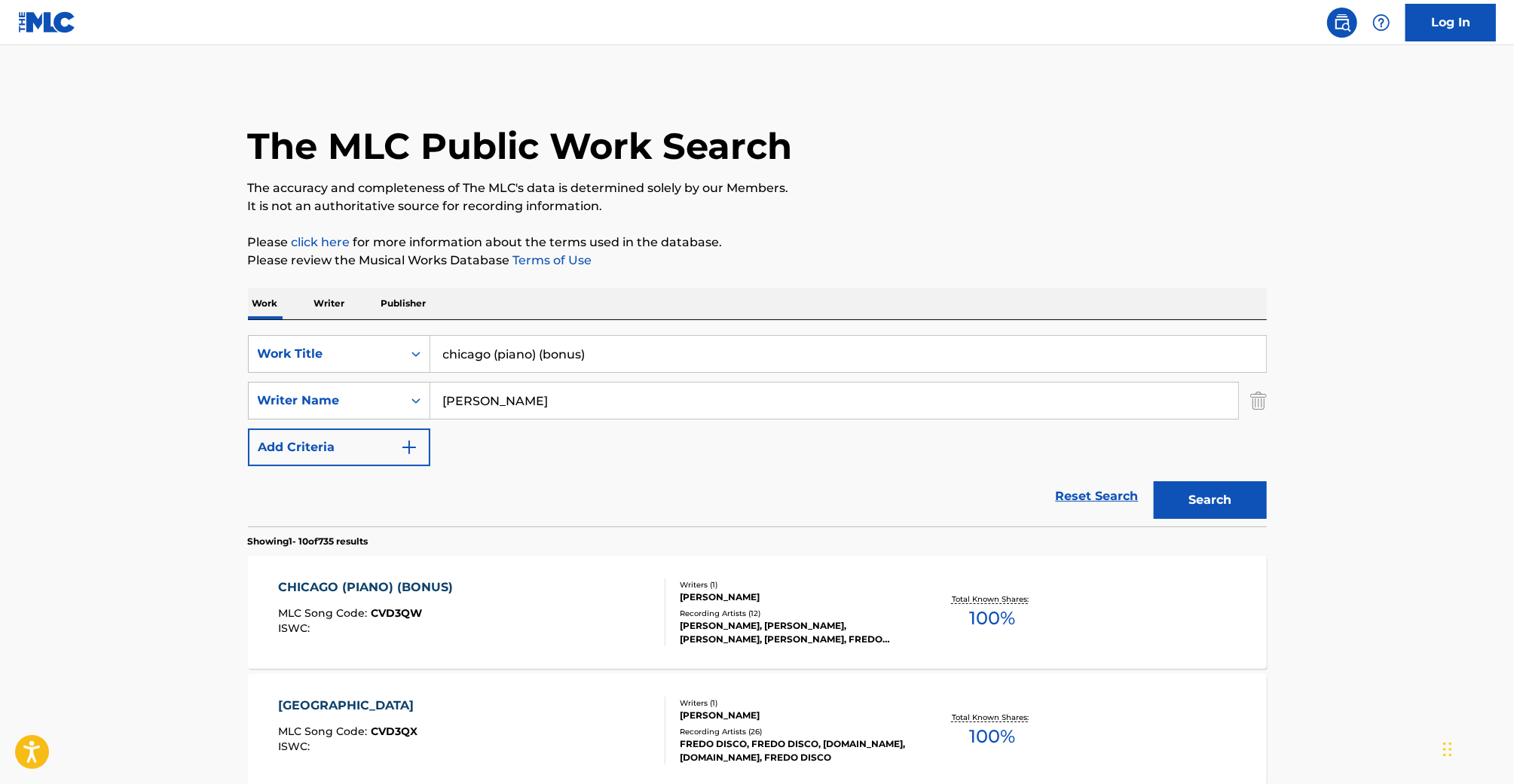
click at [573, 340] on input "chicago (piano) (bonus)" at bounding box center [848, 353] width 836 height 36
paste input "COMMUNITY COLLEGE (HIGH SCHOOL 2.0"
type input "COMMUNITY COLLEGE (HIGH SCHOOL 2.0)"
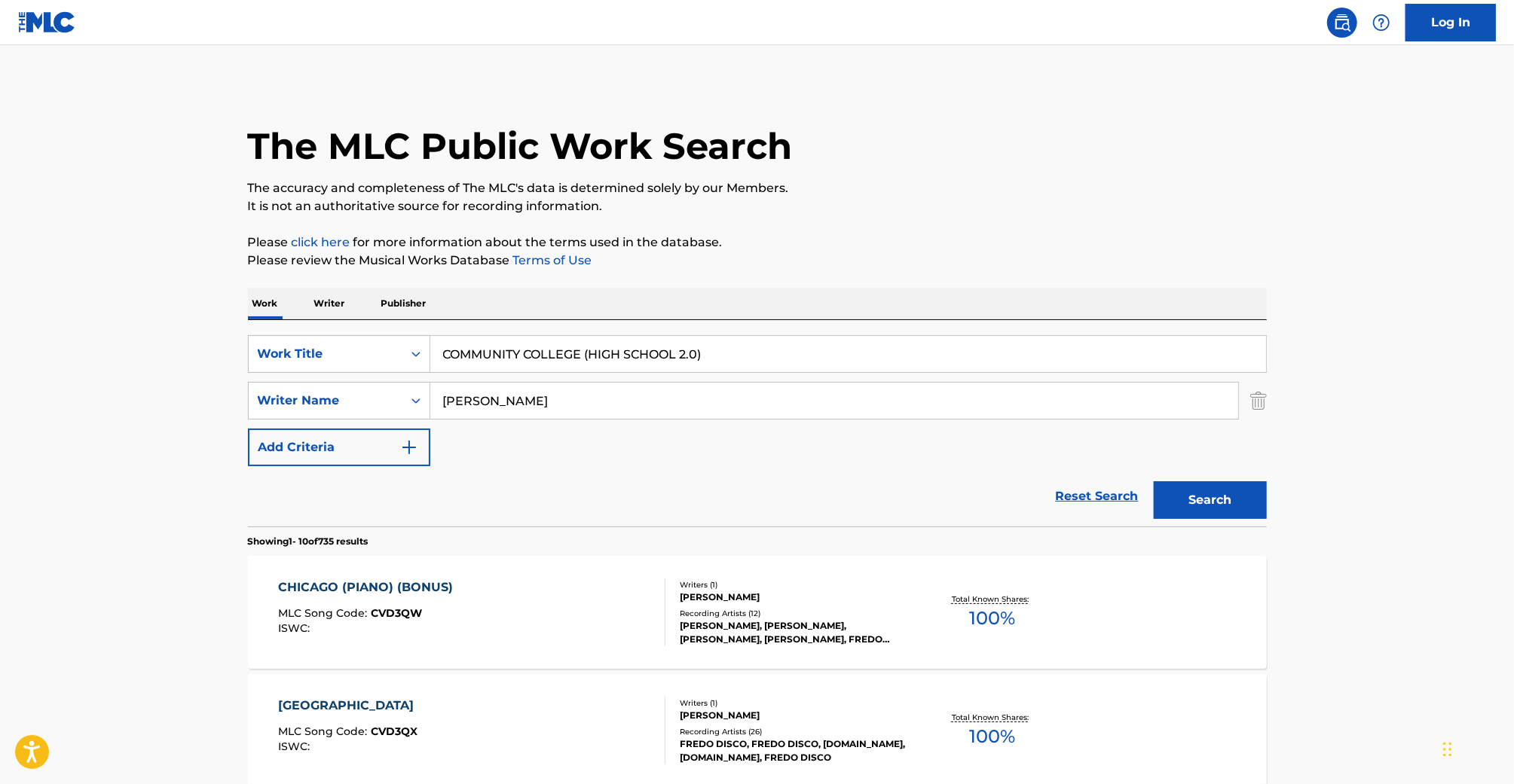
click at [1154, 481] on button "Search" at bounding box center [1210, 500] width 113 height 38
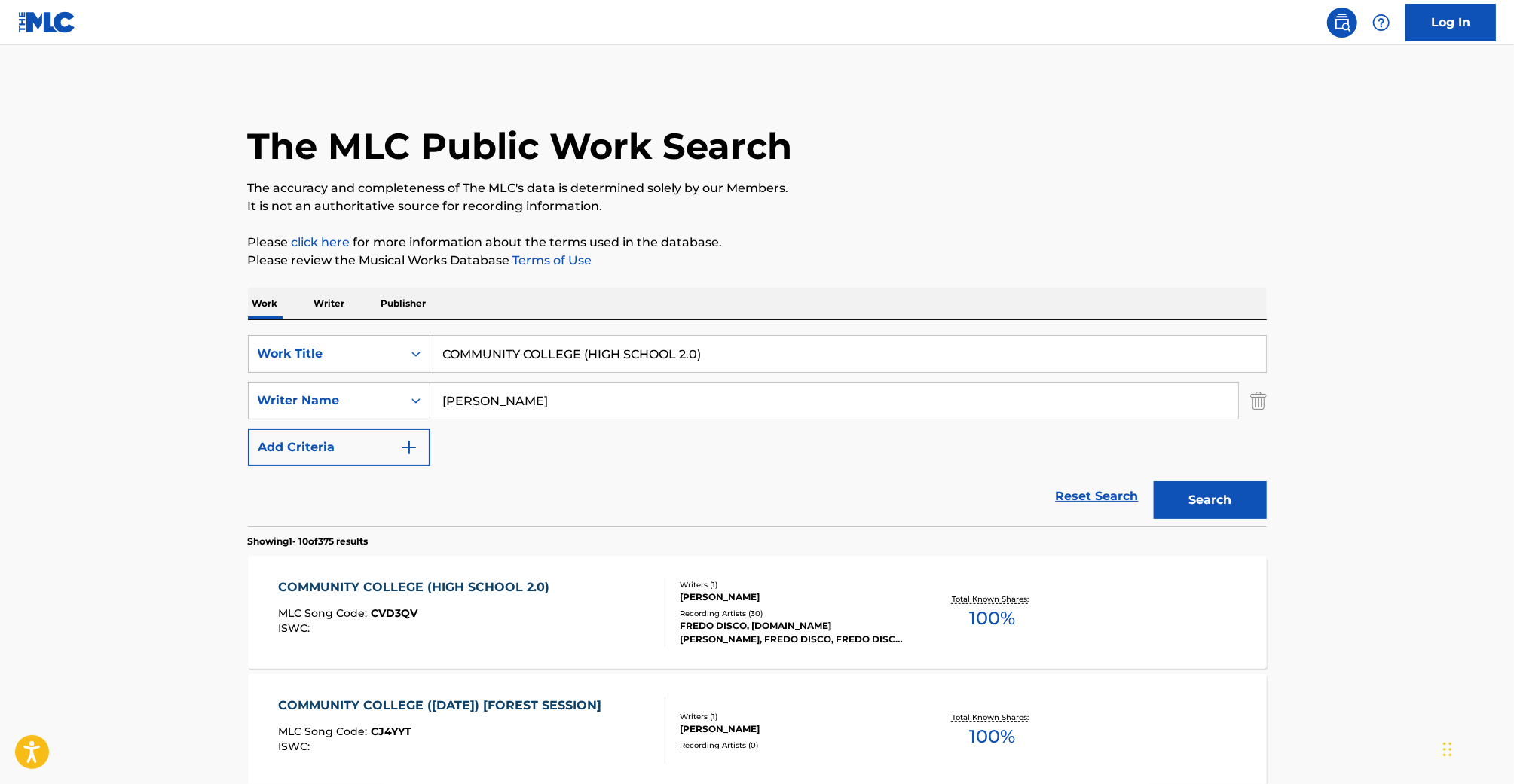
click at [507, 572] on div "COMMUNITY COLLEGE (HIGH SCHOOL 2.0) MLC Song Code : CVD3QV ISWC : Writers ( 1 )…" at bounding box center [757, 613] width 1018 height 113
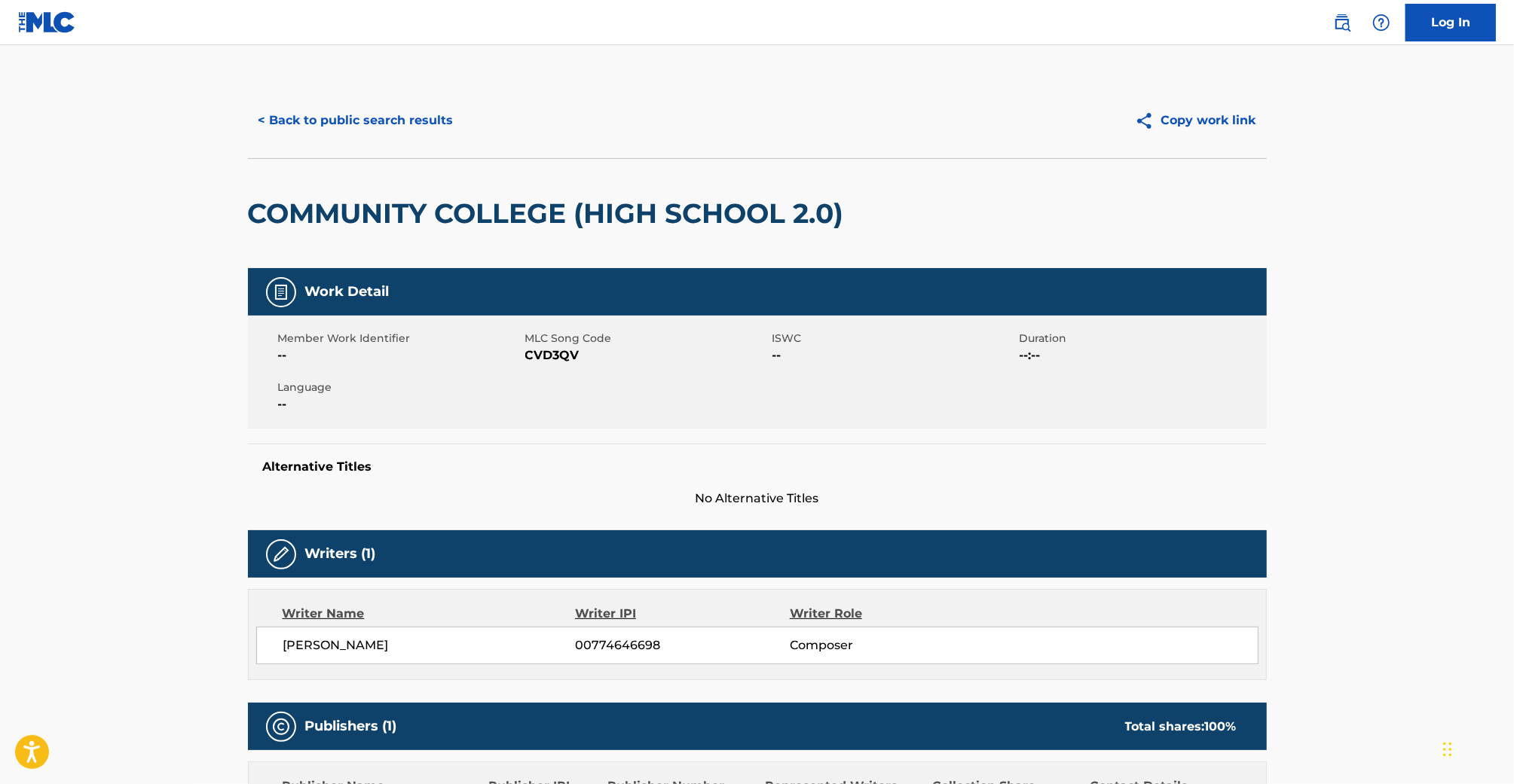
click at [575, 356] on span "CVD3QV" at bounding box center [647, 355] width 244 height 18
click at [565, 357] on span "CVD3QV" at bounding box center [647, 355] width 244 height 18
